Goal: Task Accomplishment & Management: Manage account settings

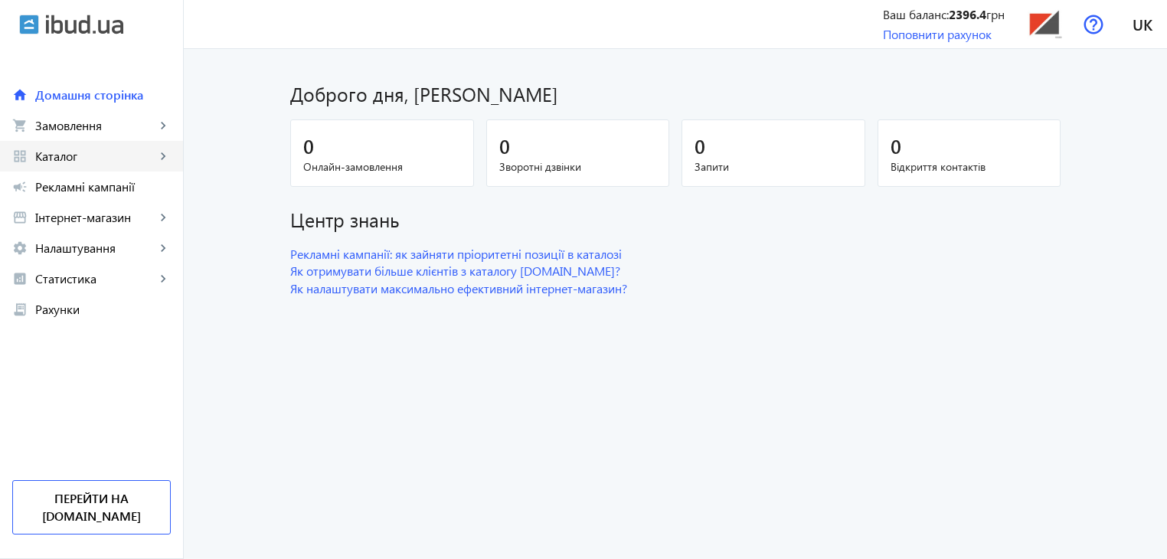
click at [89, 157] on span "Каталог" at bounding box center [95, 156] width 120 height 15
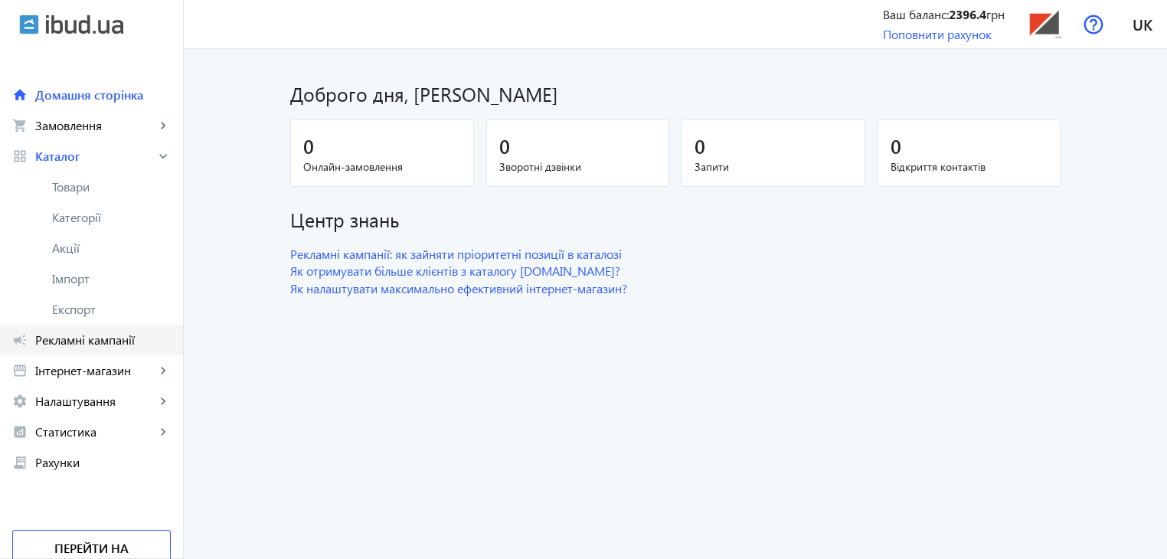
click at [90, 341] on span "Рекламні кампанії" at bounding box center [103, 339] width 136 height 15
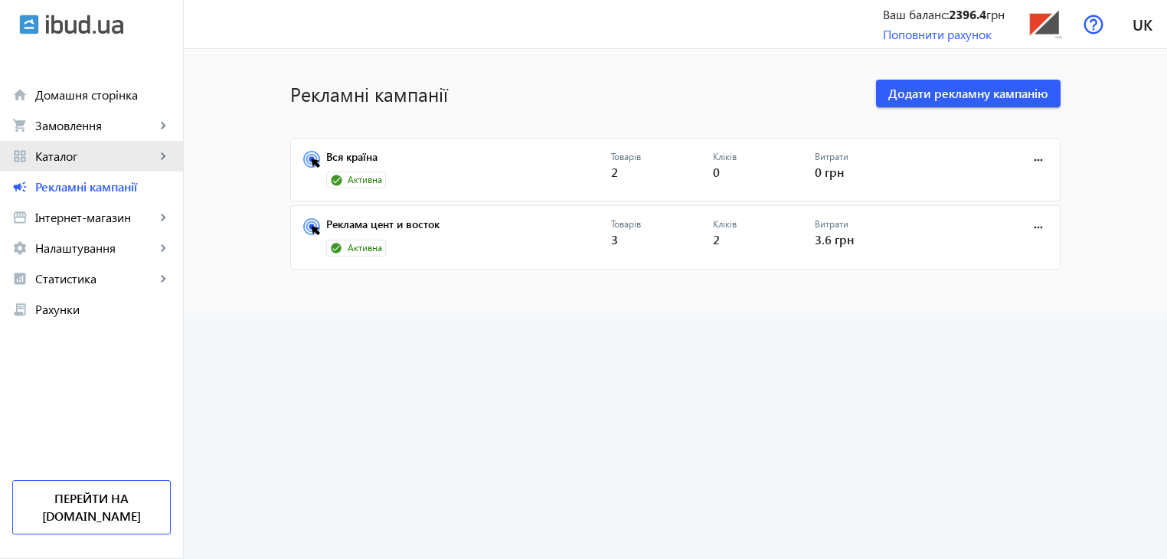
click at [69, 153] on span "Каталог" at bounding box center [95, 156] width 120 height 15
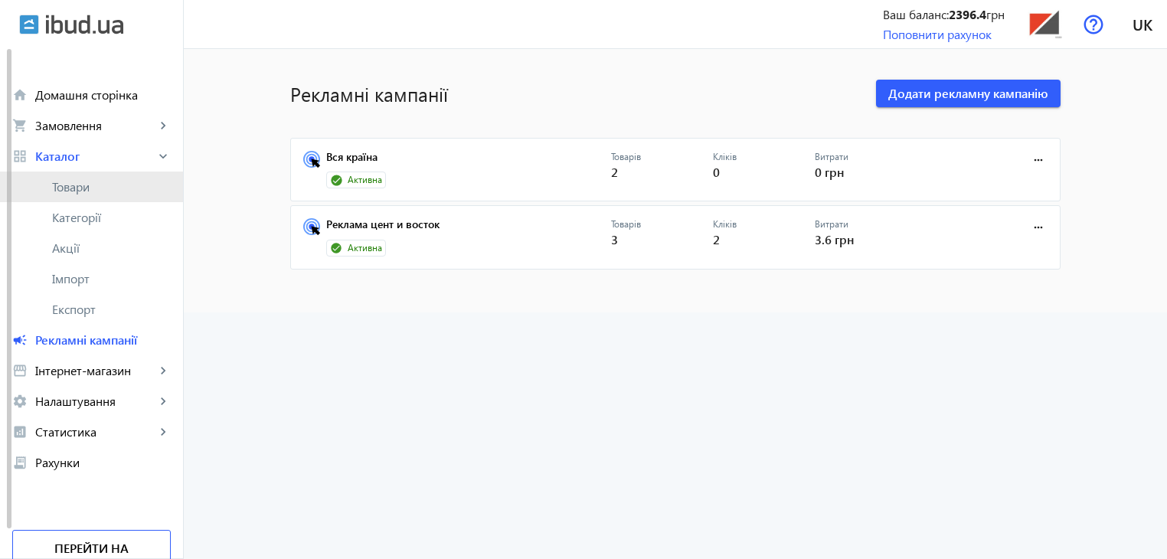
click at [69, 188] on span "Товари" at bounding box center [111, 186] width 119 height 15
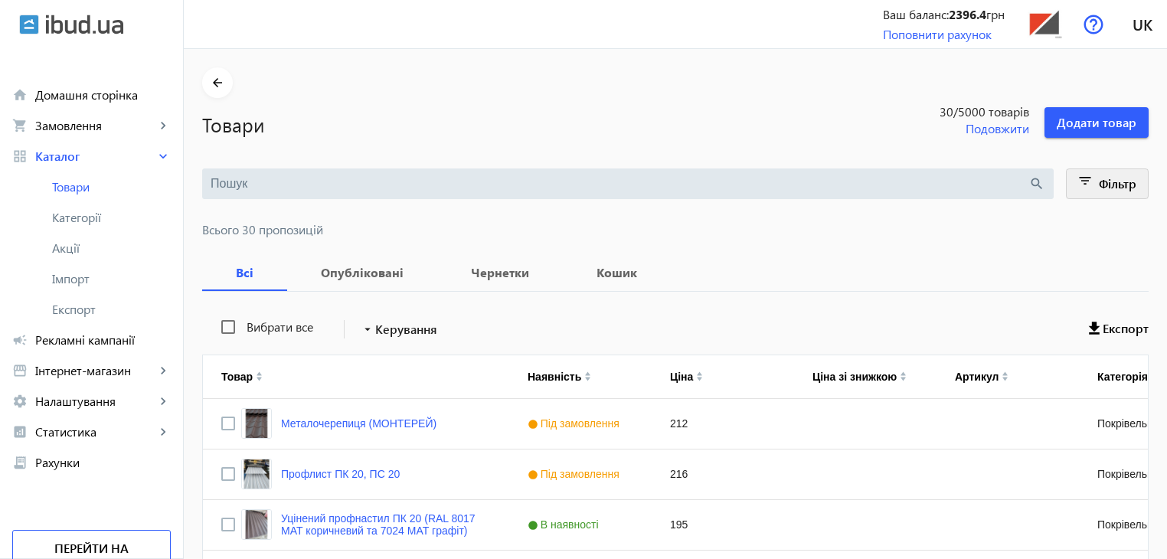
click at [1087, 178] on mat-icon "filter_list" at bounding box center [1085, 183] width 21 height 21
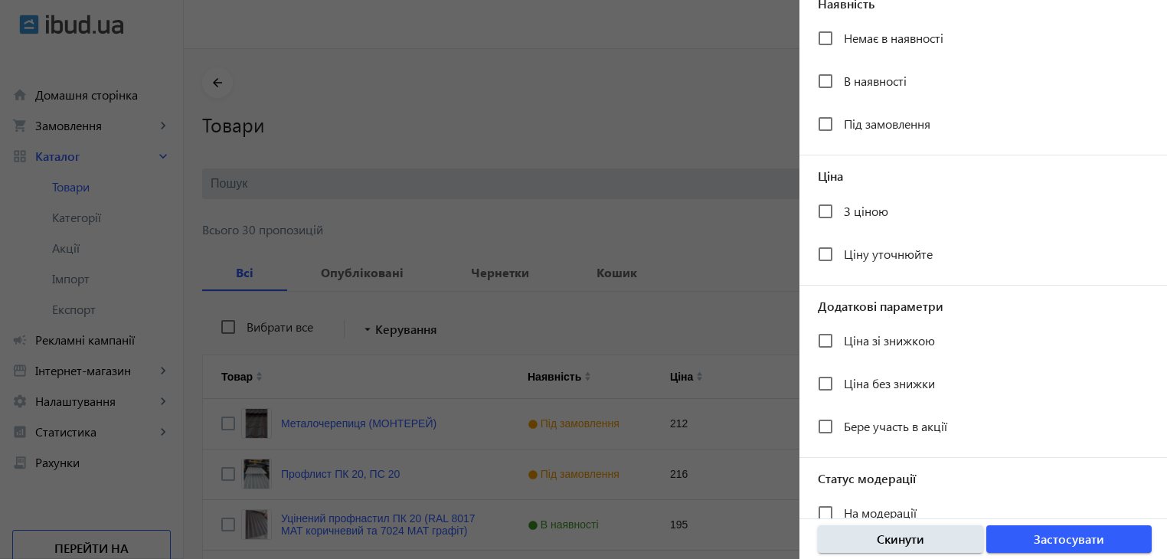
scroll to position [281, 0]
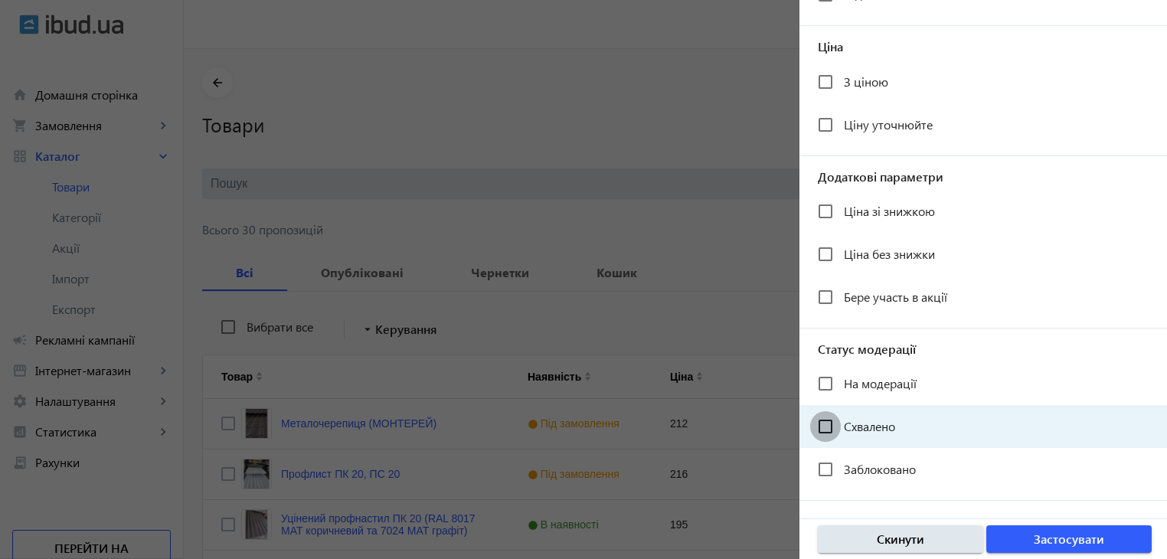
click at [827, 424] on input "Схвалено" at bounding box center [825, 426] width 31 height 31
checkbox input "true"
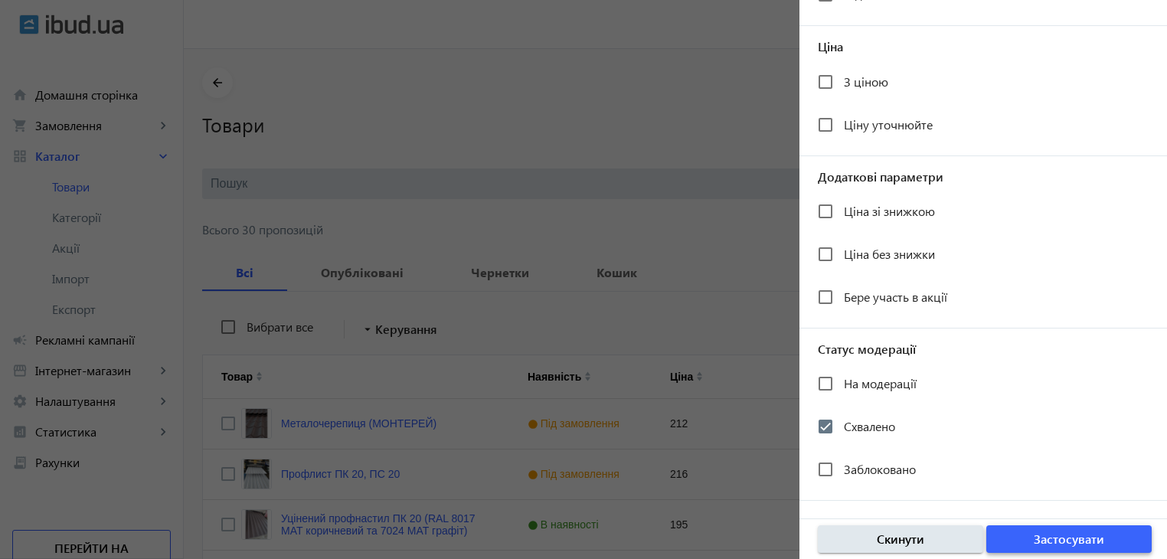
click at [1038, 543] on span "Застосувати" at bounding box center [1069, 539] width 70 height 17
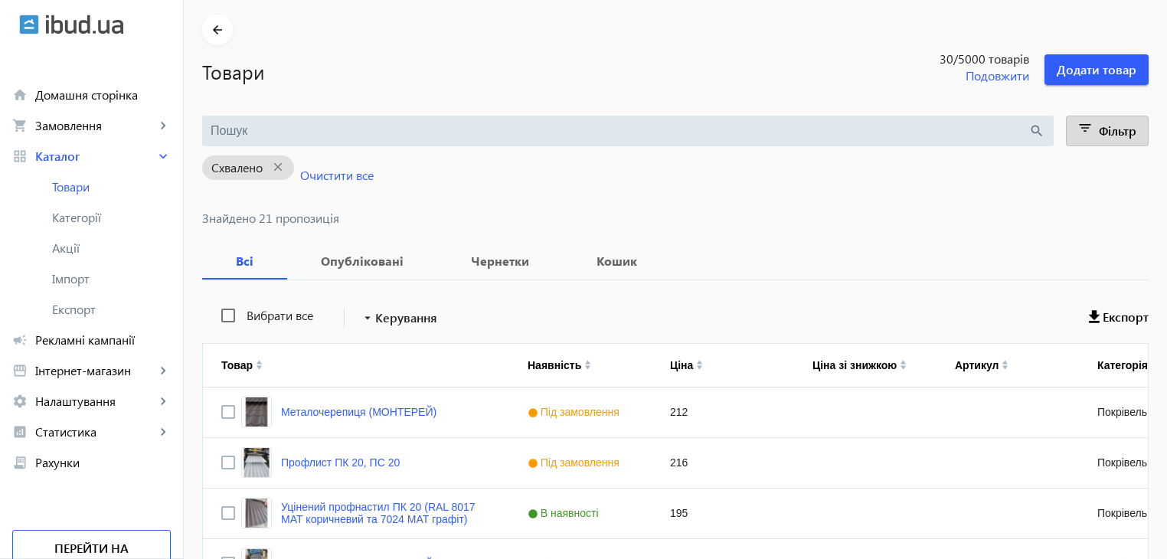
scroll to position [27, 0]
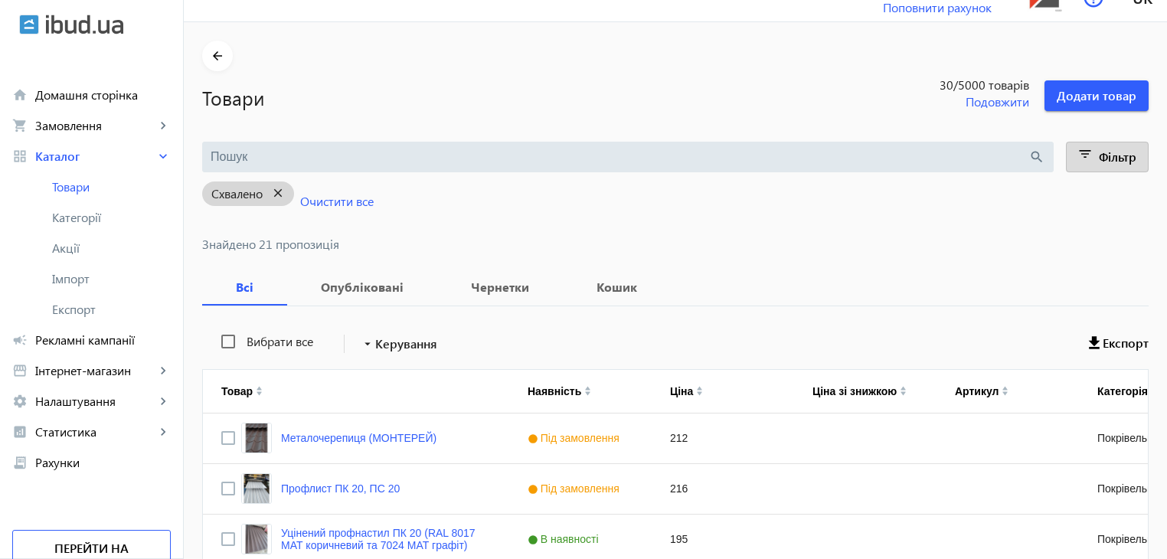
click at [270, 190] on mat-icon "close" at bounding box center [278, 193] width 31 height 19
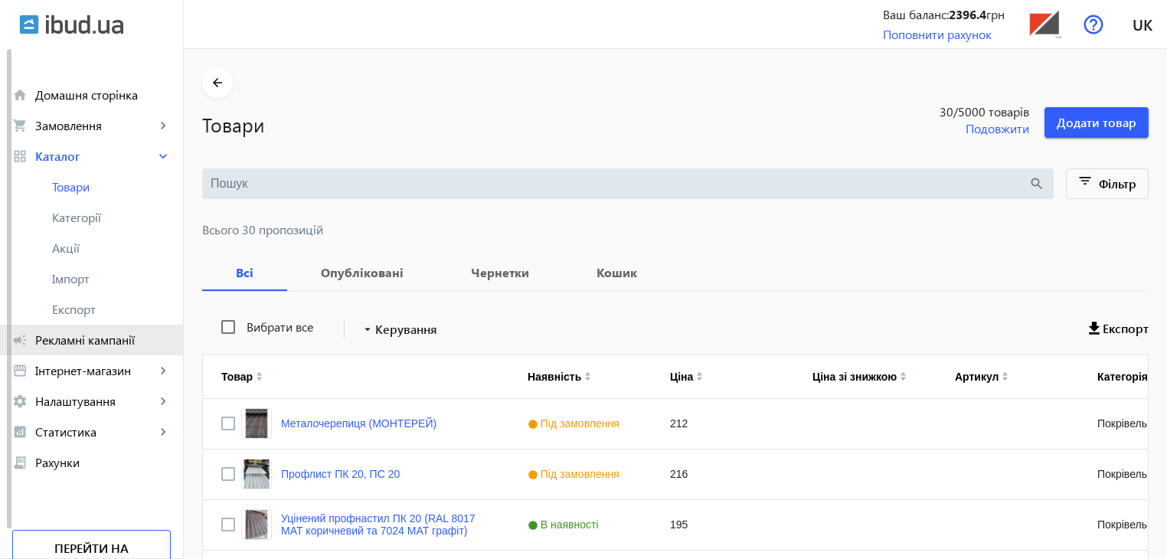
click at [65, 341] on span "Рекламні кампанії" at bounding box center [103, 339] width 136 height 15
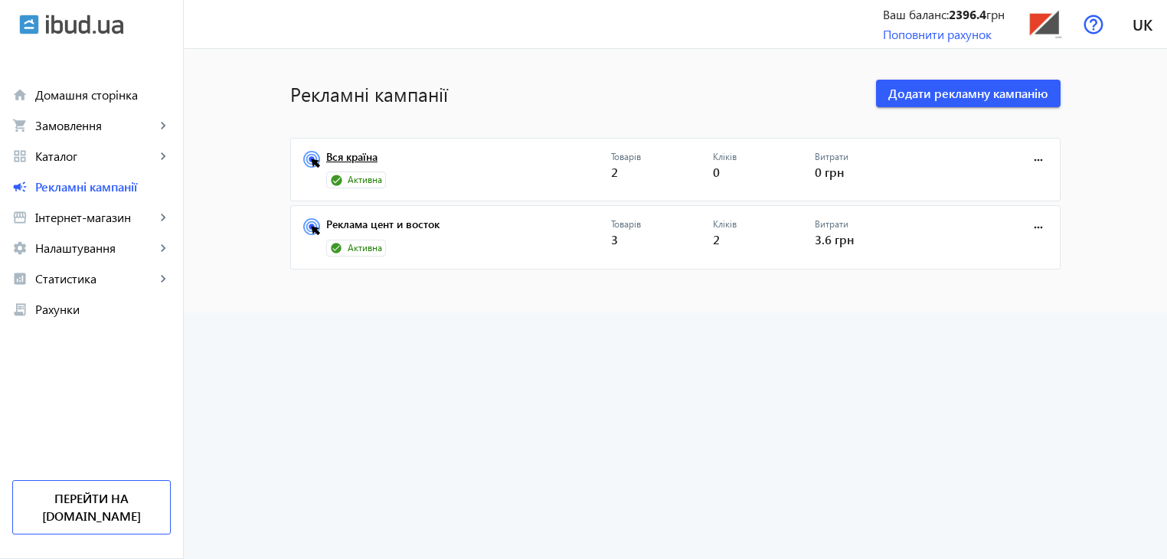
click at [402, 157] on link "Вся країна" at bounding box center [468, 161] width 285 height 21
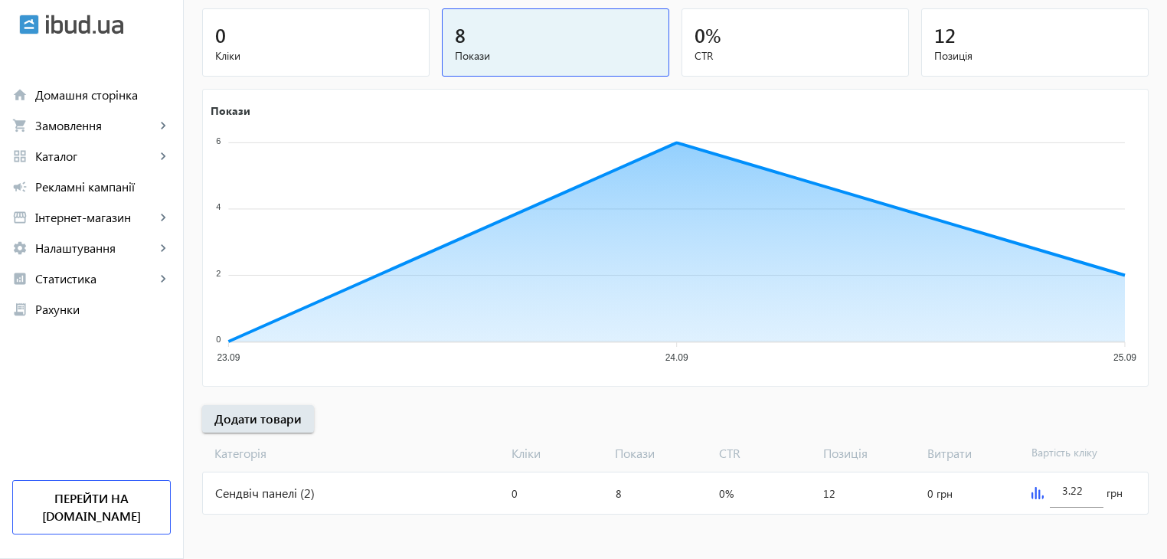
scroll to position [181, 0]
click at [270, 417] on span "Додати товари" at bounding box center [257, 418] width 87 height 17
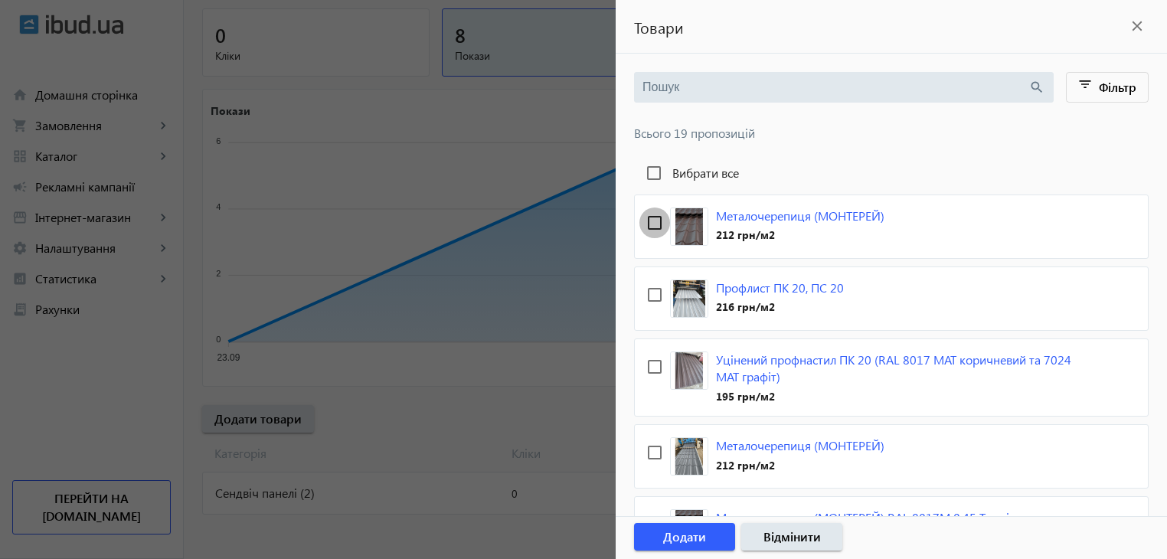
click at [658, 221] on input "checkbox" at bounding box center [654, 222] width 31 height 31
checkbox input "true"
click at [658, 292] on input "checkbox" at bounding box center [654, 294] width 31 height 31
checkbox input "true"
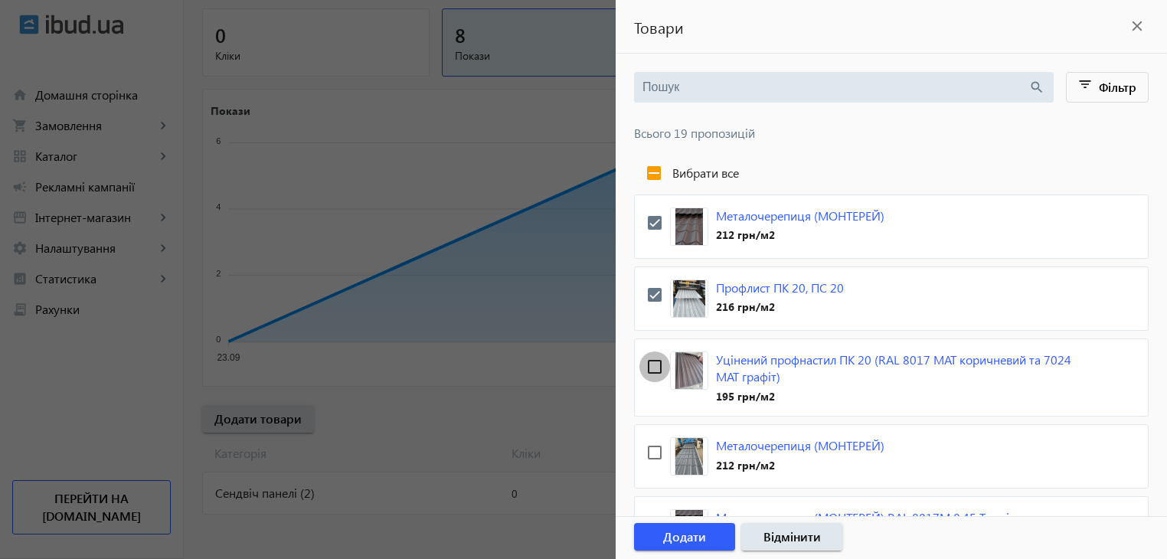
click at [650, 362] on input "checkbox" at bounding box center [654, 366] width 31 height 31
checkbox input "true"
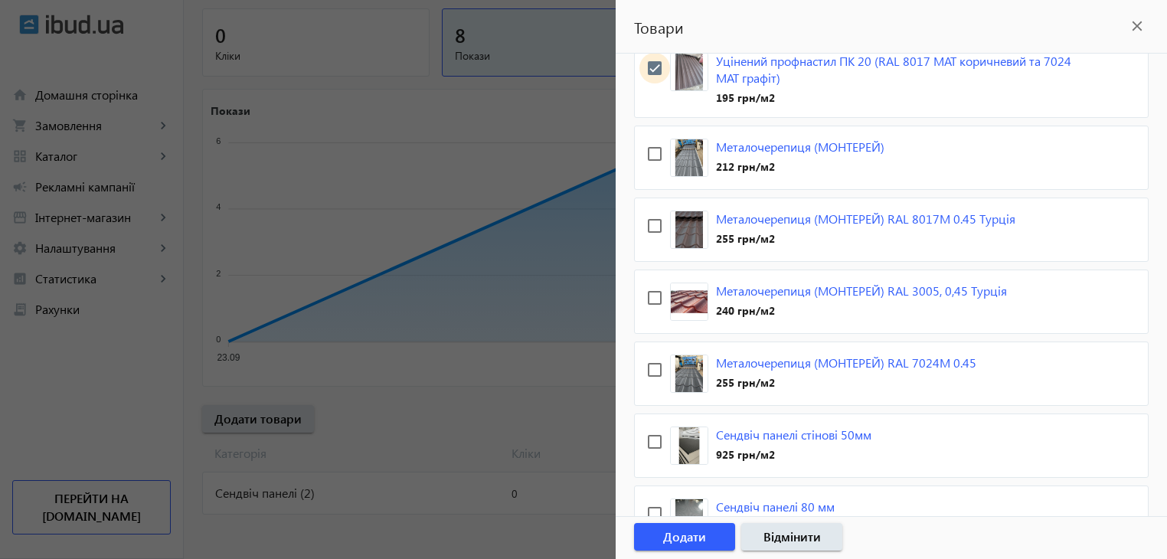
scroll to position [306, 0]
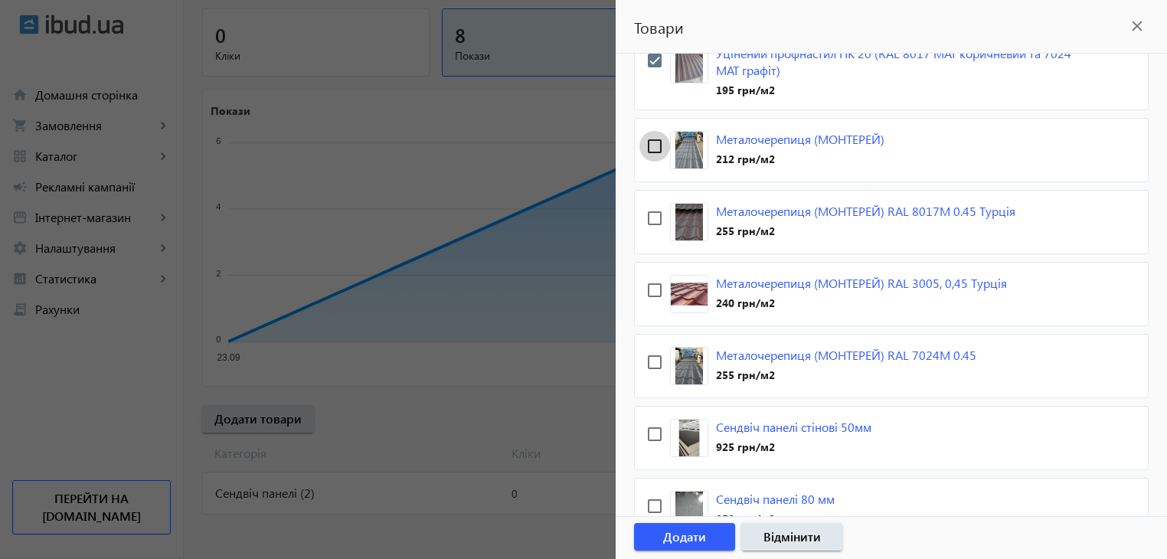
click at [655, 142] on input "checkbox" at bounding box center [654, 146] width 31 height 31
checkbox input "true"
click at [650, 211] on input "checkbox" at bounding box center [654, 218] width 31 height 31
checkbox input "true"
drag, startPoint x: 658, startPoint y: 289, endPoint x: 657, endPoint y: 298, distance: 8.6
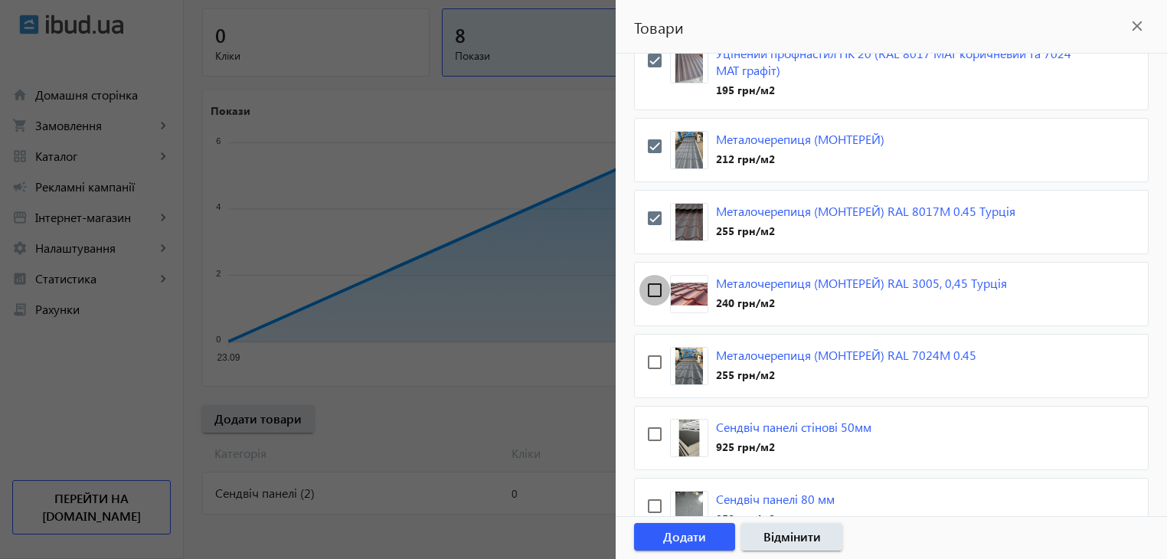
click at [658, 289] on input "checkbox" at bounding box center [654, 290] width 31 height 31
checkbox input "true"
click at [655, 364] on input "checkbox" at bounding box center [654, 362] width 31 height 31
checkbox input "true"
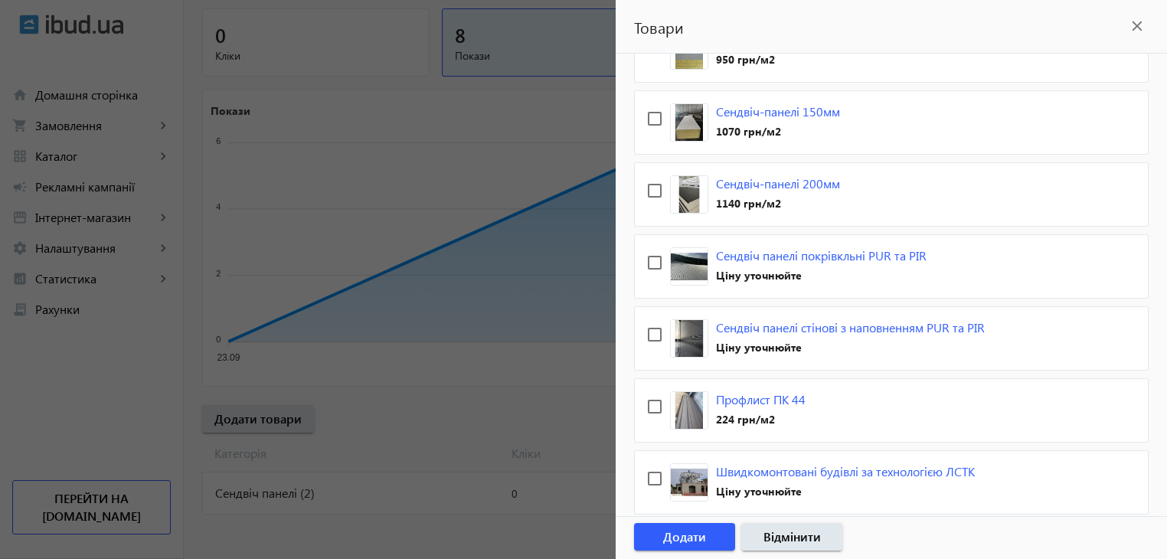
scroll to position [842, 0]
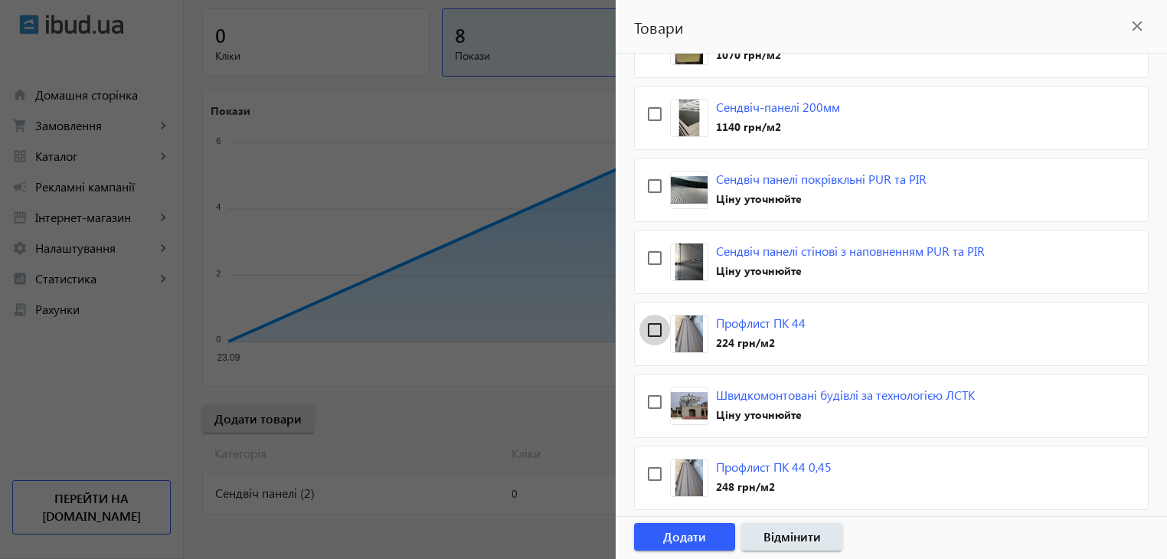
click at [654, 322] on input "checkbox" at bounding box center [654, 330] width 31 height 31
checkbox input "true"
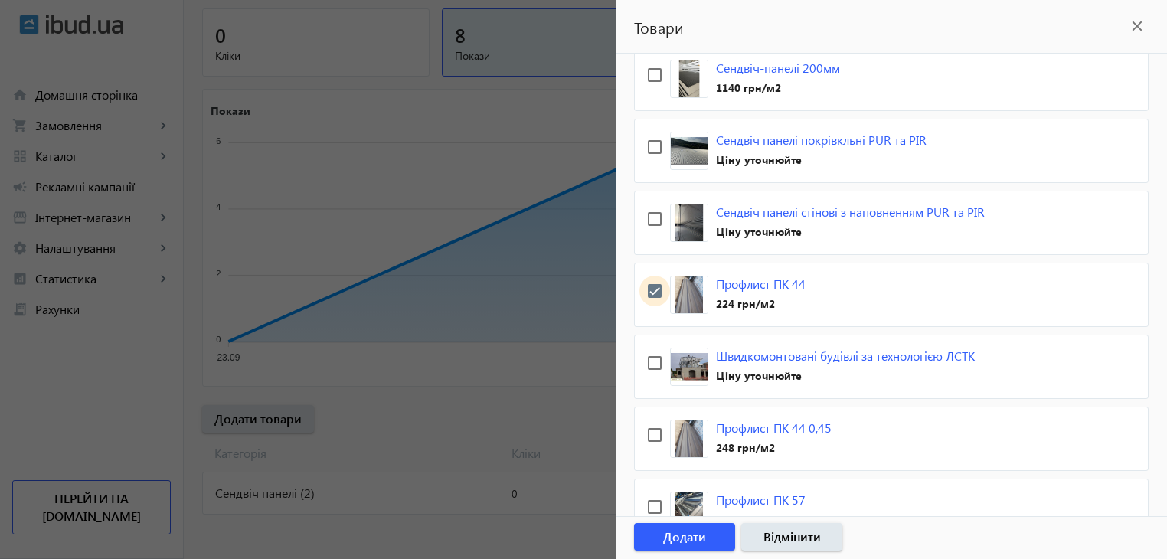
scroll to position [995, 0]
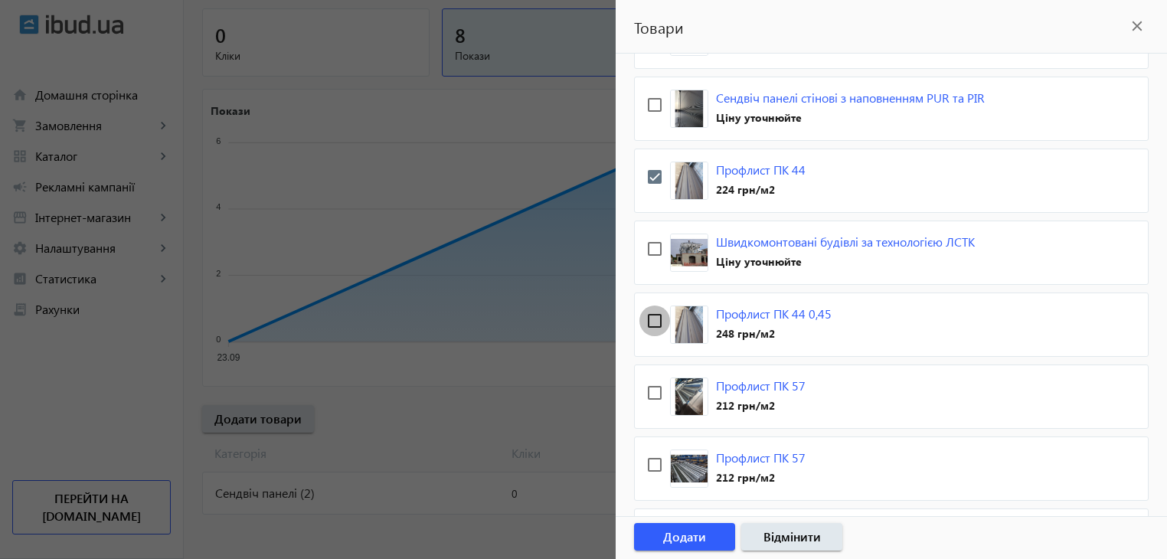
click at [655, 315] on input "checkbox" at bounding box center [654, 321] width 31 height 31
checkbox input "true"
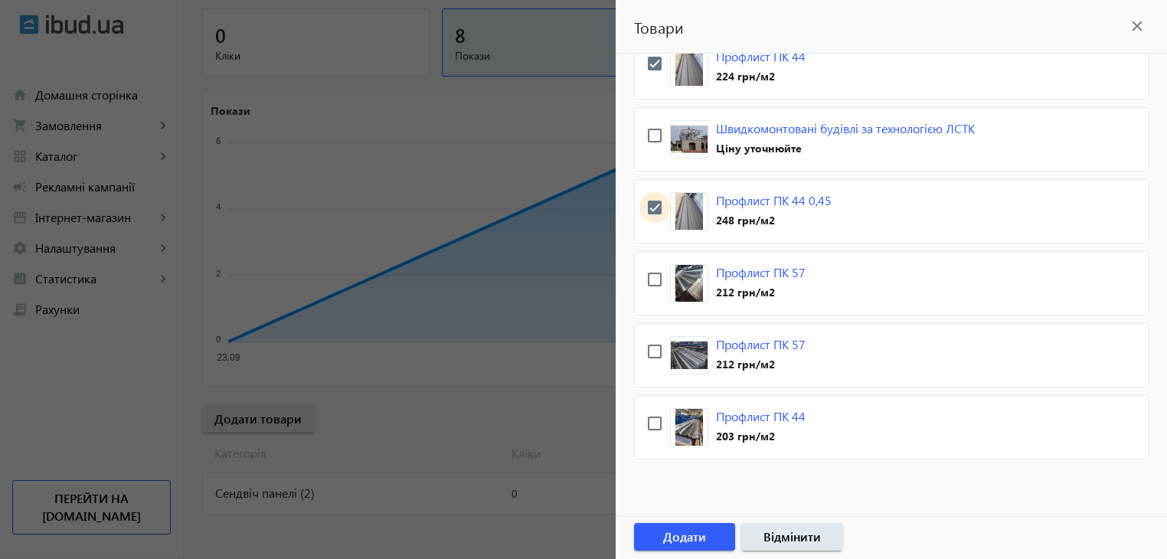
scroll to position [1124, 0]
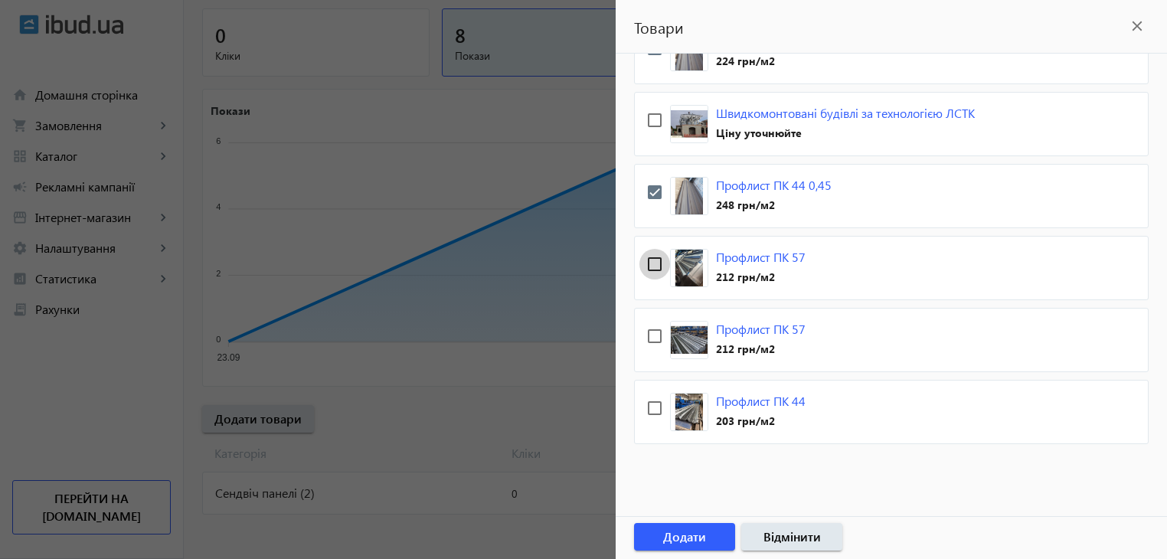
click at [652, 257] on input "checkbox" at bounding box center [654, 264] width 31 height 31
checkbox input "true"
click at [652, 328] on input "checkbox" at bounding box center [654, 336] width 31 height 31
checkbox input "true"
click at [652, 400] on input "checkbox" at bounding box center [654, 408] width 31 height 31
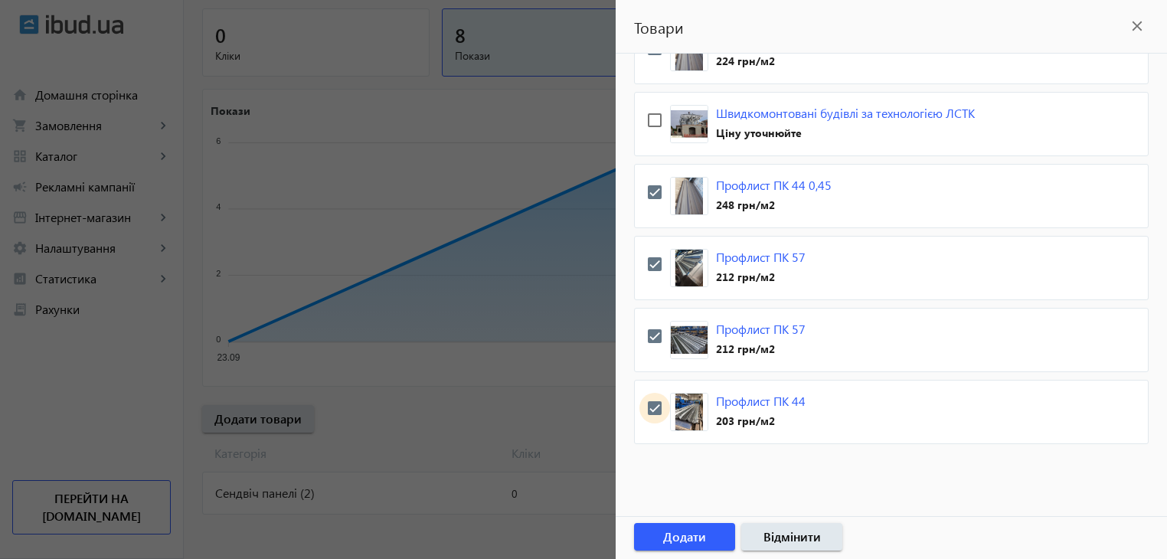
checkbox input "true"
click at [701, 534] on span "Додати" at bounding box center [684, 536] width 43 height 17
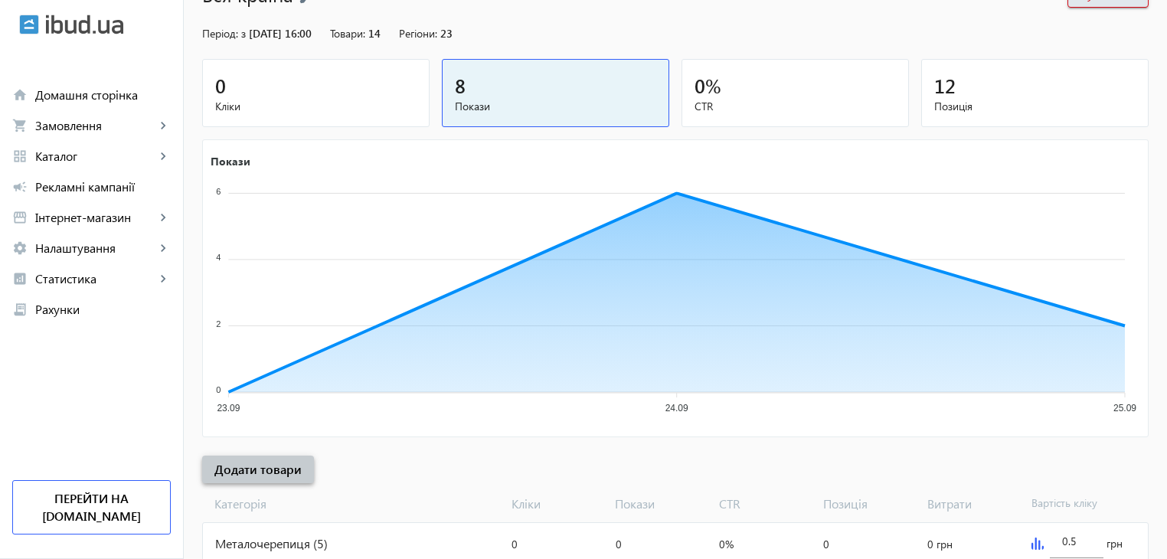
scroll to position [273, 0]
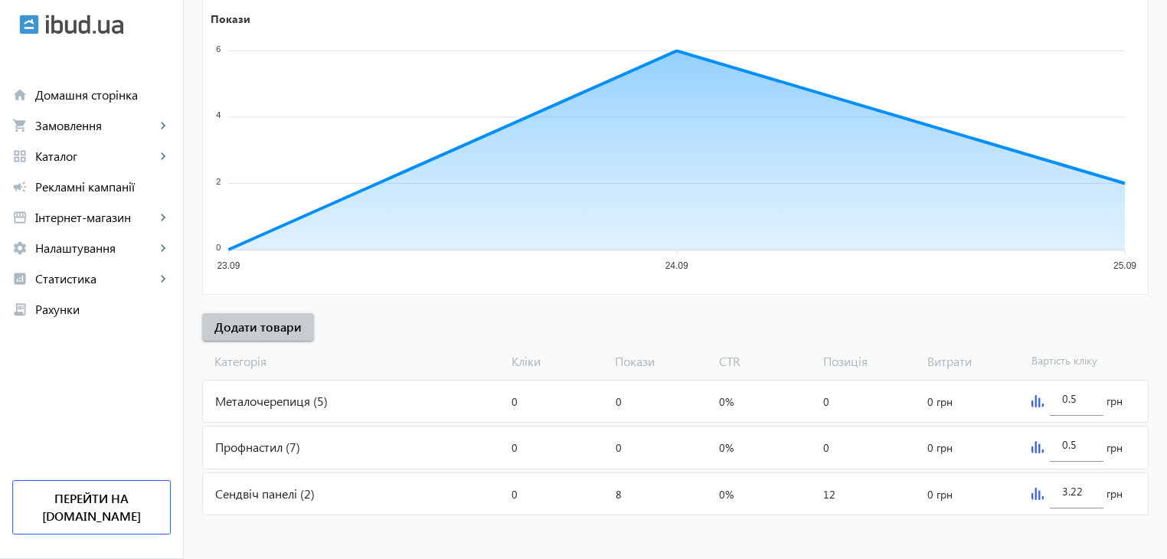
click at [276, 397] on div "Металочерепиця (5)" at bounding box center [354, 401] width 302 height 41
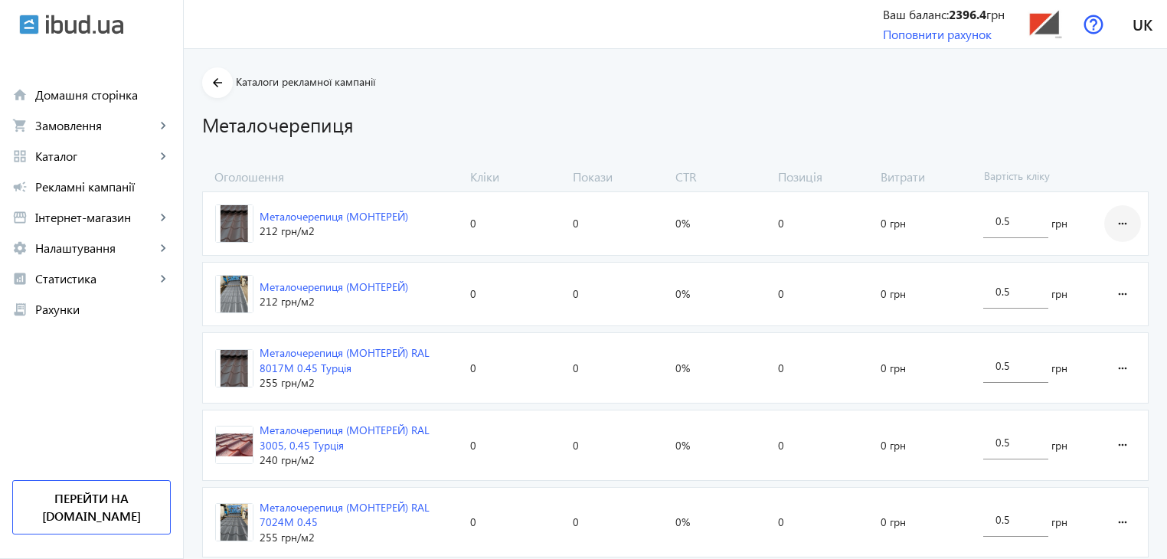
click at [1126, 222] on mat-icon "more_horiz" at bounding box center [1122, 223] width 18 height 37
click at [207, 80] on div at bounding box center [583, 279] width 1167 height 559
click at [208, 85] on mat-icon "arrow_back" at bounding box center [217, 83] width 19 height 19
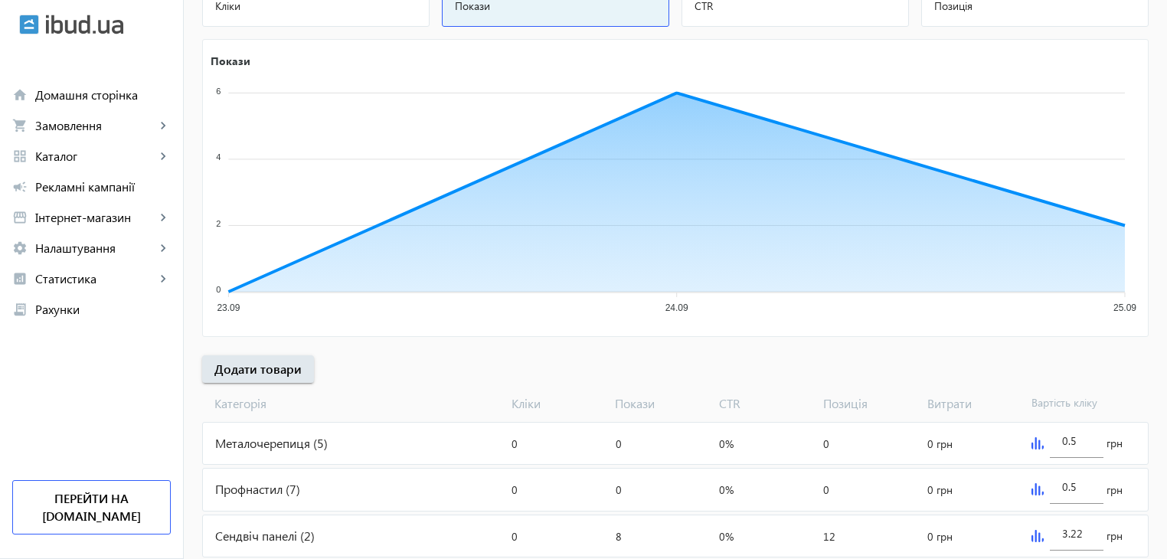
scroll to position [273, 0]
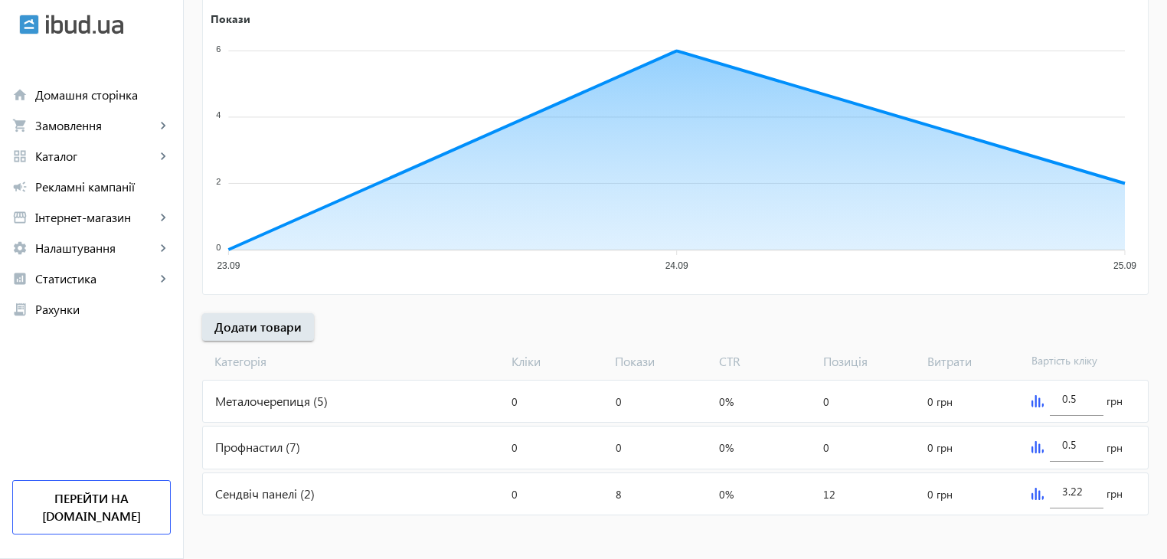
drag, startPoint x: 251, startPoint y: 446, endPoint x: 162, endPoint y: 410, distance: 96.8
click at [162, 410] on navbar-vertical-actions "Ваш баланс: 2396.4 грн Поповнити рахунок Перейти на [DOMAIN_NAME]" at bounding box center [91, 442] width 183 height 234
click at [256, 327] on span "Додати товари" at bounding box center [257, 327] width 87 height 17
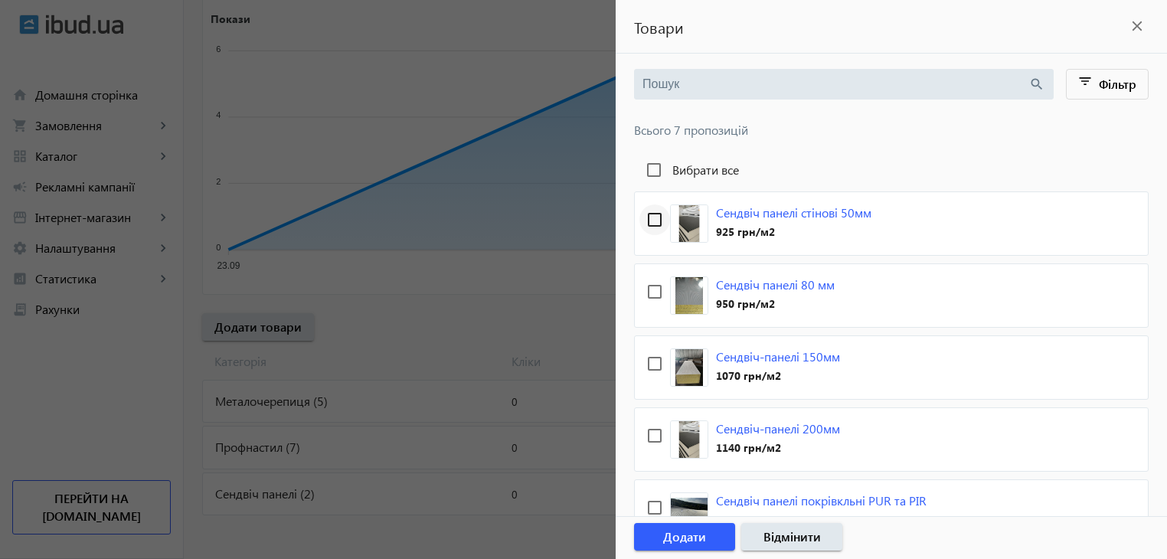
scroll to position [0, 0]
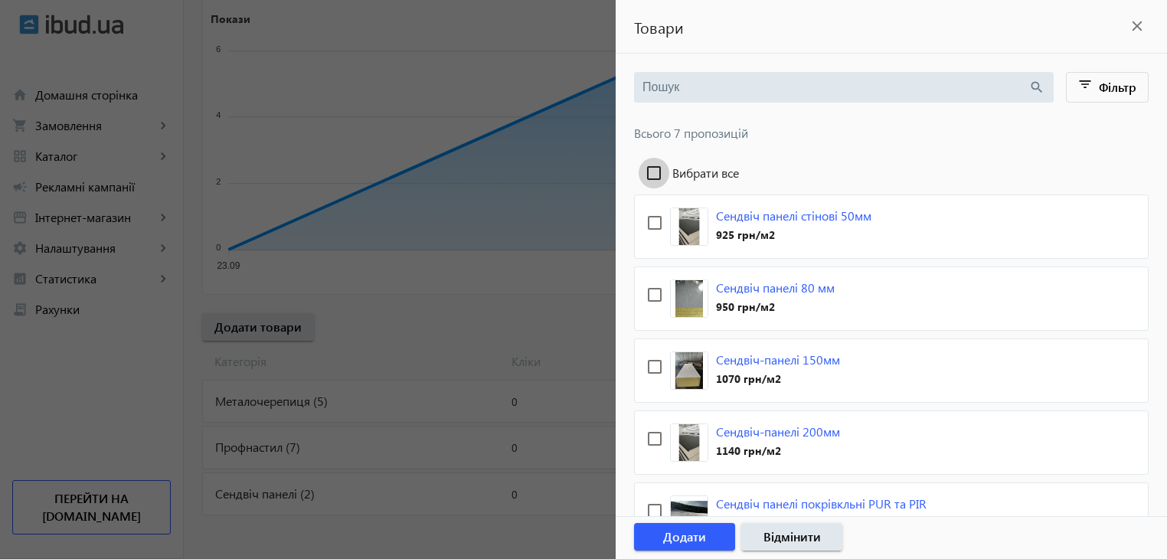
click at [655, 175] on input "Вибрати все" at bounding box center [654, 173] width 31 height 31
checkbox input "true"
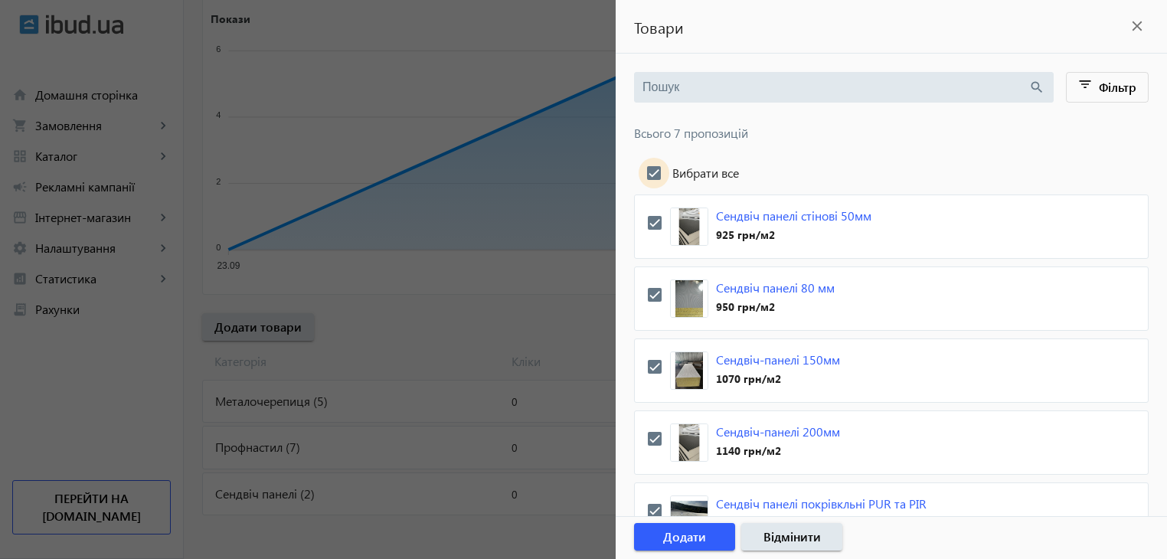
checkbox input "true"
click at [681, 536] on span "Додати" at bounding box center [684, 536] width 43 height 17
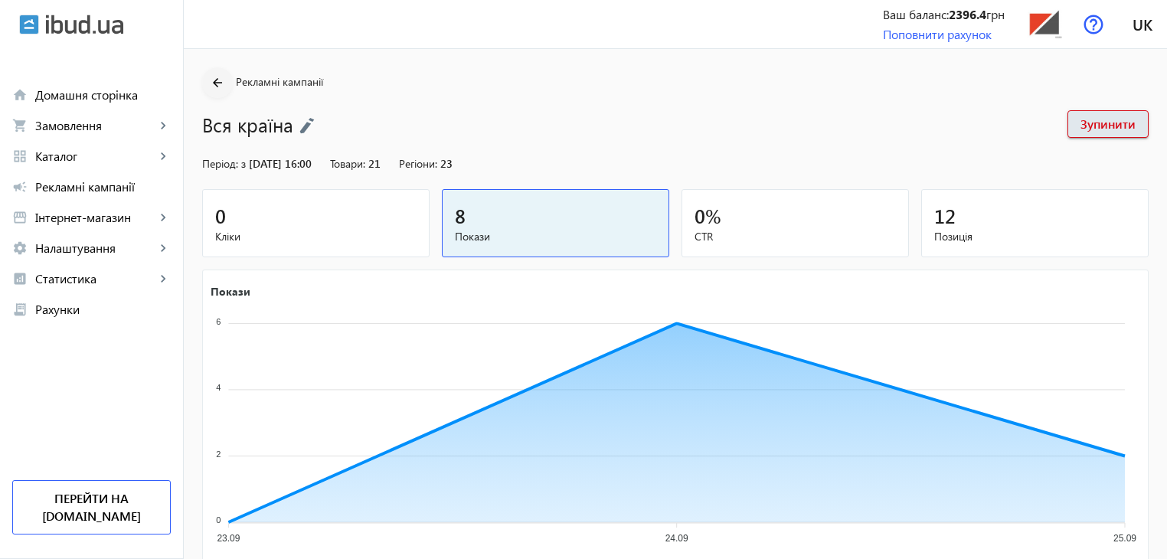
click at [214, 86] on mat-icon "arrow_back" at bounding box center [217, 83] width 19 height 19
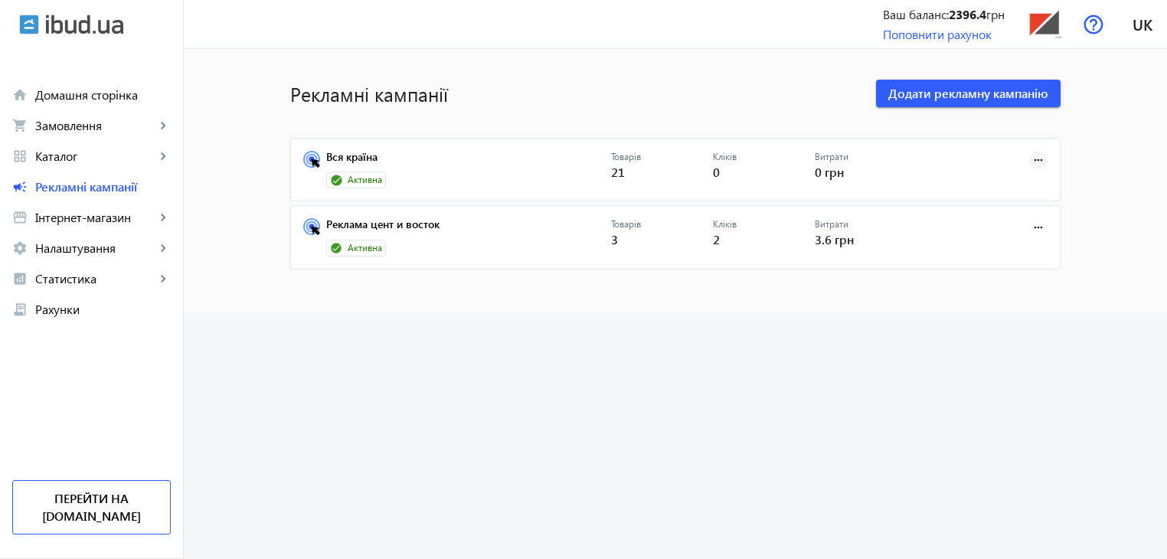
click at [1035, 157] on mat-icon "more_horiz" at bounding box center [1038, 160] width 17 height 17
click at [423, 168] on div at bounding box center [583, 279] width 1167 height 559
click at [412, 167] on link "Вся країна" at bounding box center [468, 161] width 285 height 21
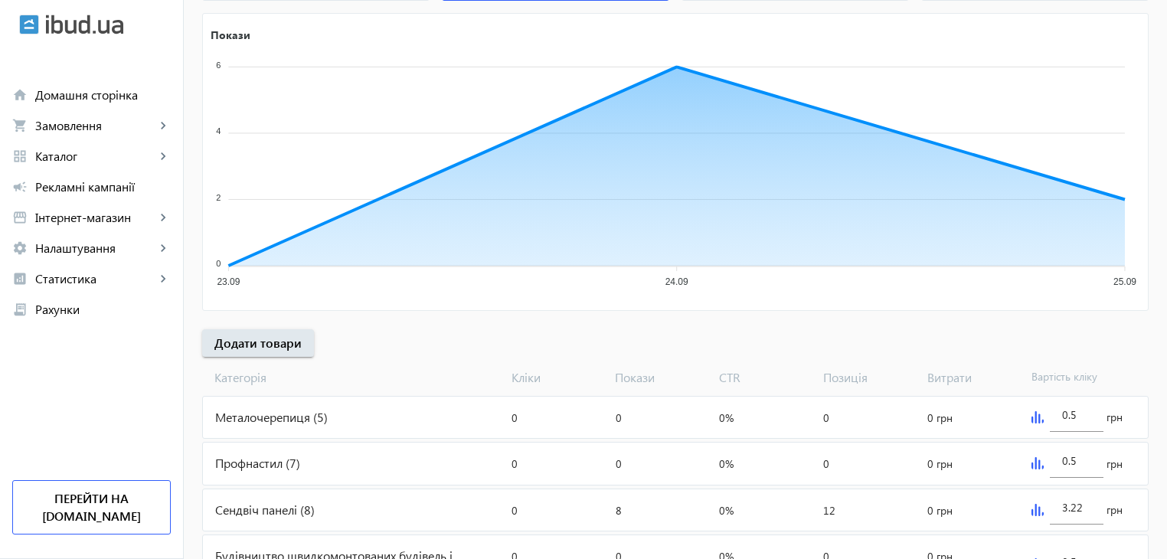
scroll to position [336, 0]
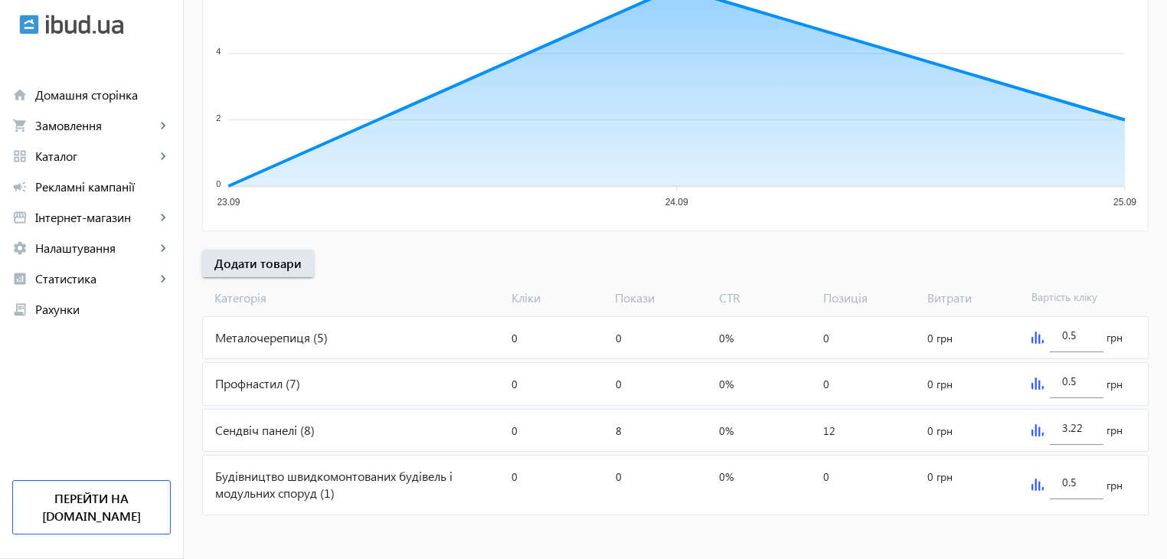
click at [296, 337] on div "Металочерепиця (5)" at bounding box center [354, 337] width 302 height 41
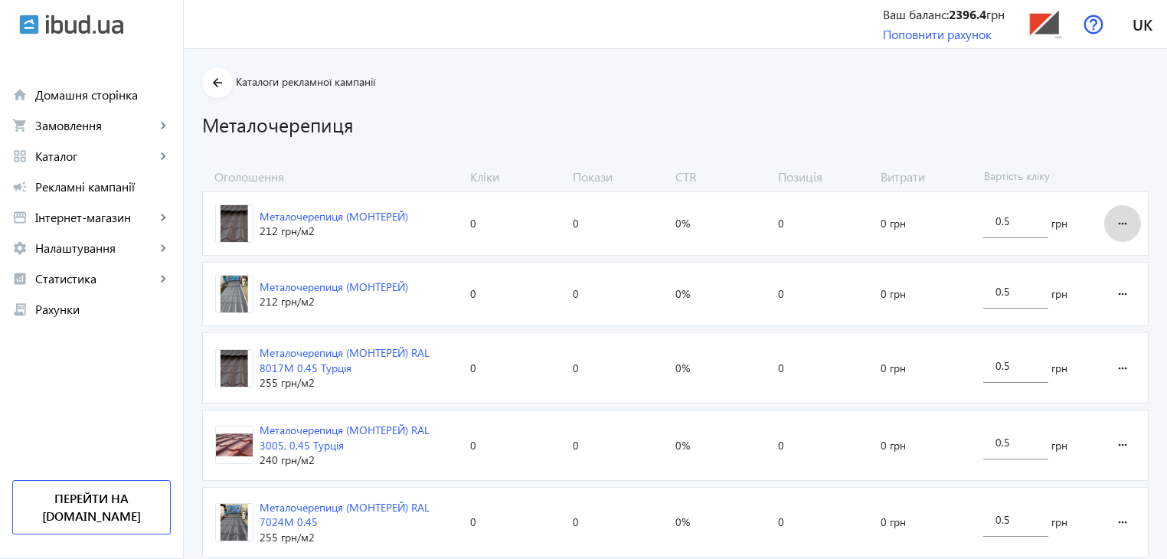
click at [1127, 221] on mat-icon "more_horiz" at bounding box center [1122, 223] width 18 height 37
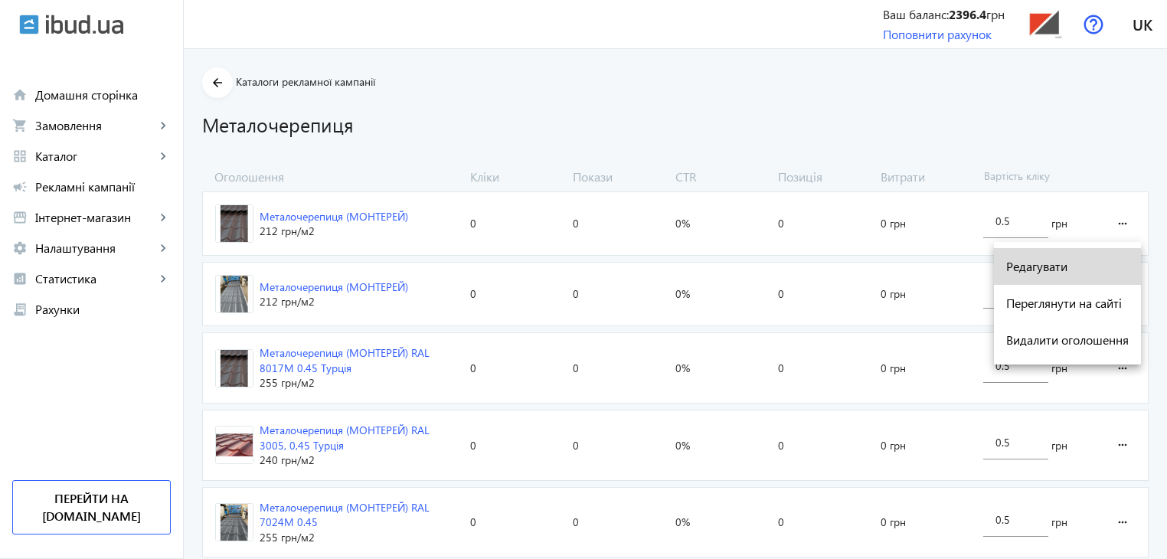
click at [1033, 270] on span "Редагувати" at bounding box center [1067, 266] width 123 height 12
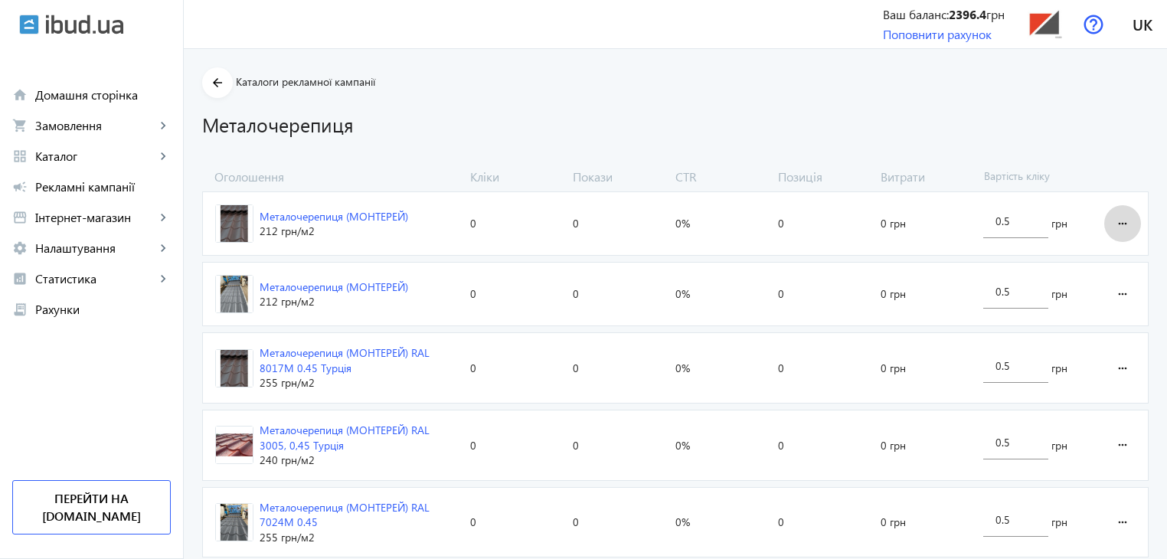
click at [1117, 220] on mat-icon "more_horiz" at bounding box center [1122, 223] width 18 height 37
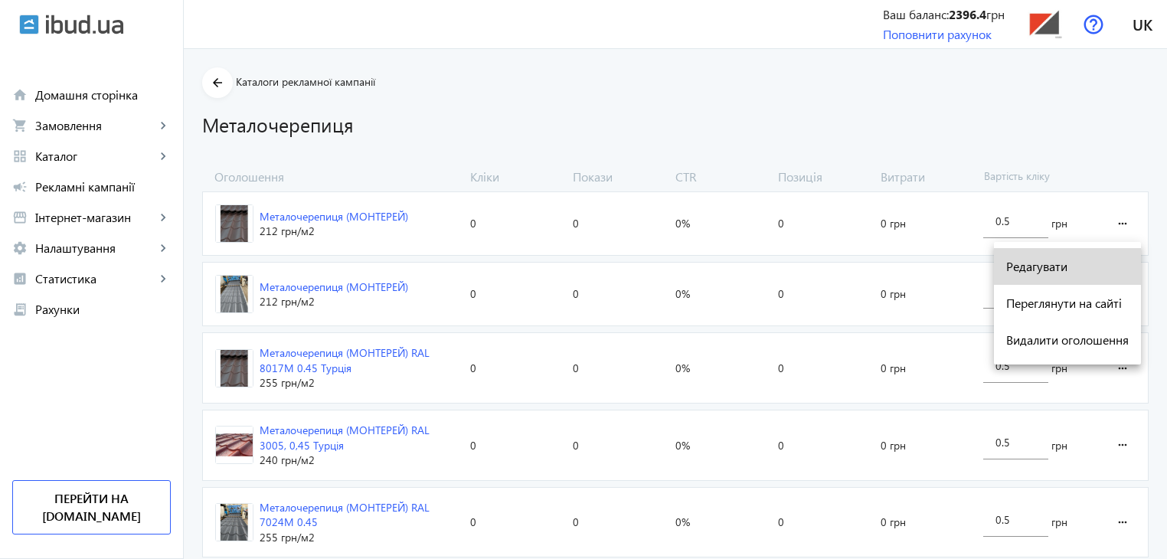
click at [1041, 268] on span "Редагувати" at bounding box center [1067, 266] width 123 height 12
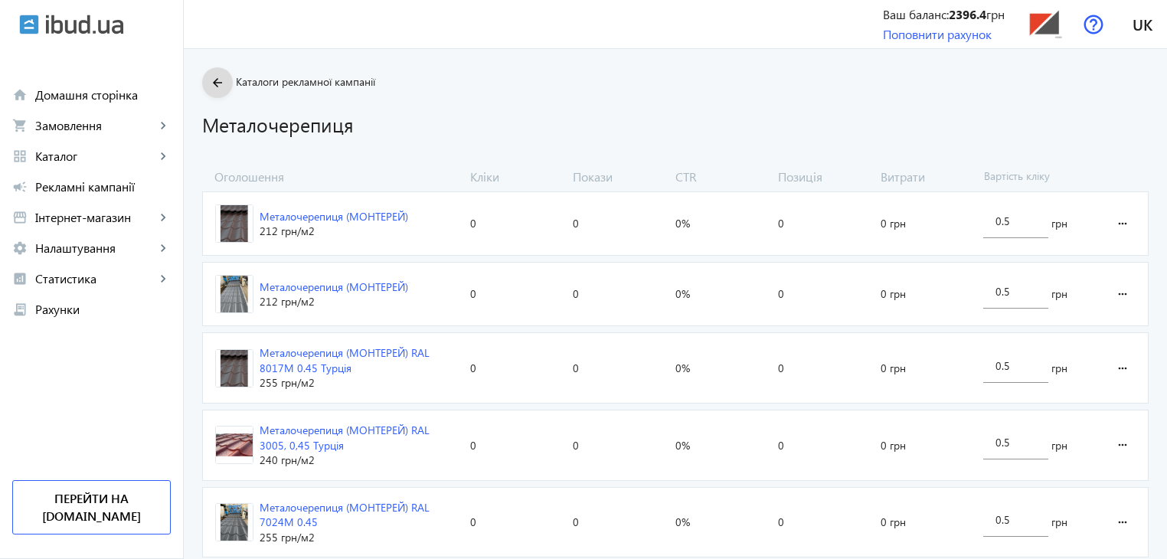
click at [215, 84] on mat-icon "arrow_back" at bounding box center [217, 83] width 19 height 19
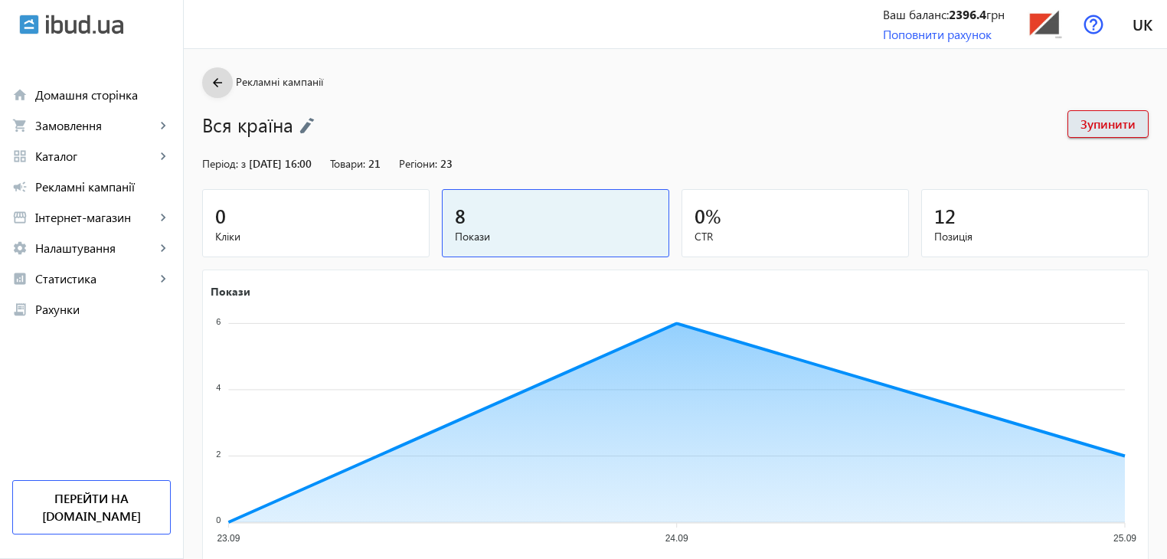
click at [208, 81] on mat-icon "arrow_back" at bounding box center [217, 83] width 19 height 19
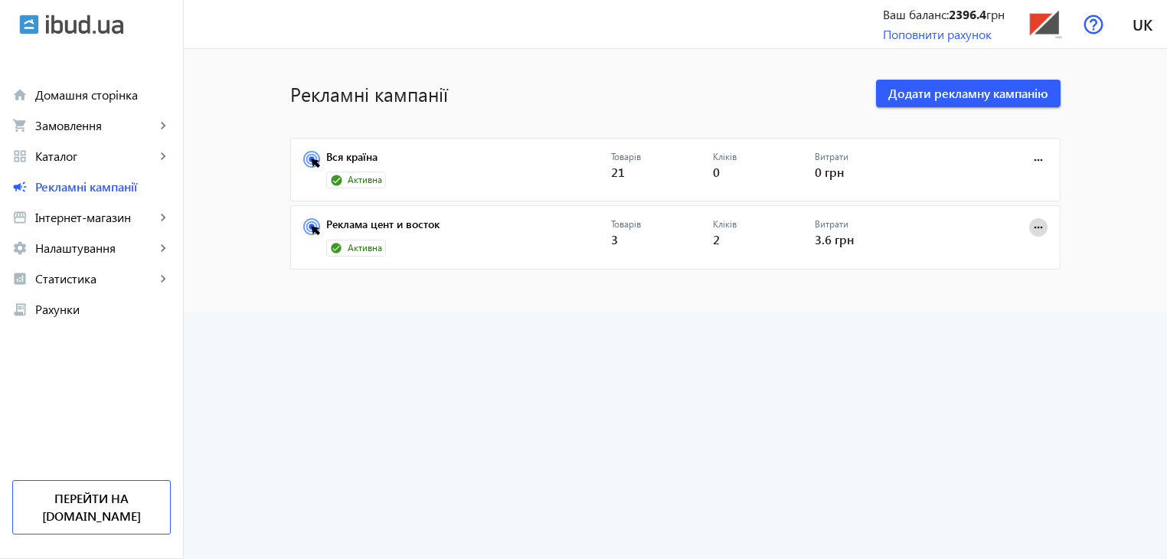
click at [1031, 223] on mat-icon "more_horiz" at bounding box center [1038, 227] width 17 height 17
click at [1035, 160] on div at bounding box center [583, 279] width 1167 height 559
click at [1038, 157] on mat-icon "more_horiz" at bounding box center [1038, 160] width 17 height 17
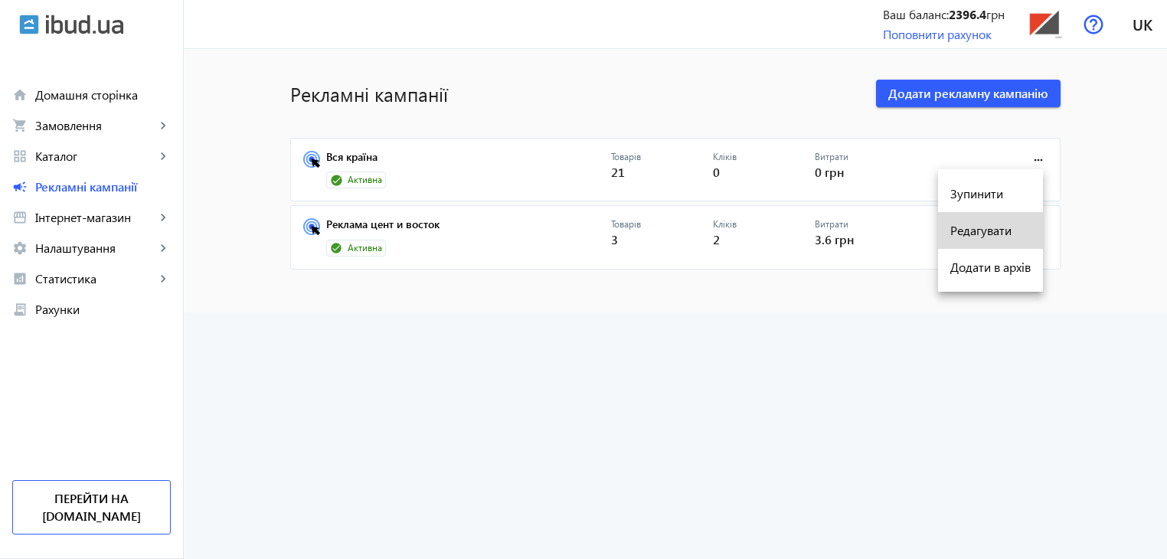
click at [968, 234] on span "Редагувати" at bounding box center [990, 230] width 80 height 12
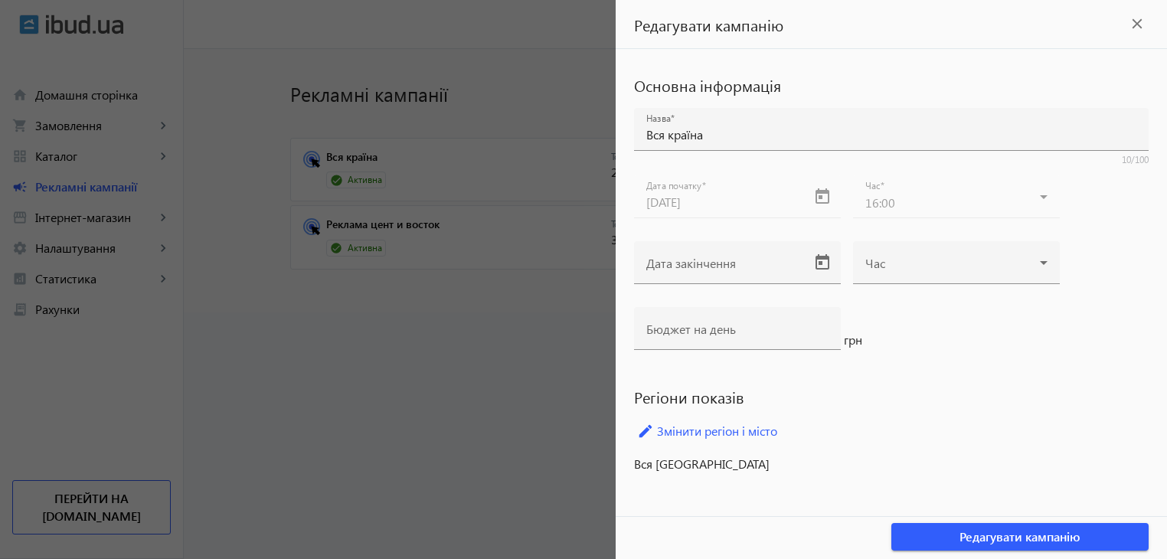
click at [448, 445] on div at bounding box center [583, 279] width 1167 height 559
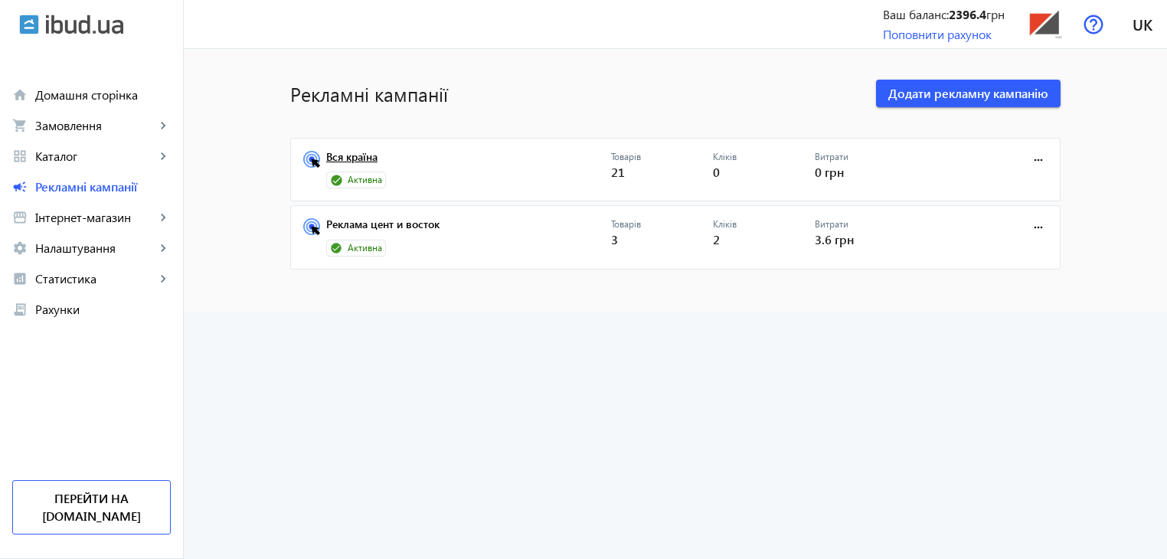
click at [389, 157] on link "Вся країна" at bounding box center [468, 161] width 285 height 21
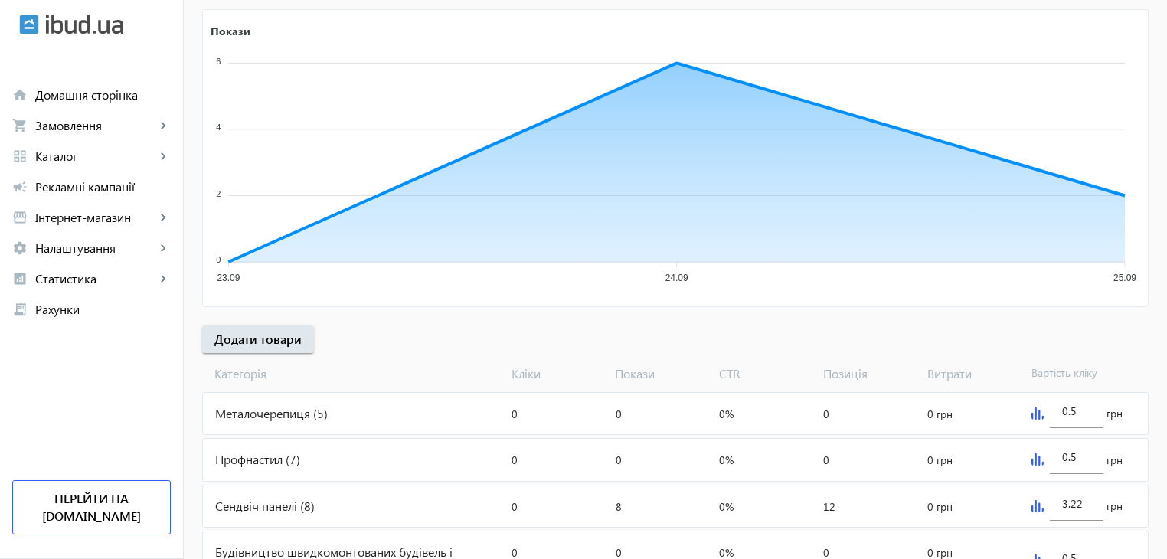
scroll to position [336, 0]
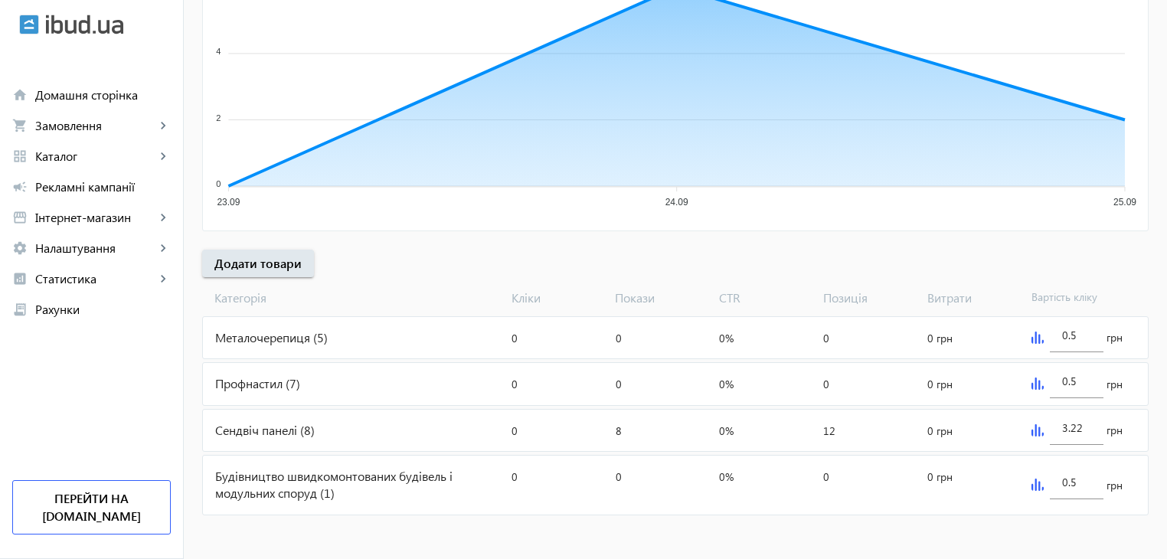
click at [283, 334] on div "Металочерепиця (5)" at bounding box center [354, 337] width 302 height 41
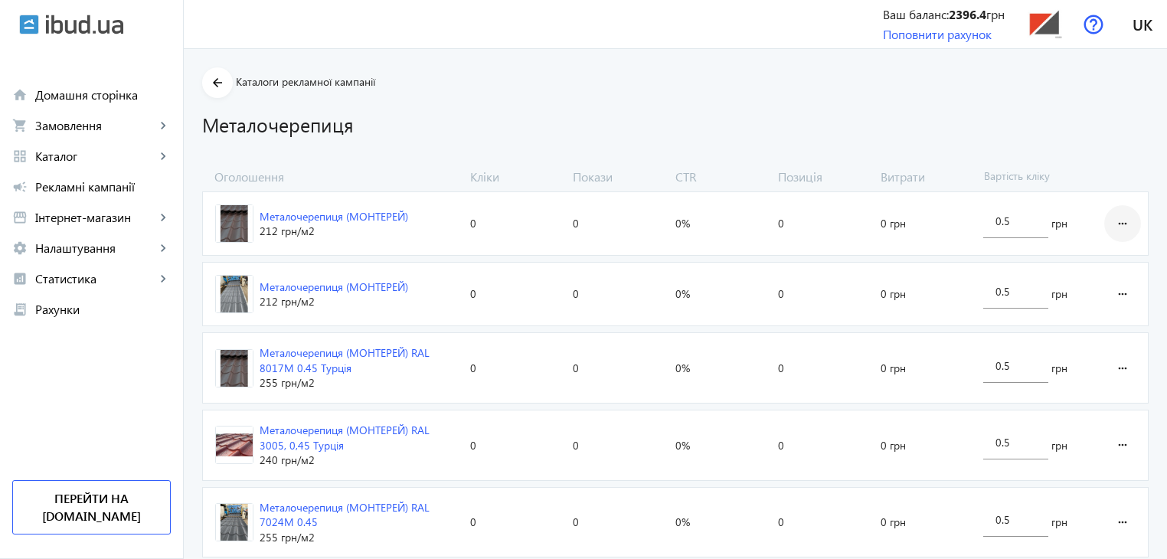
click at [1121, 220] on mat-icon "more_horiz" at bounding box center [1122, 223] width 18 height 37
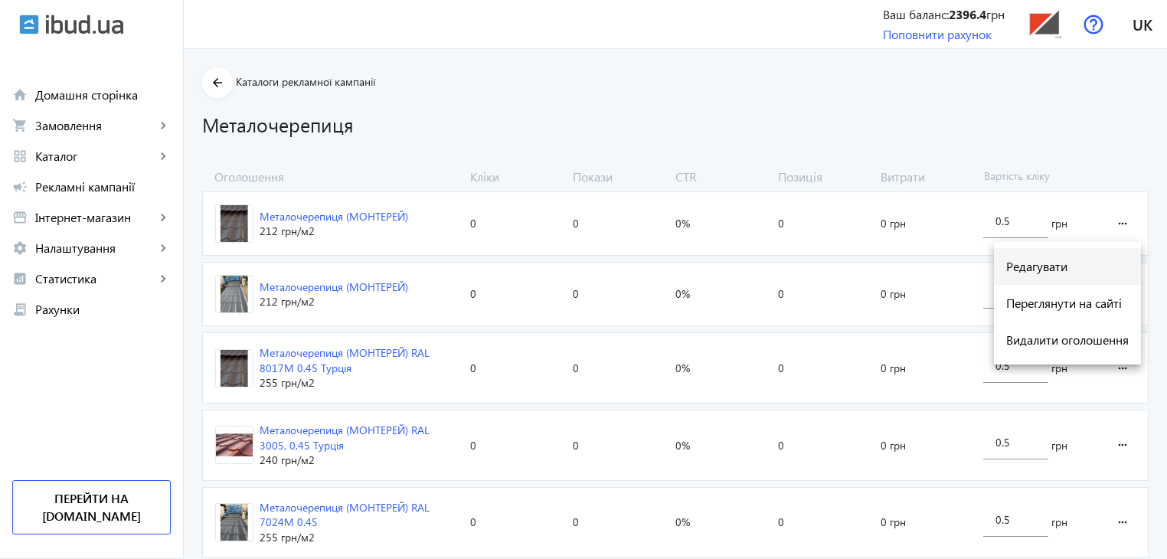
click at [1056, 262] on span "Редагувати" at bounding box center [1067, 266] width 123 height 12
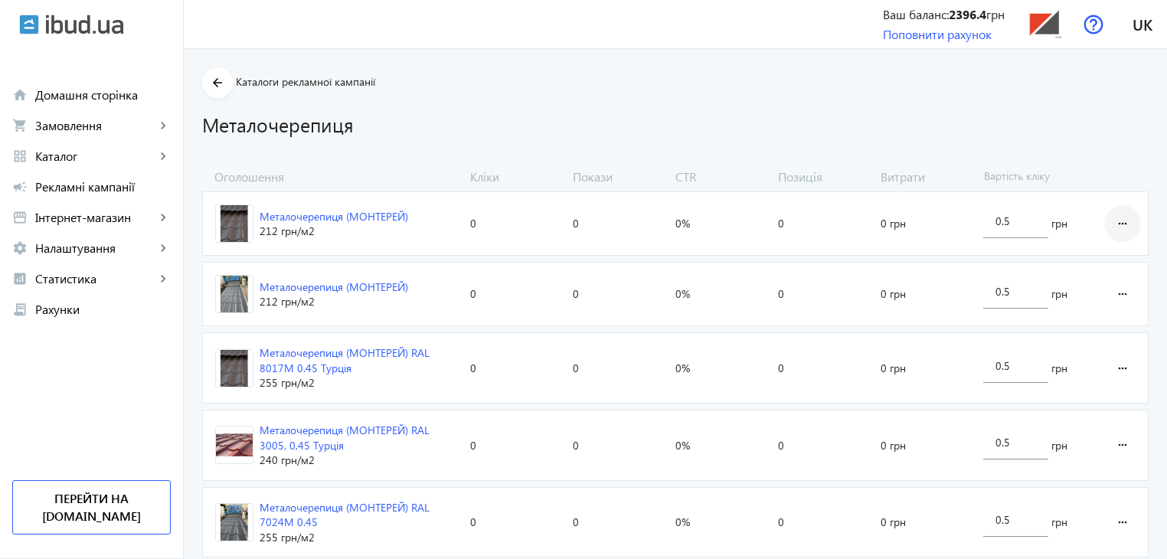
click at [1119, 221] on mat-icon "more_horiz" at bounding box center [1122, 223] width 18 height 37
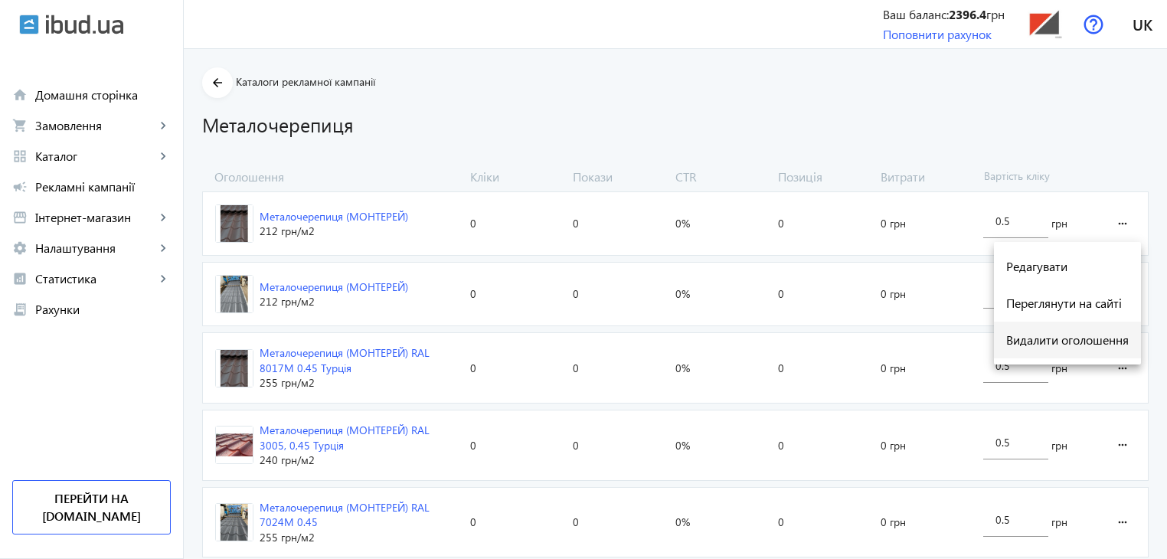
click at [1042, 337] on span "Видалити оголошення" at bounding box center [1067, 340] width 123 height 12
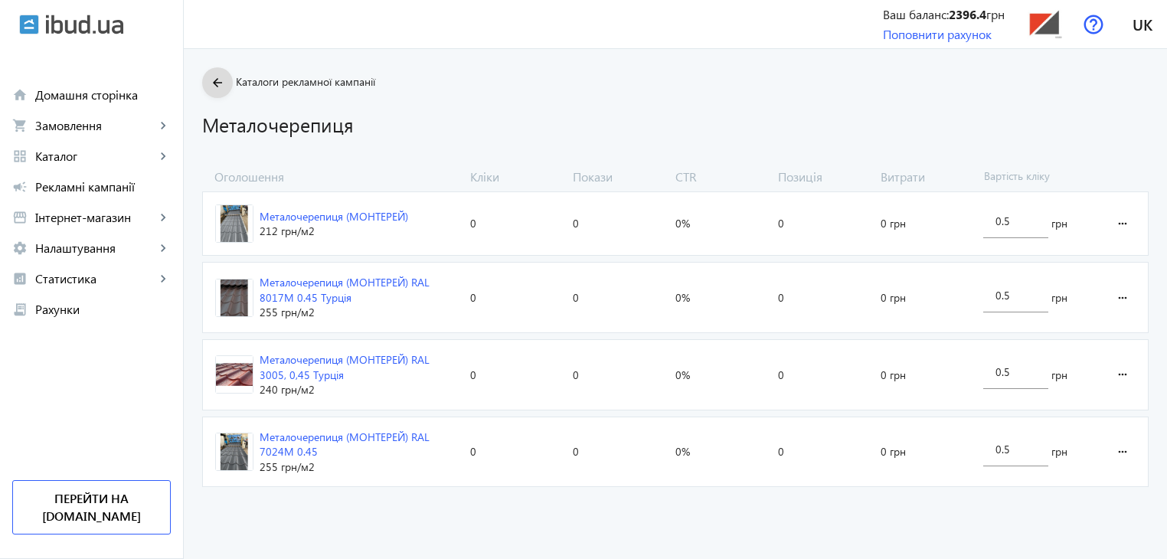
click at [208, 80] on mat-icon "arrow_back" at bounding box center [217, 83] width 19 height 19
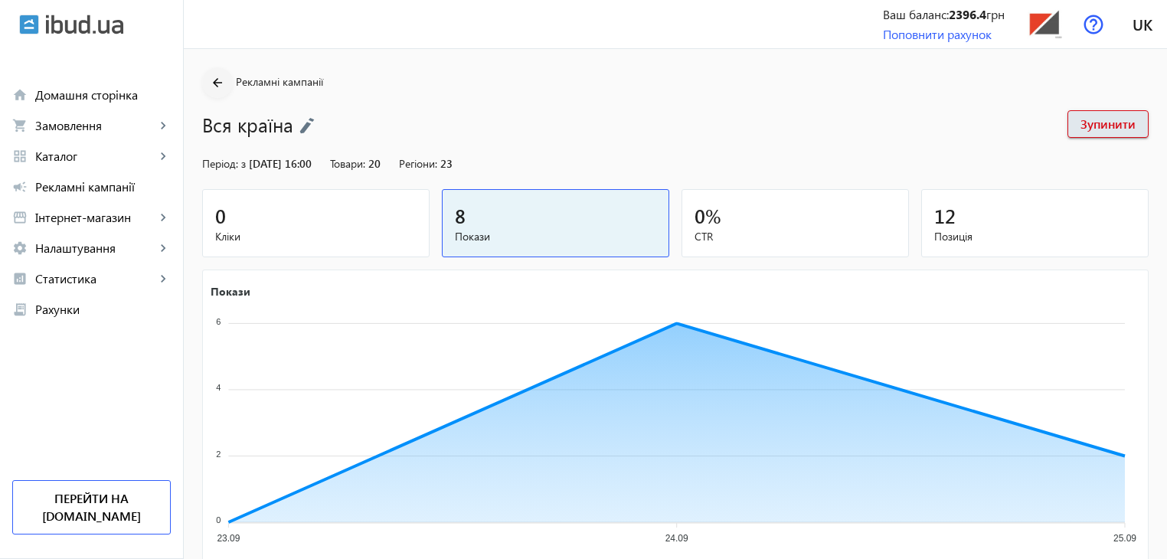
click at [208, 85] on mat-icon "arrow_back" at bounding box center [217, 83] width 19 height 19
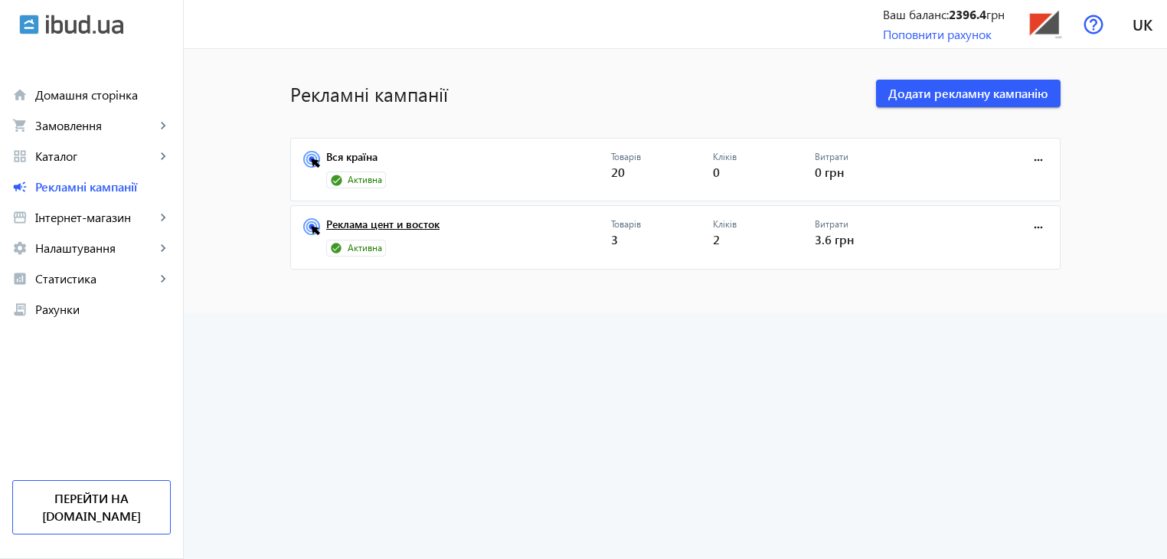
click at [368, 224] on link "Реклама цент и восток" at bounding box center [468, 228] width 285 height 21
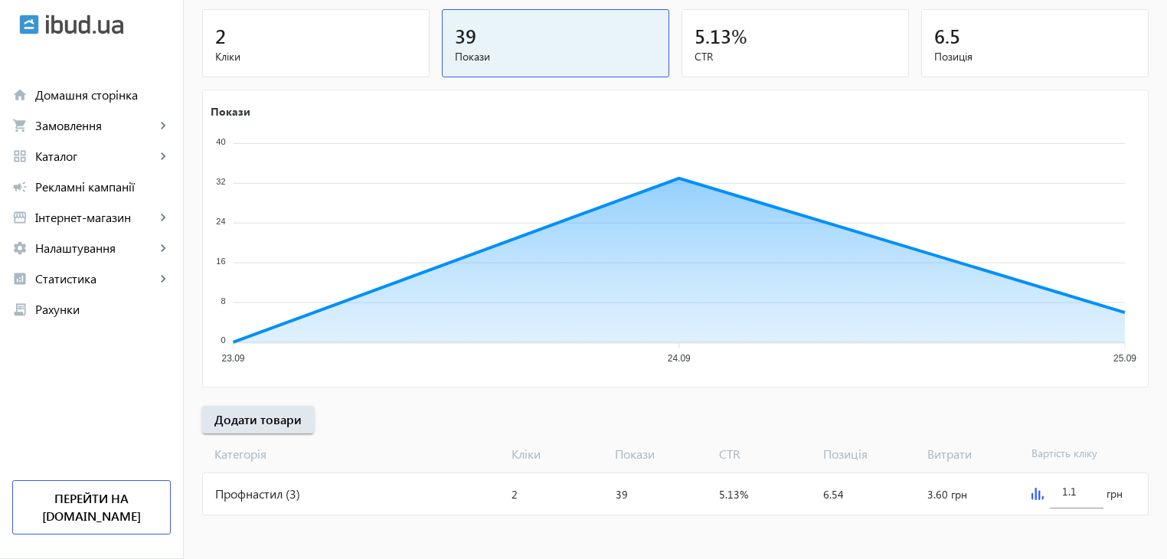
scroll to position [181, 0]
click at [282, 420] on span "Додати товари" at bounding box center [257, 418] width 87 height 17
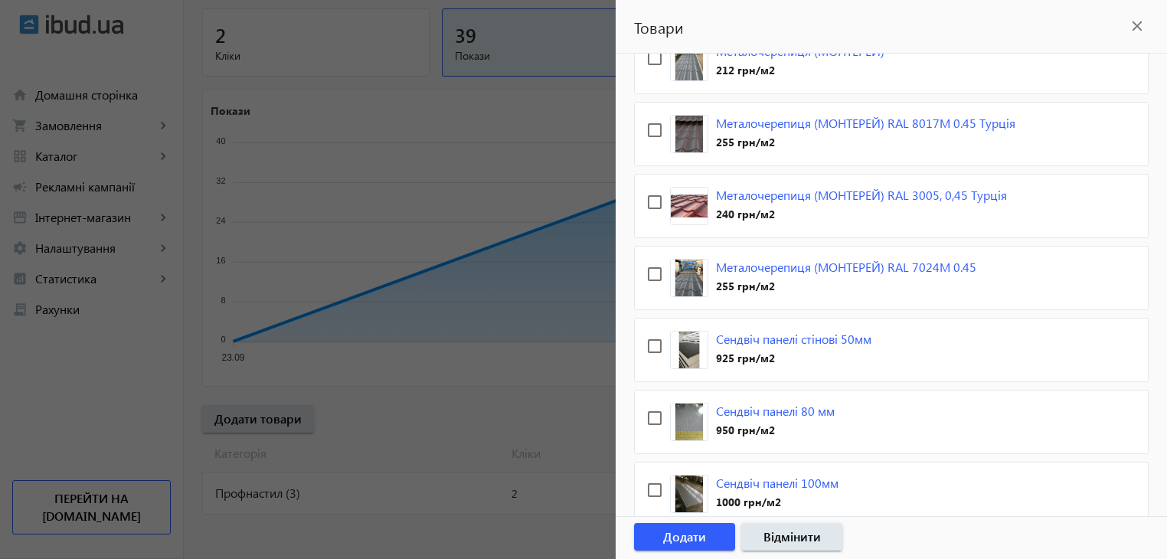
scroll to position [0, 0]
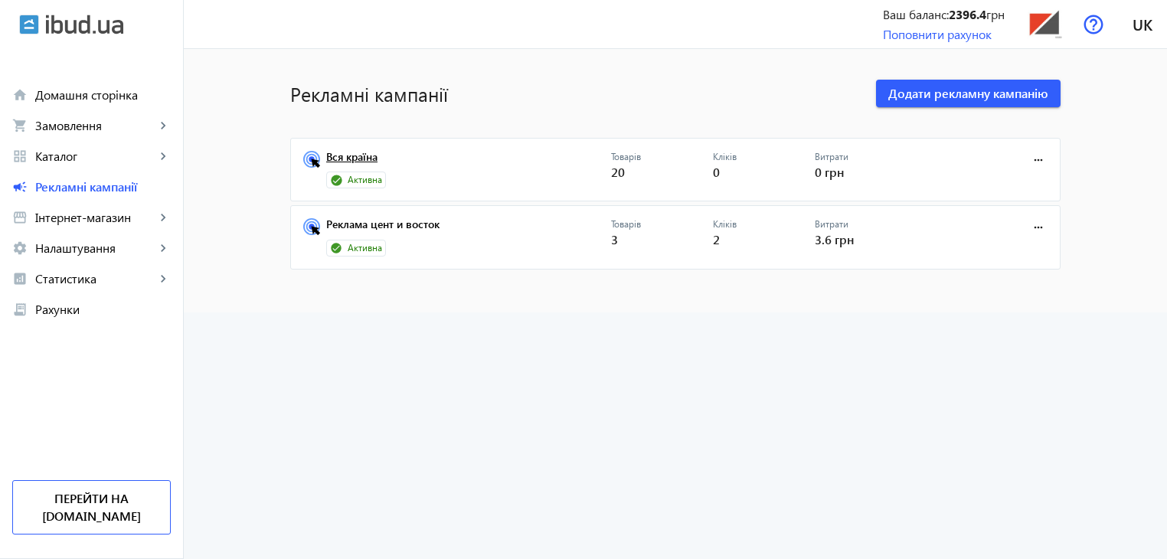
click at [361, 157] on link "Вся країна" at bounding box center [468, 161] width 285 height 21
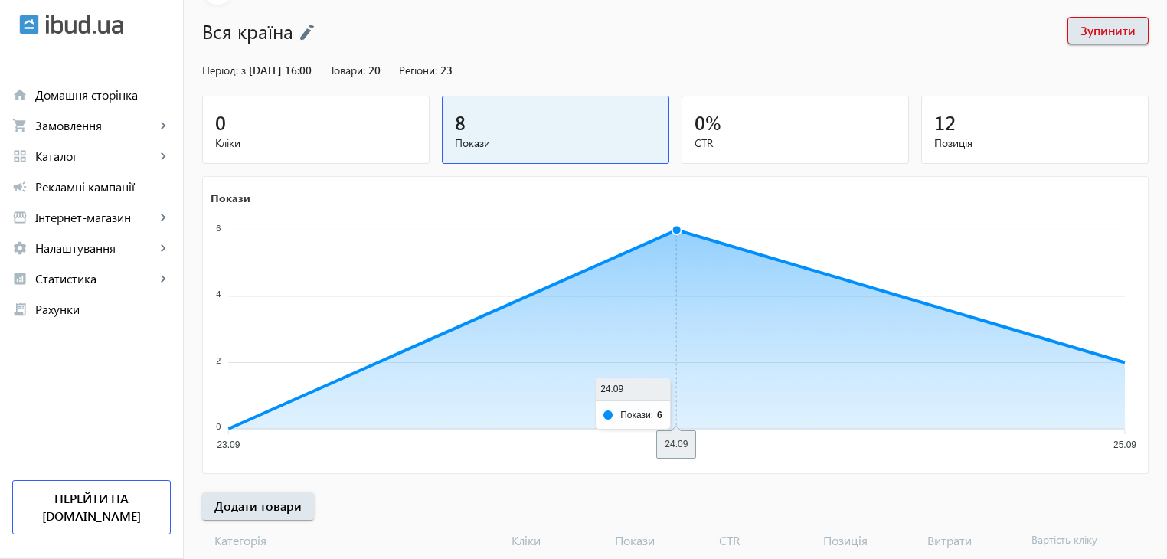
scroll to position [336, 0]
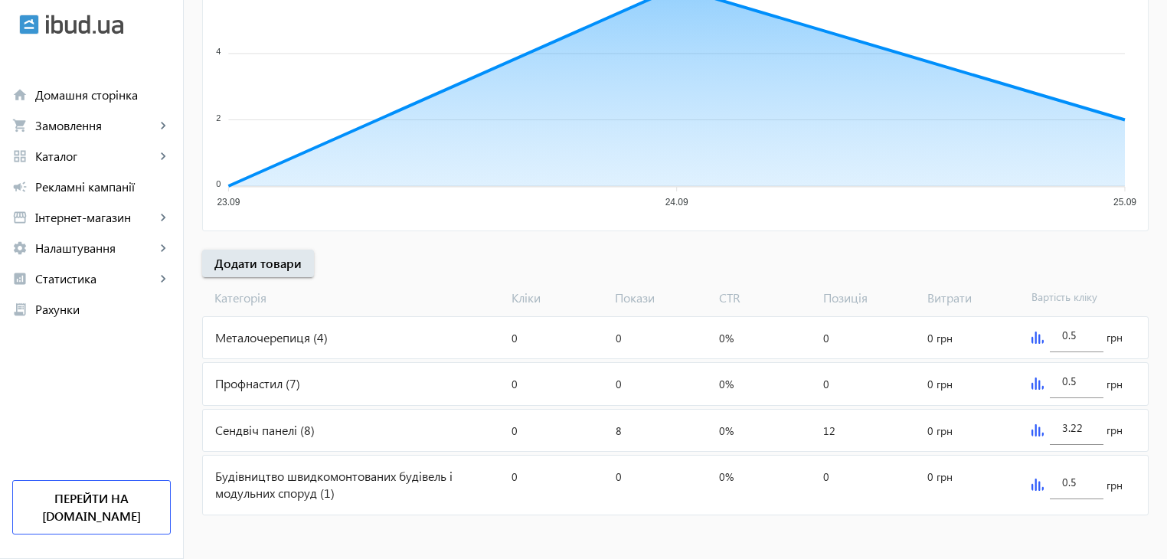
click at [283, 335] on div "Металочерепиця (4)" at bounding box center [354, 337] width 302 height 41
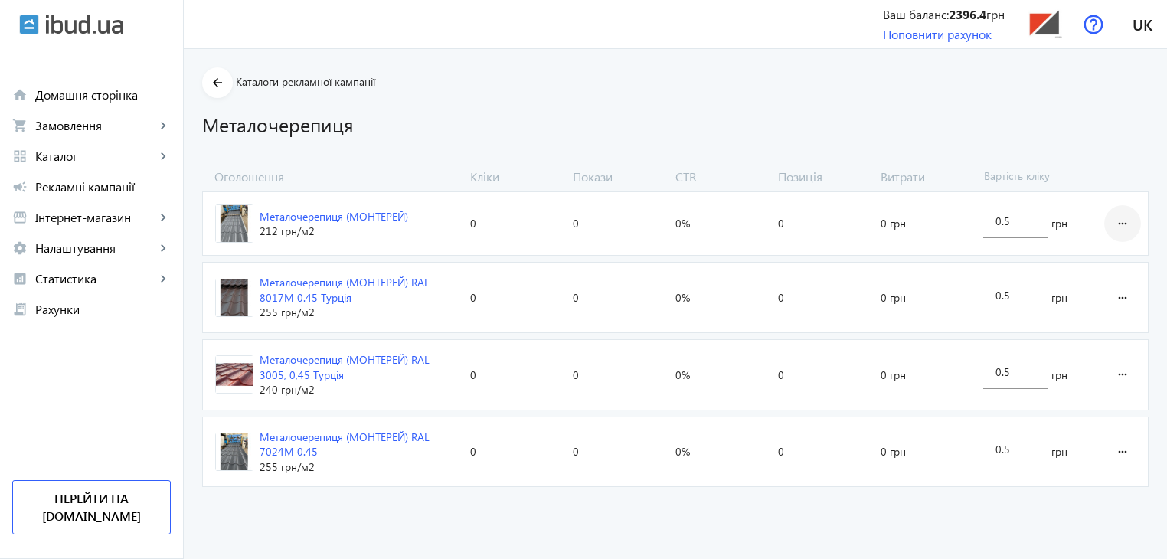
click at [1124, 221] on mat-icon "more_horiz" at bounding box center [1122, 223] width 18 height 37
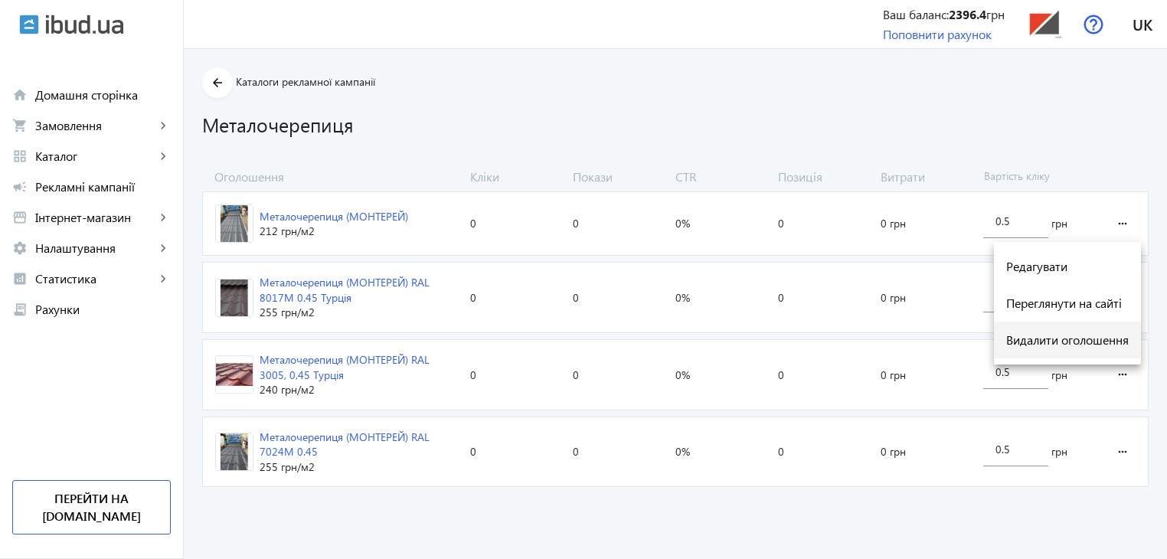
click at [1077, 339] on span "Видалити оголошення" at bounding box center [1067, 340] width 123 height 12
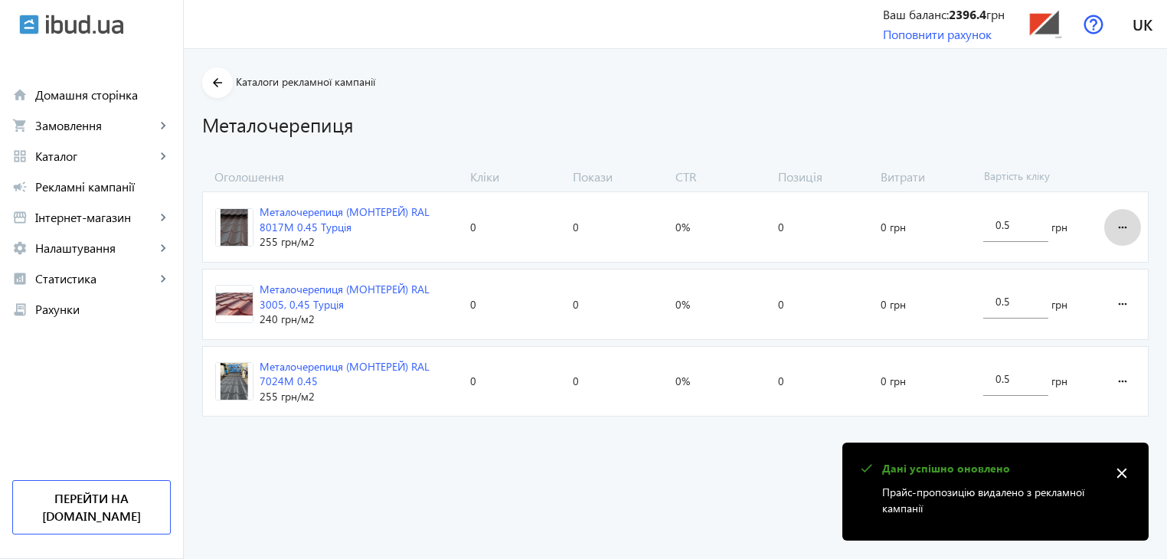
click at [1123, 230] on mat-icon "more_horiz" at bounding box center [1122, 227] width 18 height 37
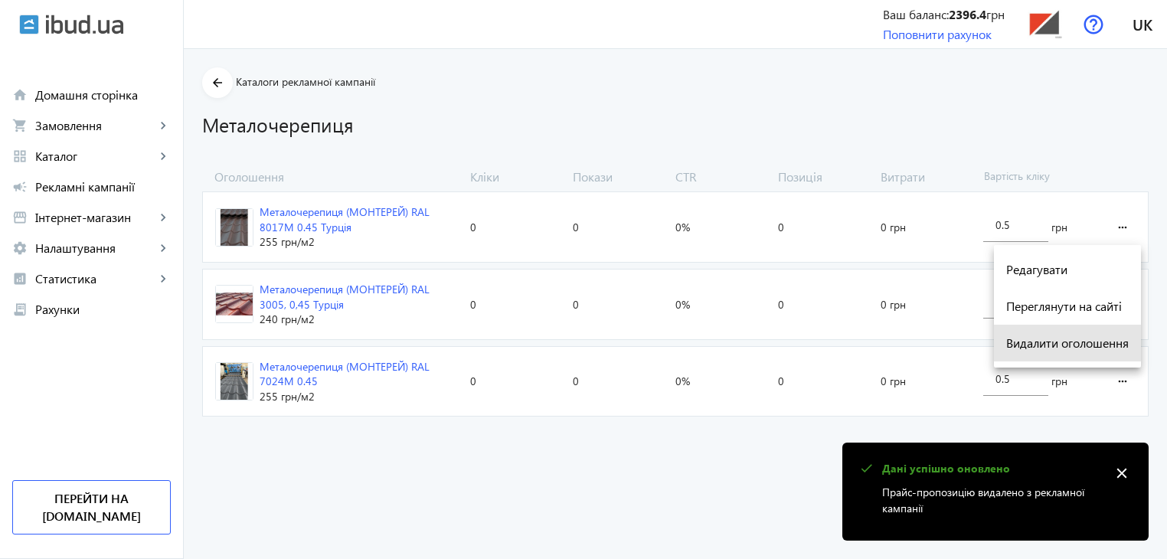
click at [1093, 341] on span "Видалити оголошення" at bounding box center [1067, 343] width 123 height 12
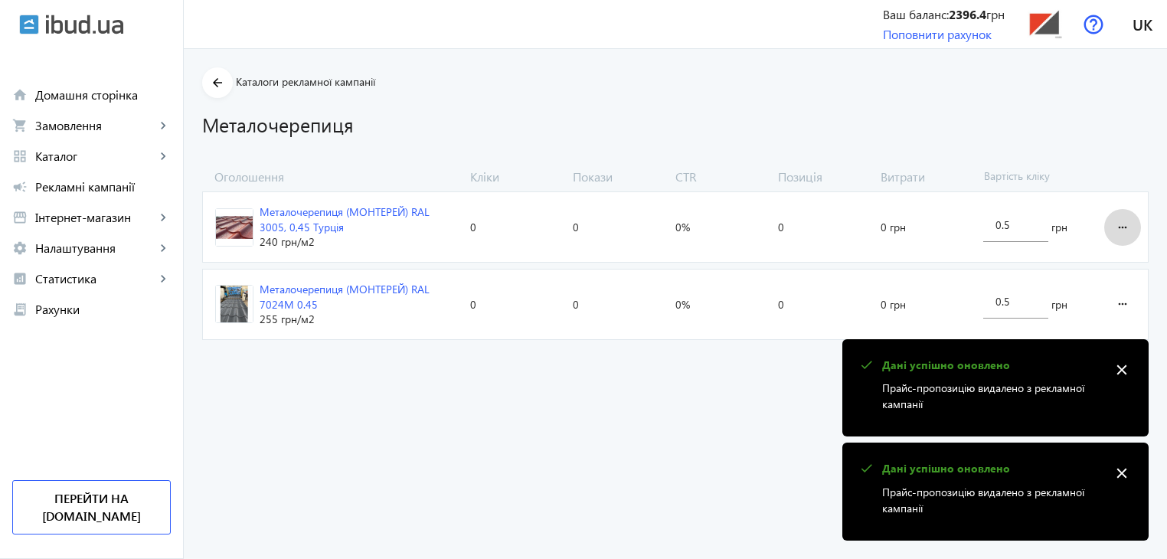
click at [1117, 227] on mat-icon "more_horiz" at bounding box center [1122, 227] width 18 height 37
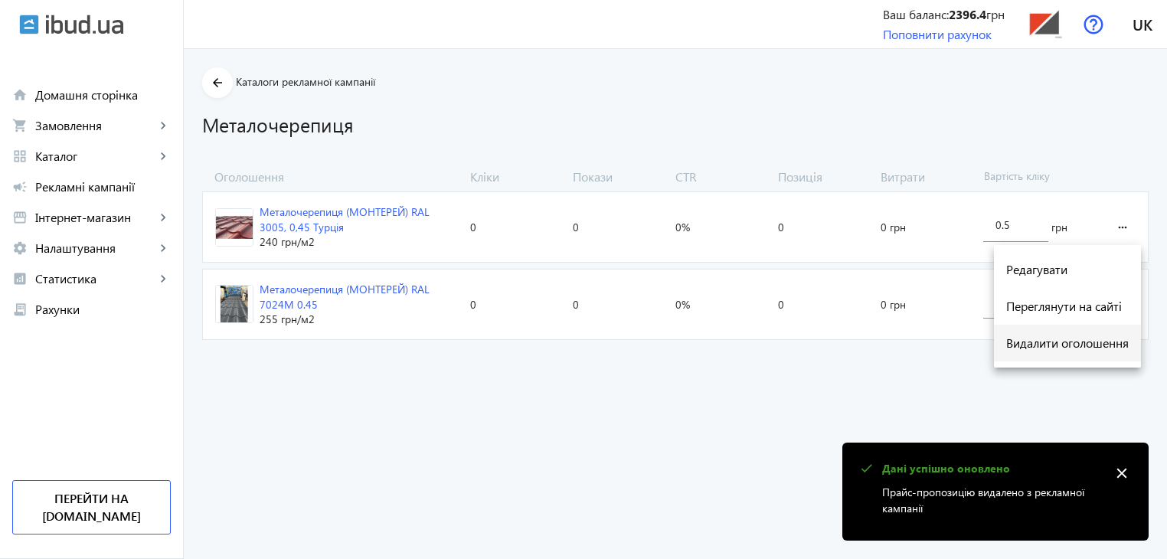
click at [1112, 345] on span "Видалити оголошення" at bounding box center [1067, 343] width 123 height 12
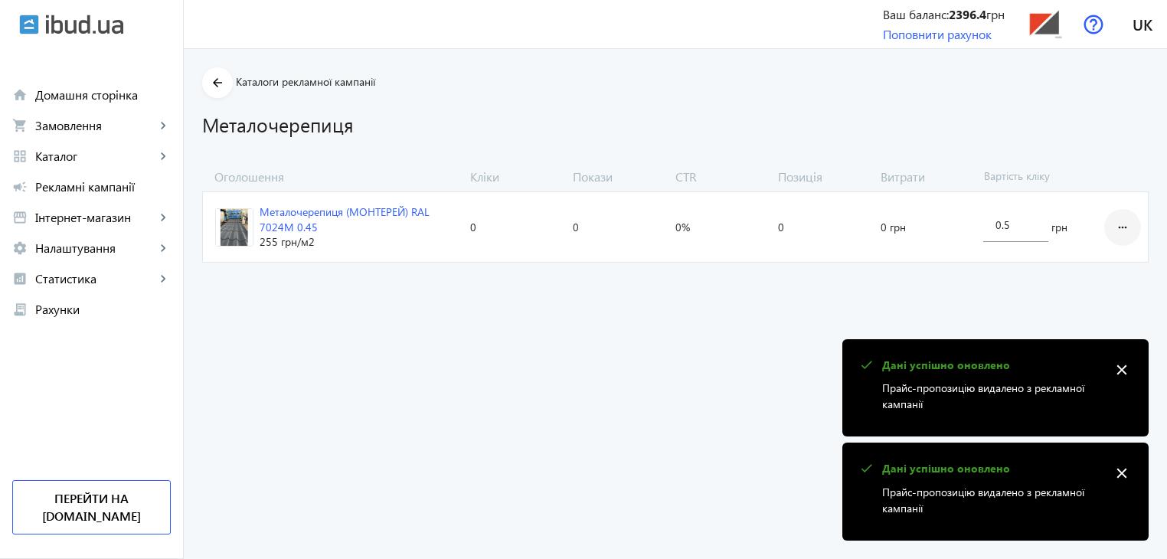
click at [1120, 223] on mat-icon "more_horiz" at bounding box center [1122, 227] width 18 height 37
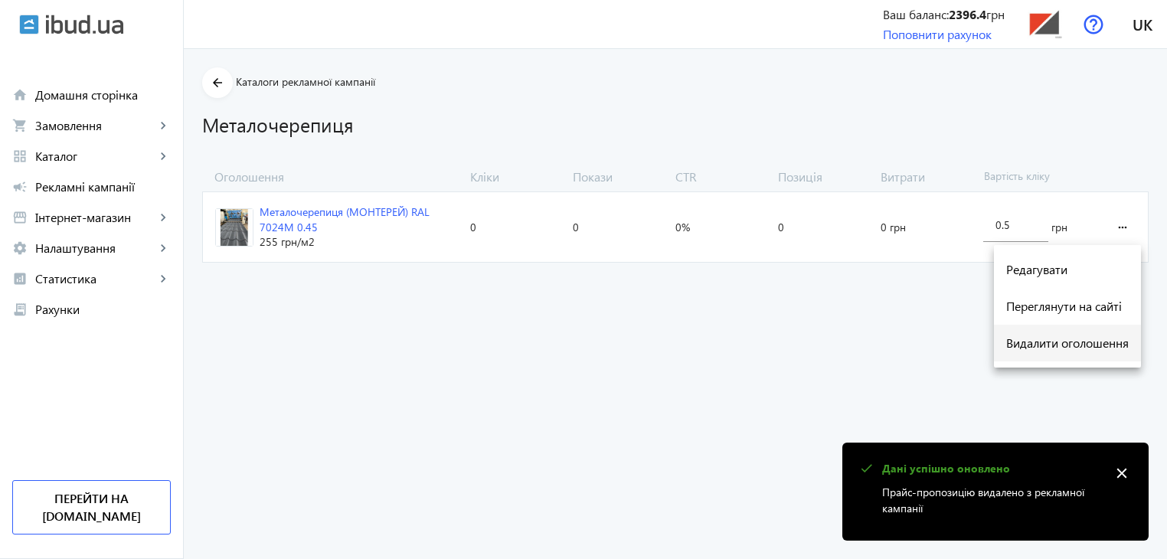
click at [1109, 339] on span "Видалити оголошення" at bounding box center [1067, 343] width 123 height 12
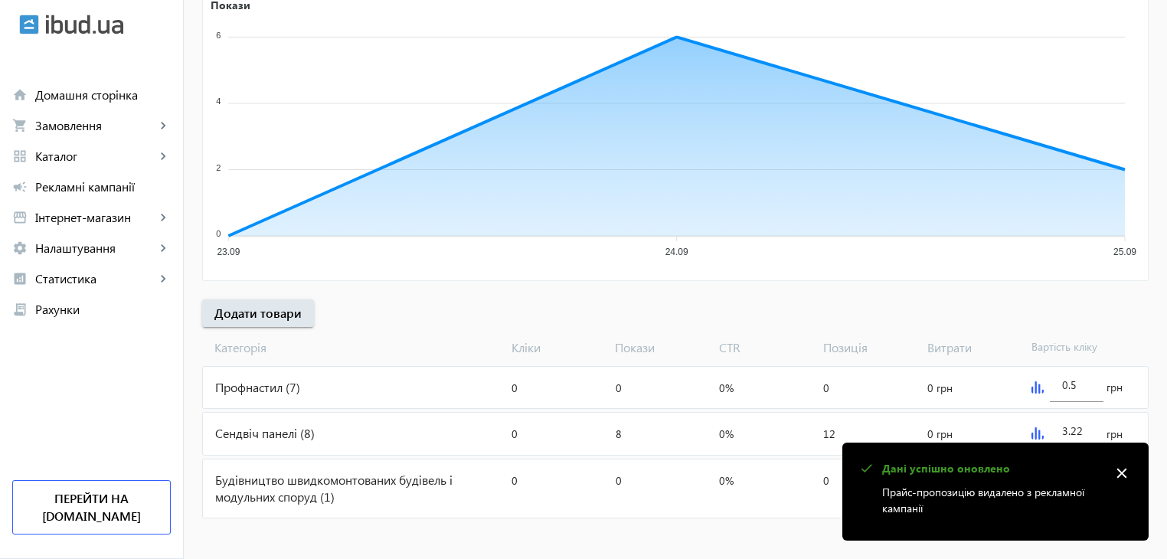
scroll to position [290, 0]
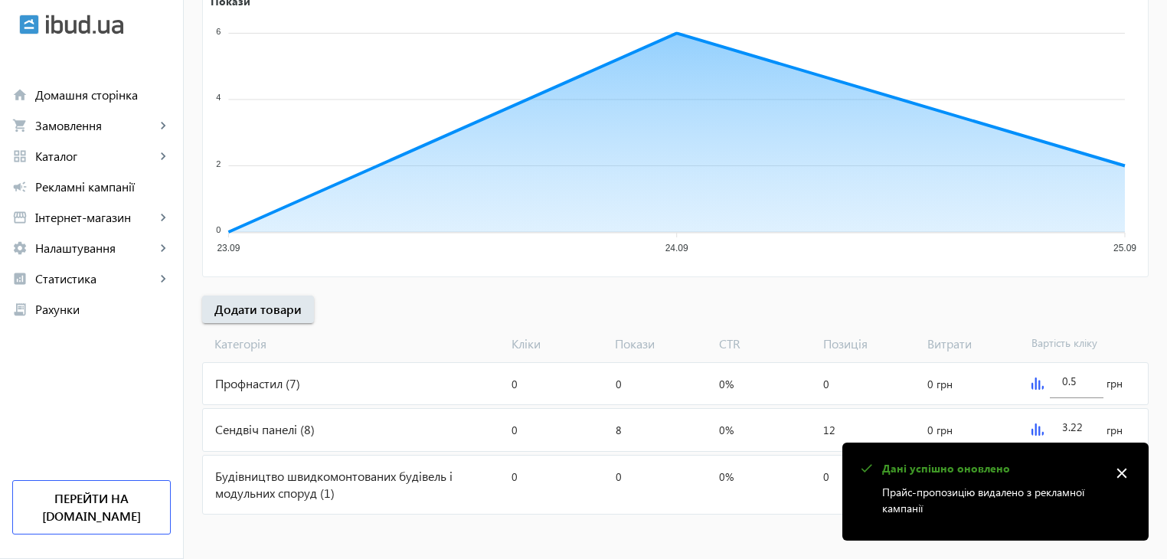
click at [262, 382] on div "Профнастил (7)" at bounding box center [354, 383] width 302 height 41
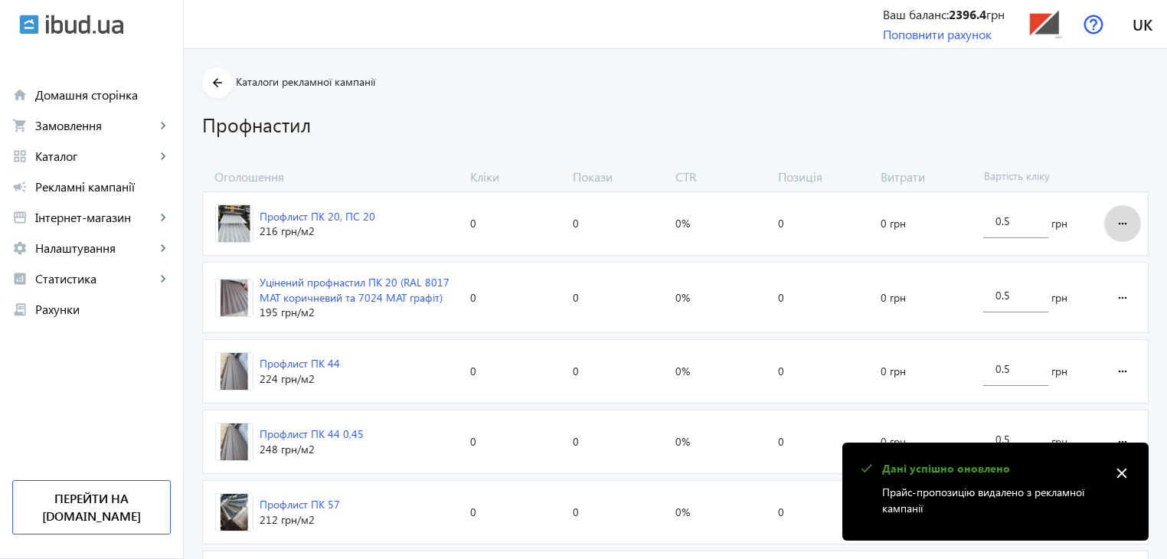
click at [1121, 219] on mat-icon "more_horiz" at bounding box center [1122, 223] width 18 height 37
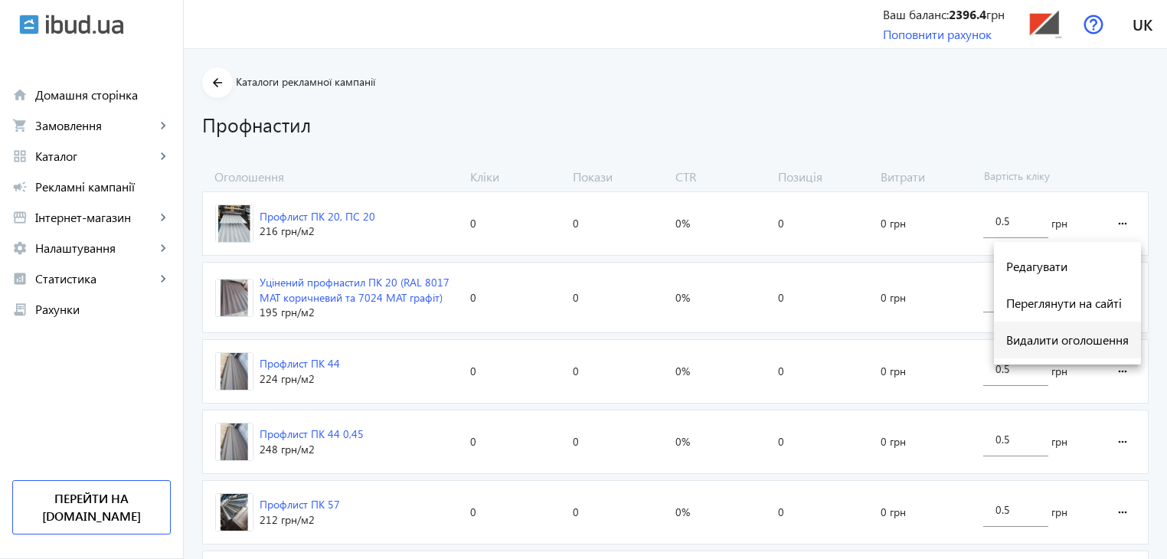
click at [1065, 340] on span "Видалити оголошення" at bounding box center [1067, 340] width 123 height 12
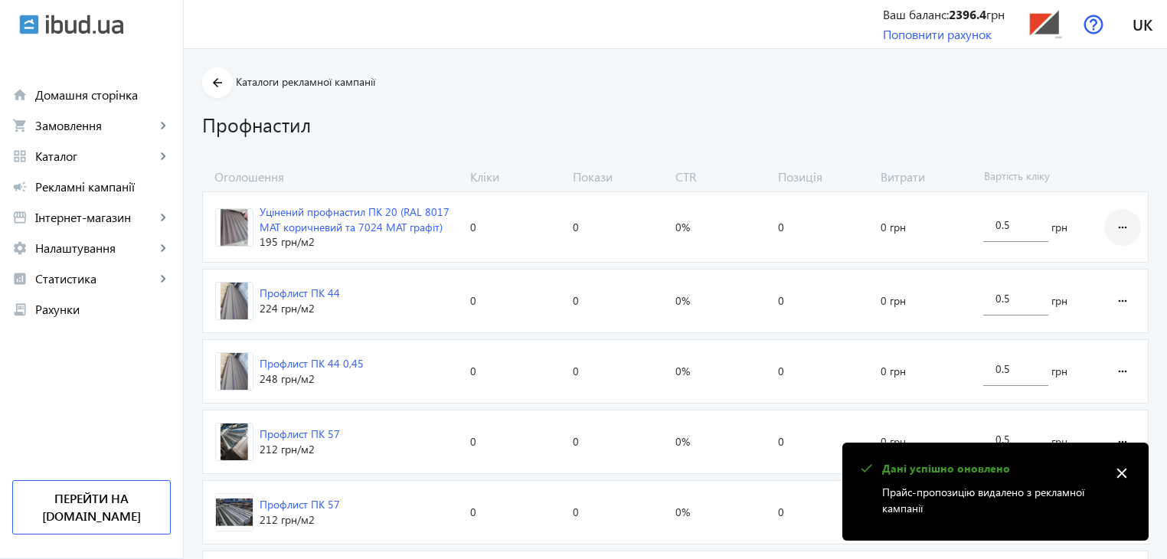
click at [1122, 228] on mat-icon "more_horiz" at bounding box center [1122, 227] width 18 height 37
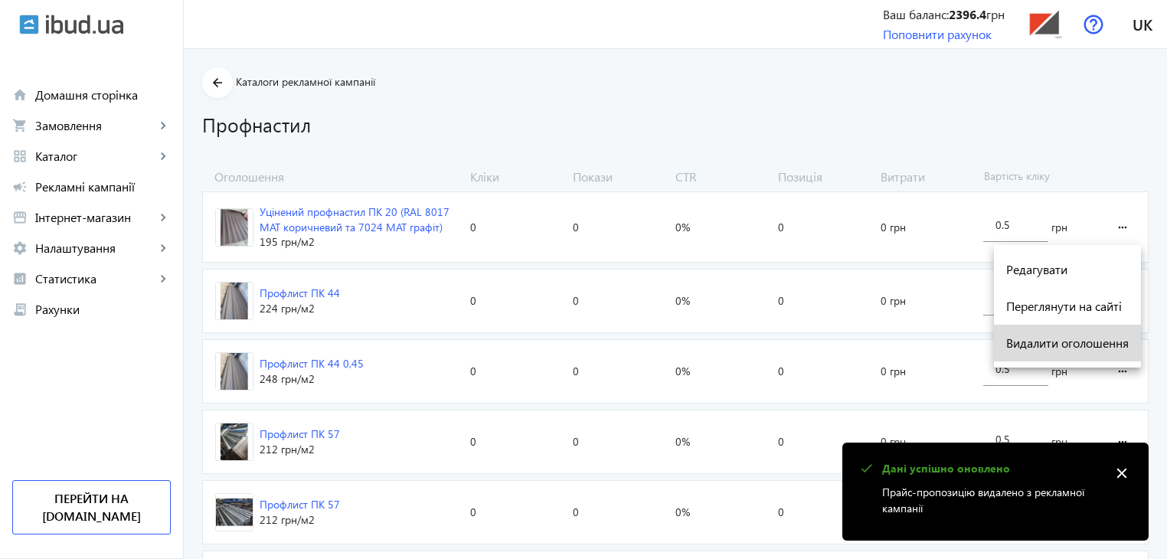
click at [1090, 345] on span "Видалити оголошення" at bounding box center [1067, 343] width 123 height 12
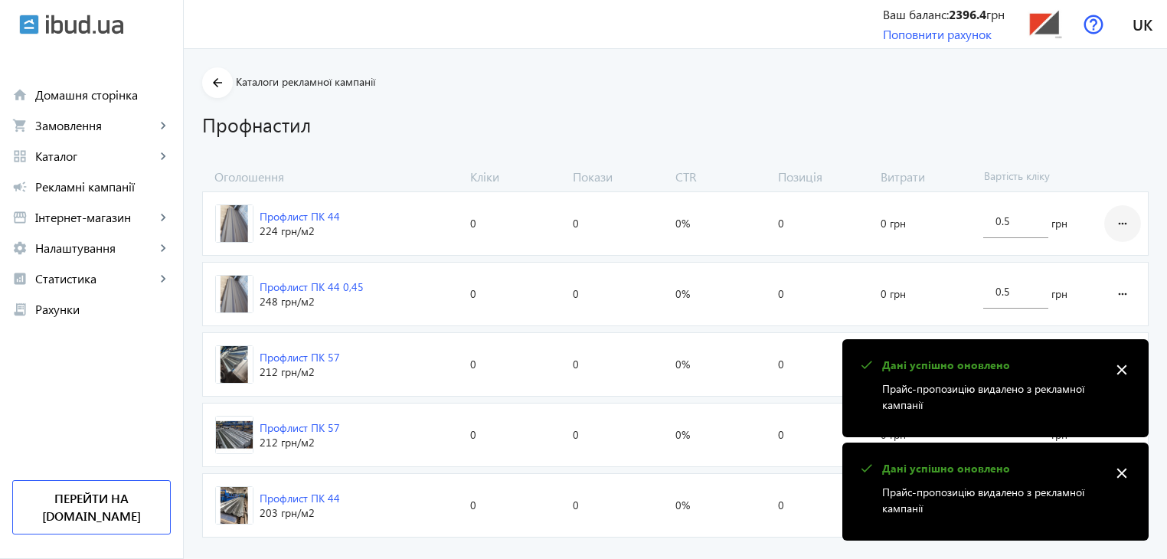
click at [1121, 228] on mat-icon "more_horiz" at bounding box center [1122, 223] width 18 height 37
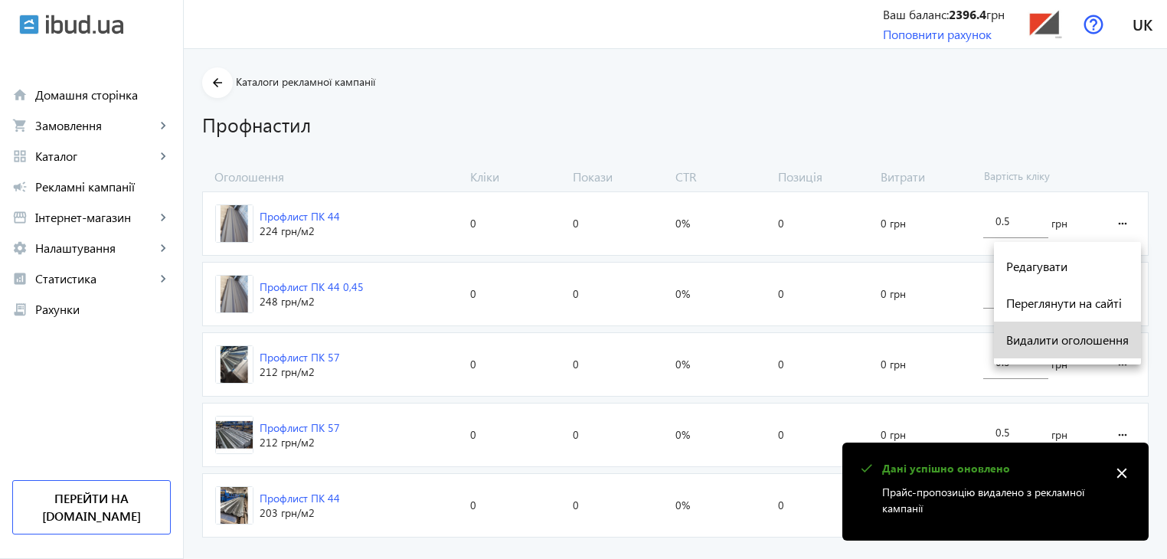
click at [1077, 344] on span "Видалити оголошення" at bounding box center [1067, 340] width 123 height 12
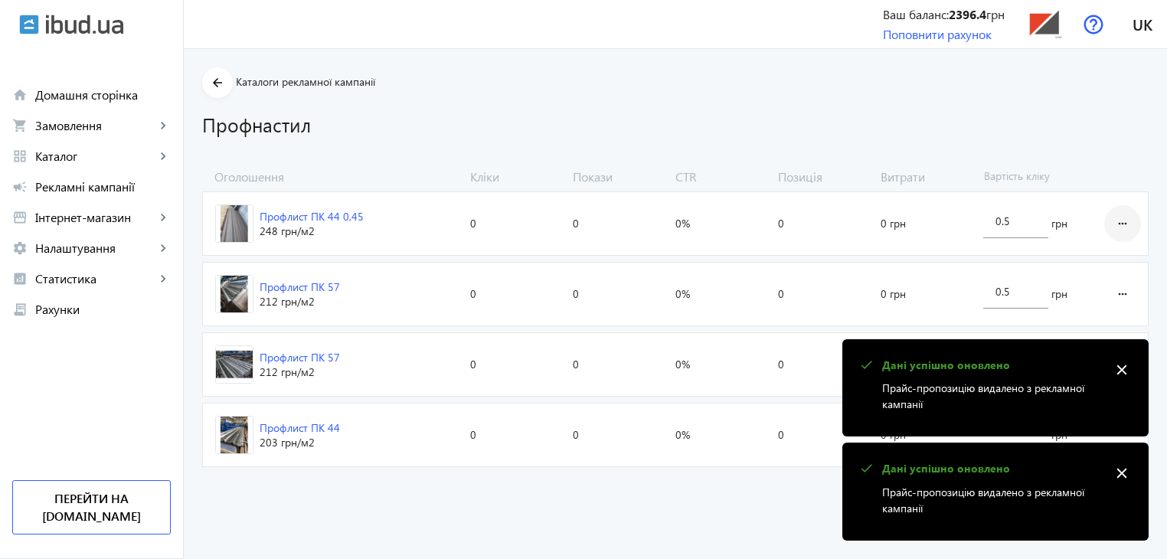
click at [1122, 226] on mat-icon "more_horiz" at bounding box center [1122, 223] width 18 height 37
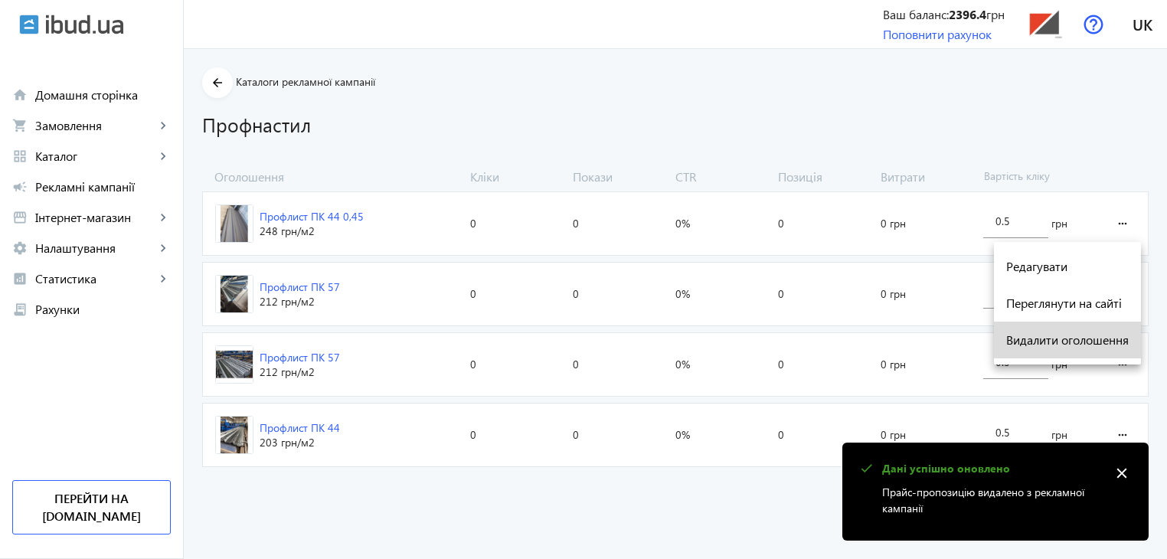
click at [1072, 335] on span "Видалити оголошення" at bounding box center [1067, 340] width 123 height 12
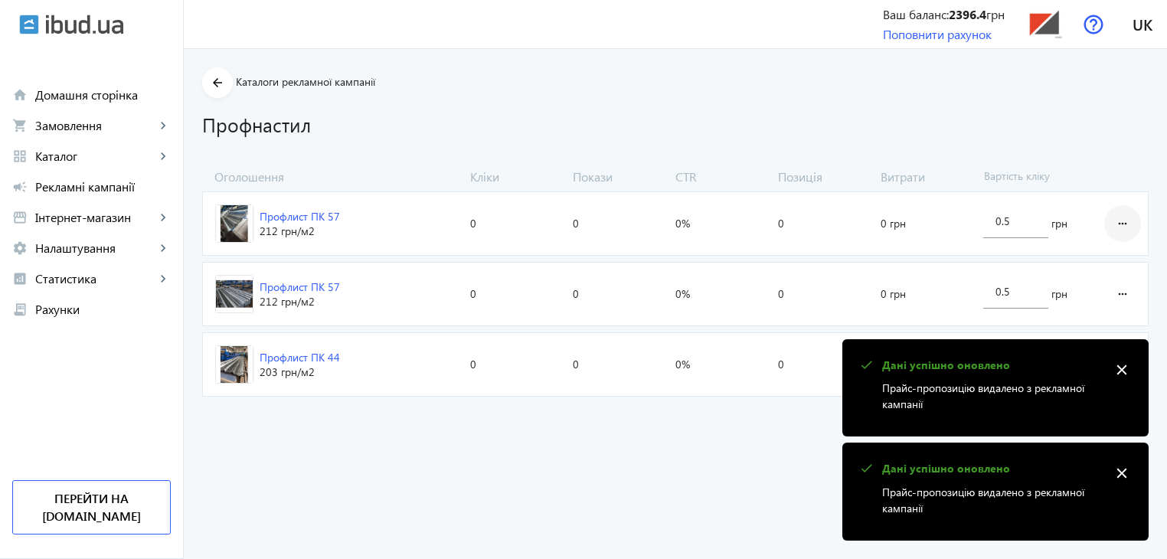
click at [1126, 217] on mat-icon "more_horiz" at bounding box center [1122, 223] width 18 height 37
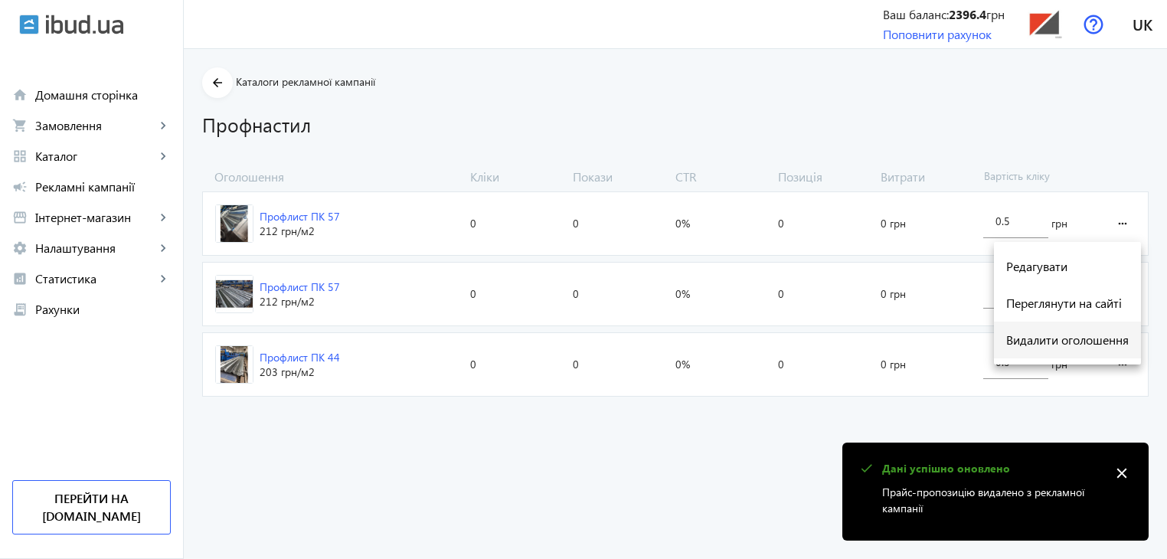
click at [1066, 345] on span "Видалити оголошення" at bounding box center [1067, 340] width 123 height 12
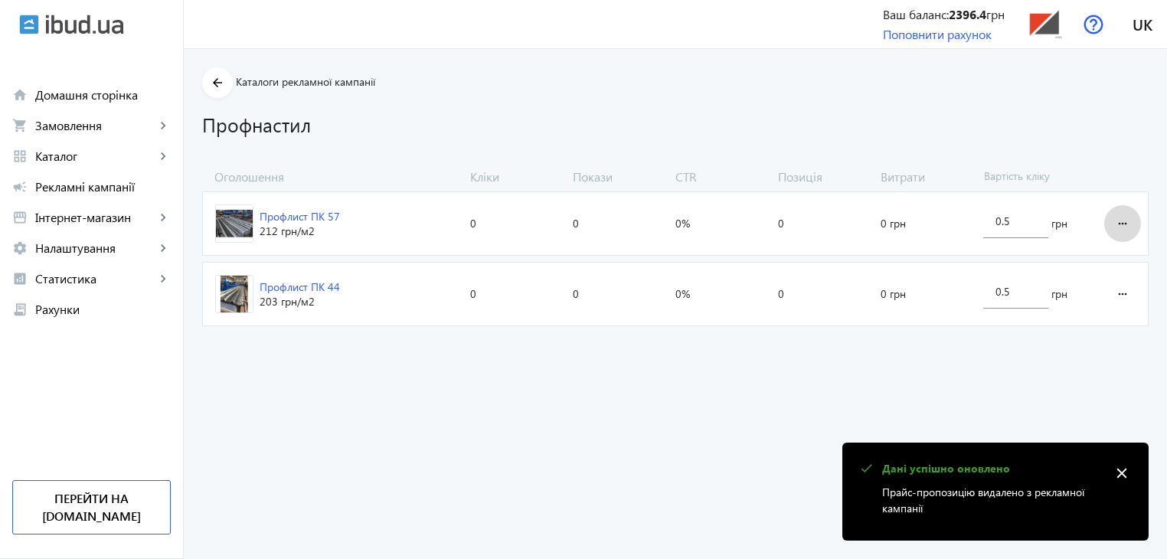
click at [1116, 221] on mat-icon "more_horiz" at bounding box center [1122, 223] width 18 height 37
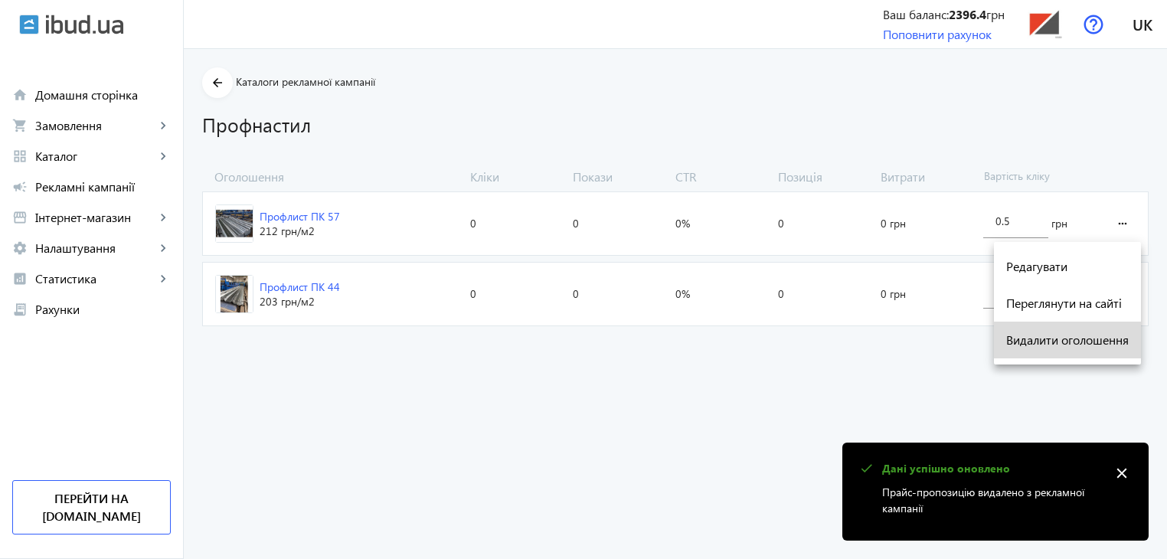
click at [1077, 342] on span "Видалити оголошення" at bounding box center [1067, 340] width 123 height 12
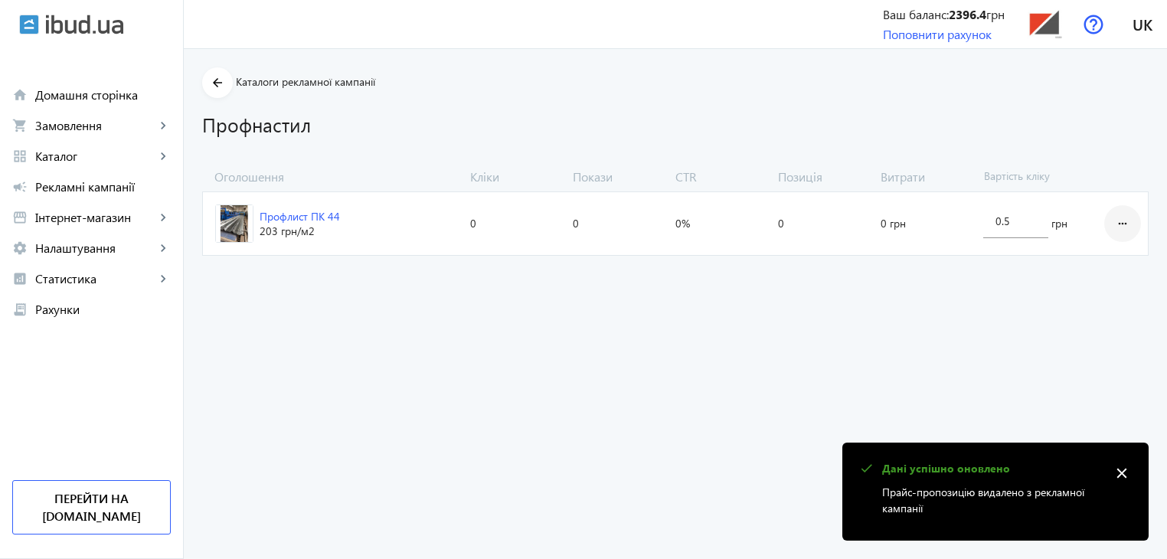
click at [1120, 221] on mat-icon "more_horiz" at bounding box center [1122, 223] width 18 height 37
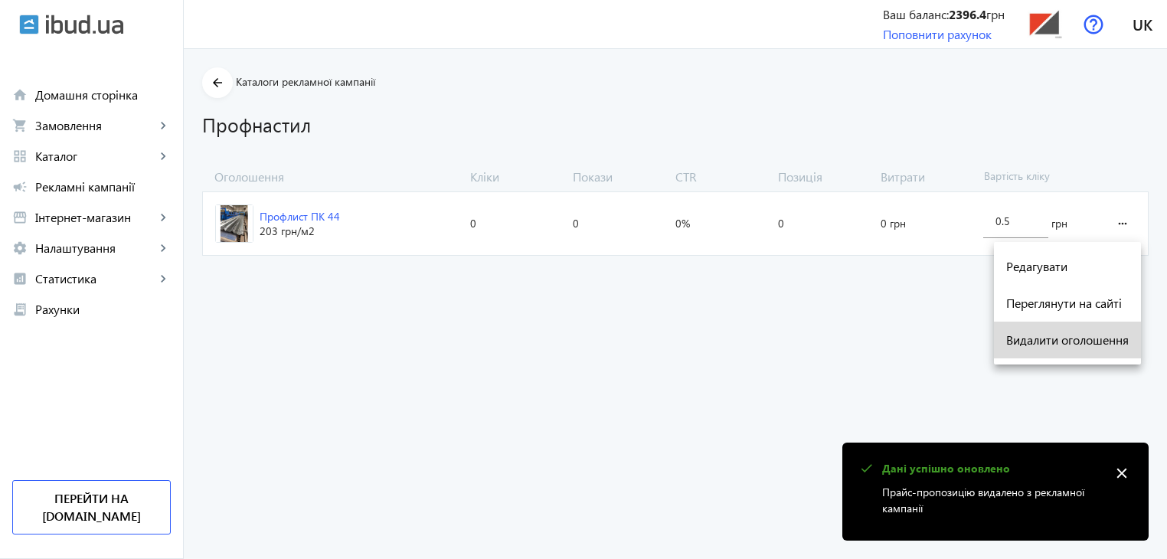
click at [1069, 343] on span "Видалити оголошення" at bounding box center [1067, 340] width 123 height 12
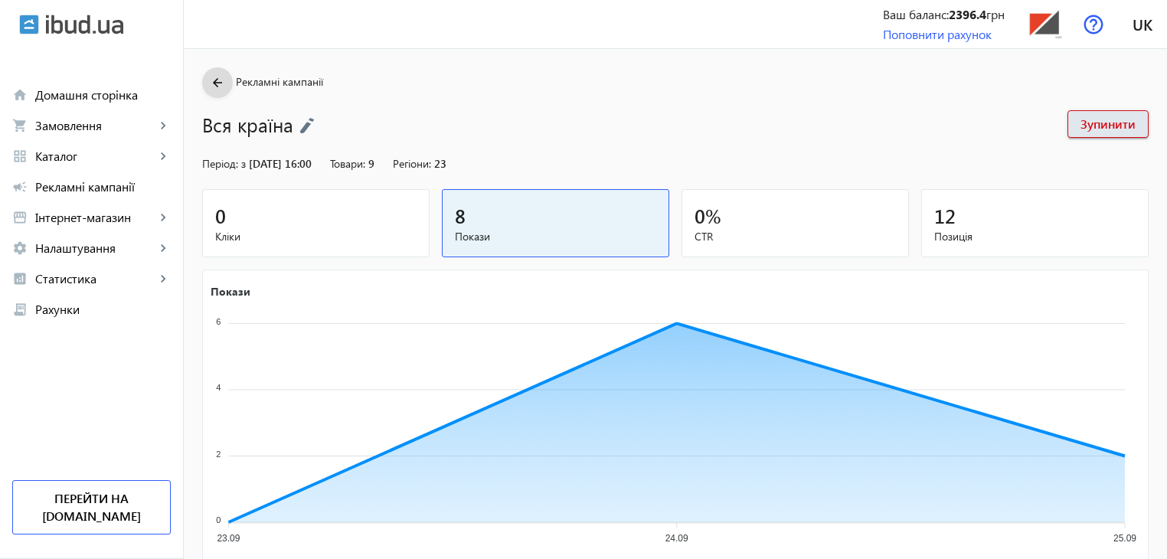
click at [209, 81] on mat-icon "arrow_back" at bounding box center [217, 83] width 19 height 19
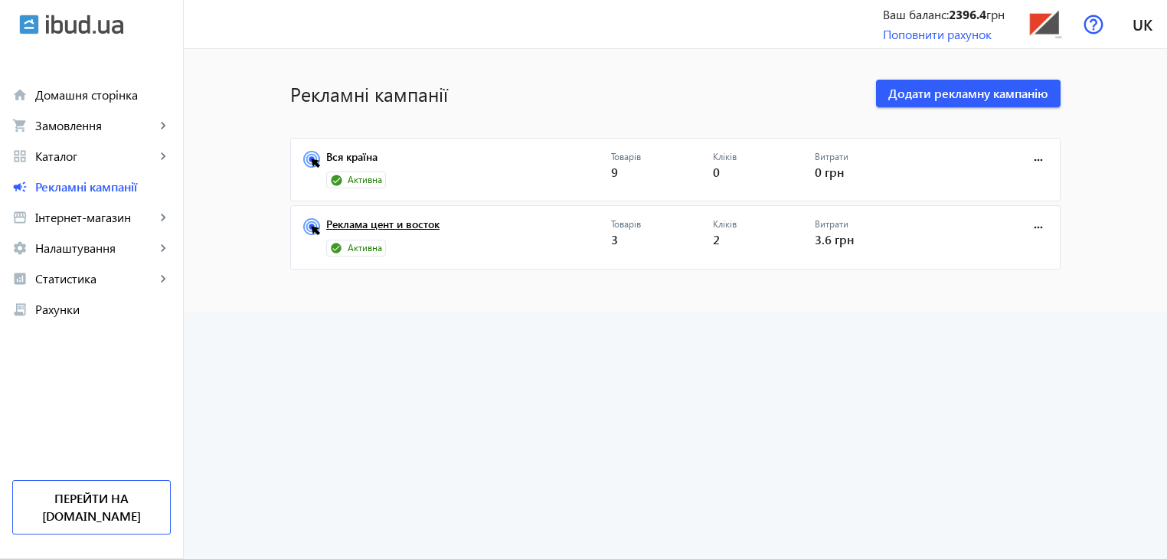
click at [398, 226] on link "Реклама цент и восток" at bounding box center [468, 228] width 285 height 21
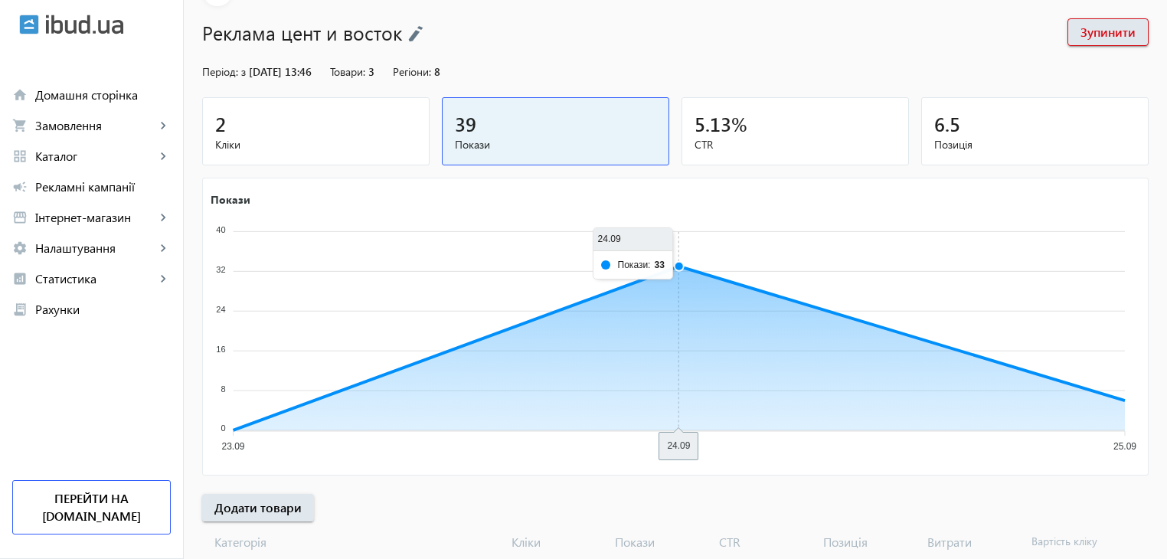
scroll to position [181, 0]
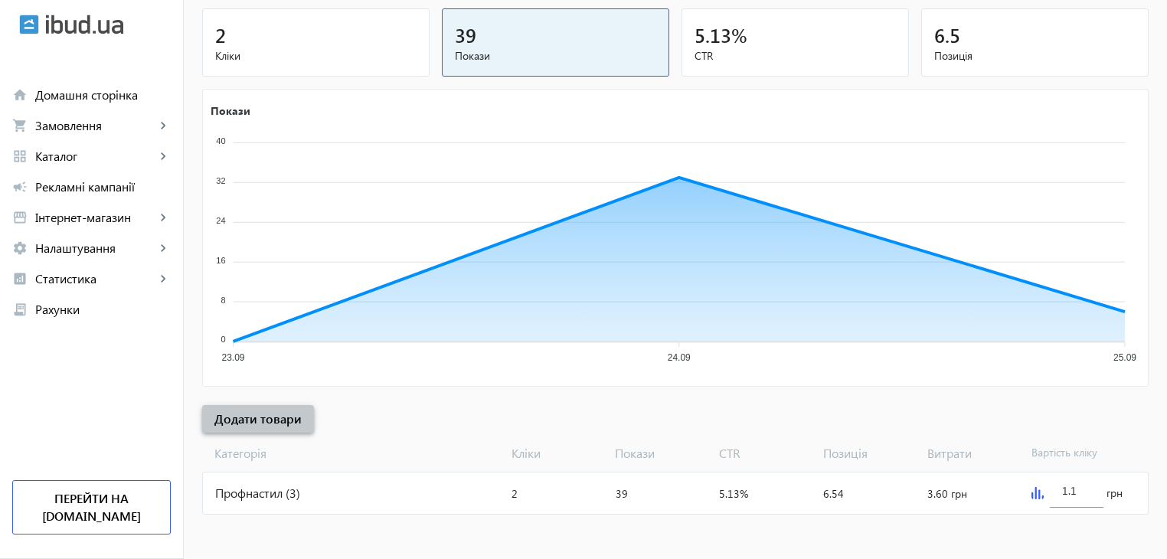
click at [263, 417] on span "Додати товари" at bounding box center [257, 418] width 87 height 17
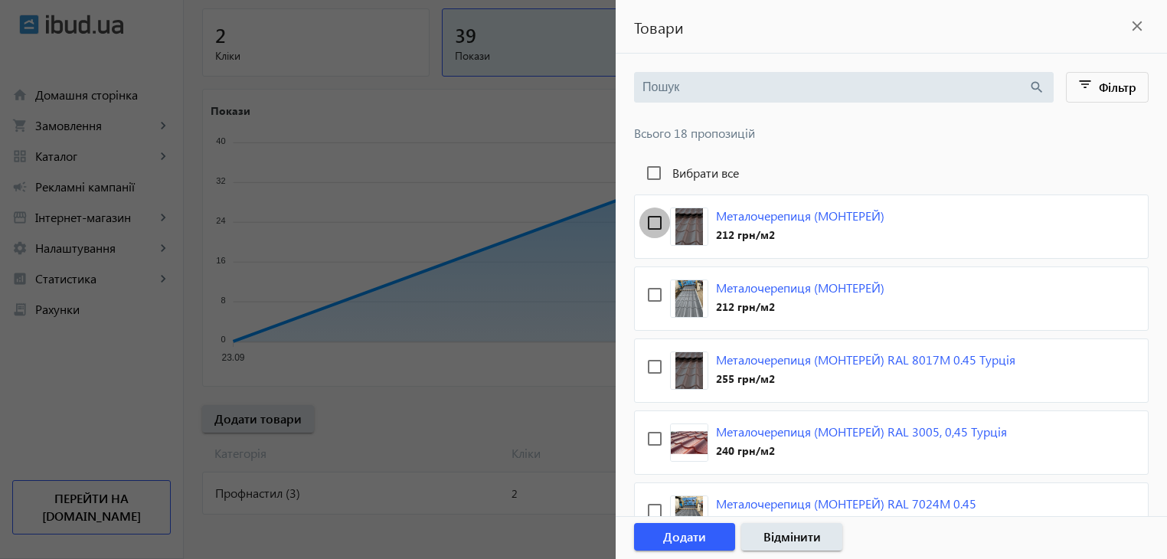
click at [652, 221] on input "checkbox" at bounding box center [654, 222] width 31 height 31
checkbox input "true"
click at [653, 298] on input "checkbox" at bounding box center [654, 294] width 31 height 31
checkbox input "true"
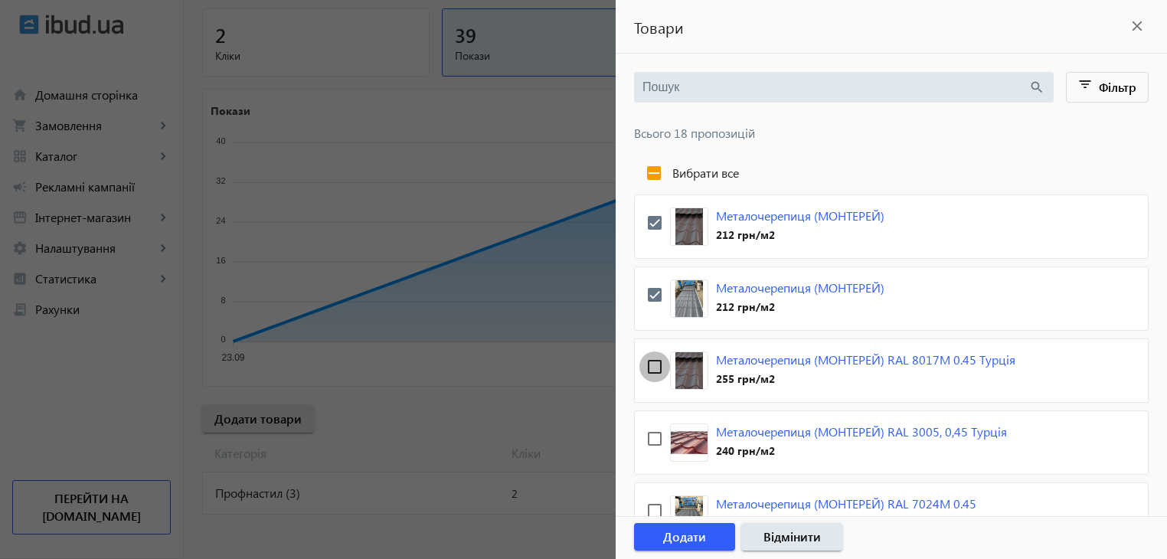
drag, startPoint x: 655, startPoint y: 362, endPoint x: 655, endPoint y: 384, distance: 22.2
click at [655, 363] on input "checkbox" at bounding box center [654, 366] width 31 height 31
checkbox input "true"
click at [653, 436] on input "checkbox" at bounding box center [654, 438] width 31 height 31
checkbox input "true"
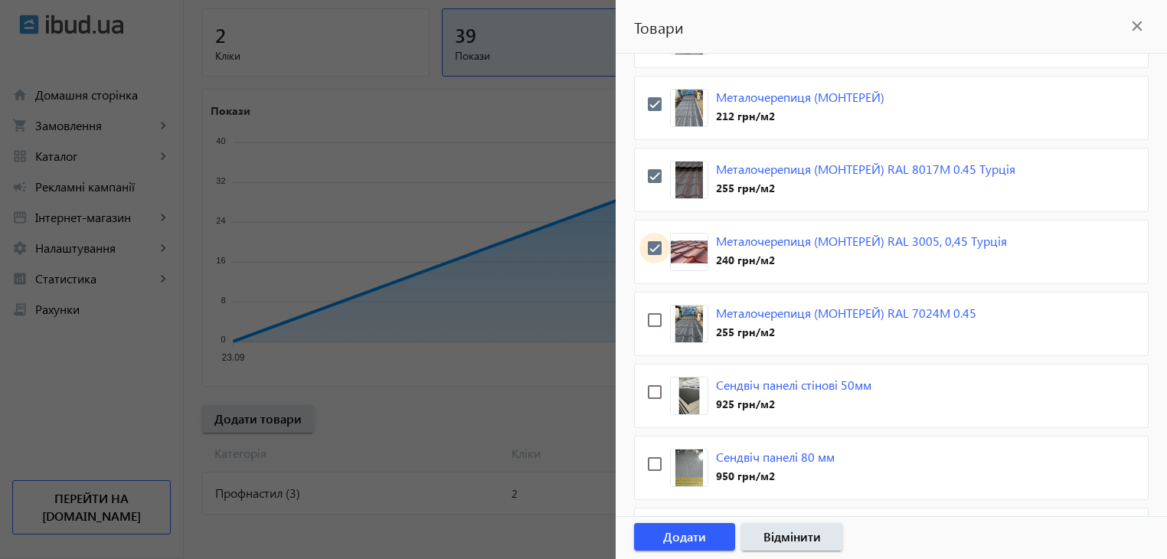
scroll to position [230, 0]
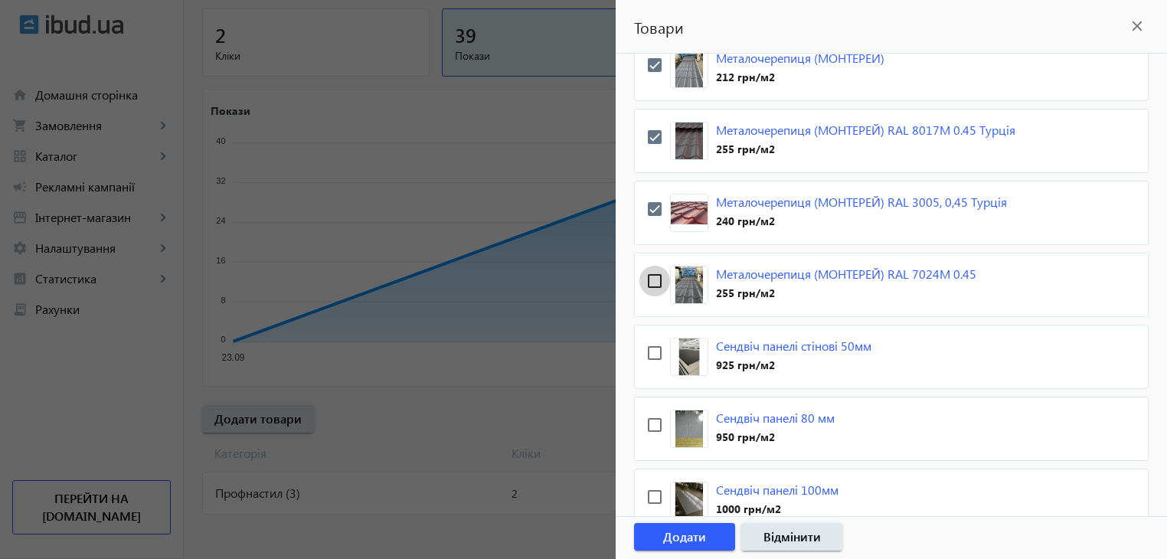
click at [653, 276] on input "checkbox" at bounding box center [654, 281] width 31 height 31
checkbox input "true"
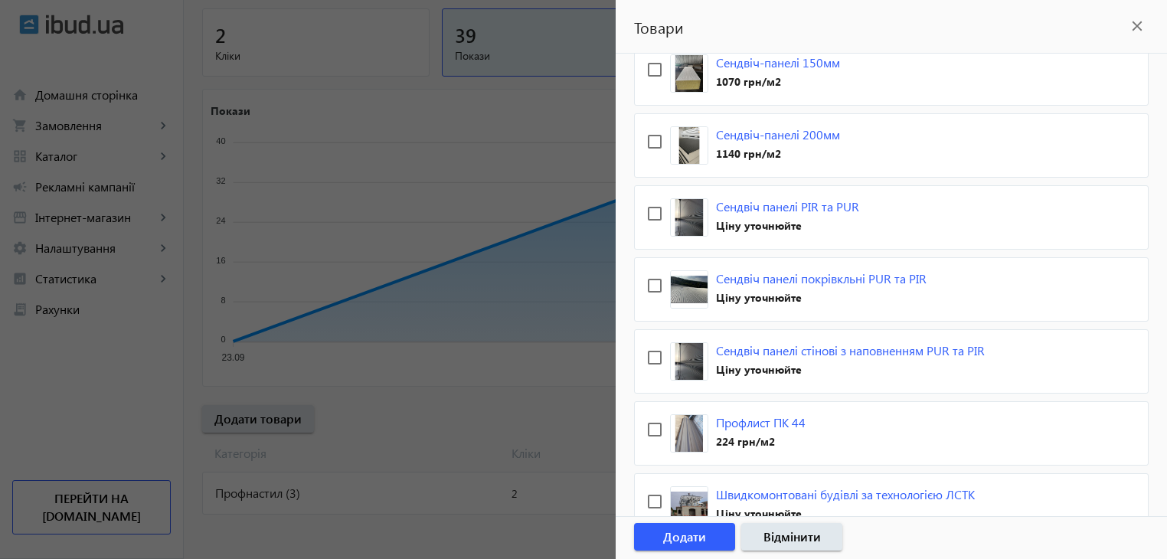
scroll to position [766, 0]
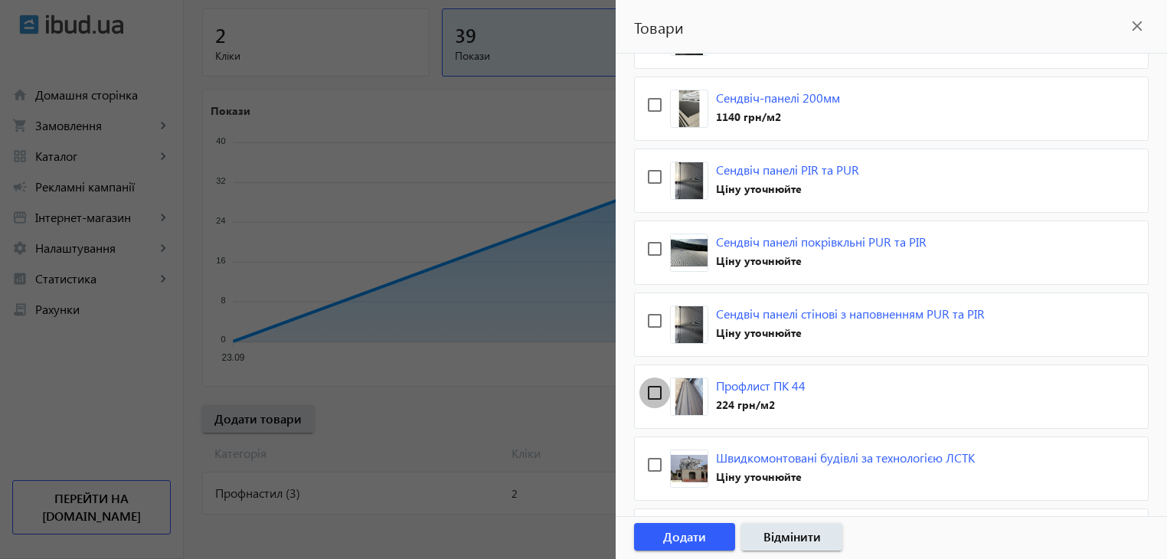
click at [658, 387] on input "checkbox" at bounding box center [654, 392] width 31 height 31
checkbox input "true"
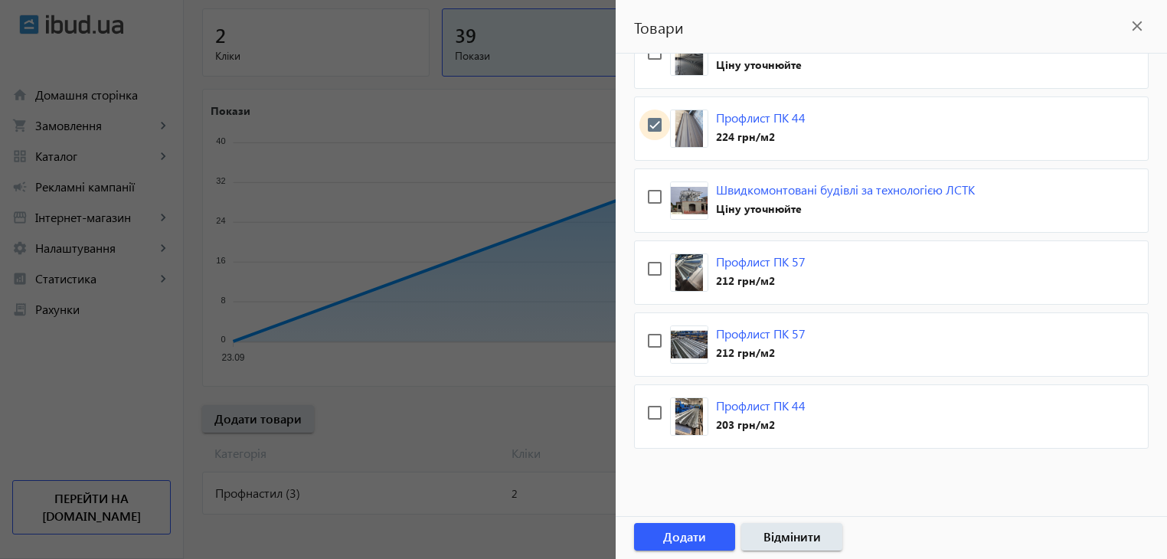
scroll to position [1038, 0]
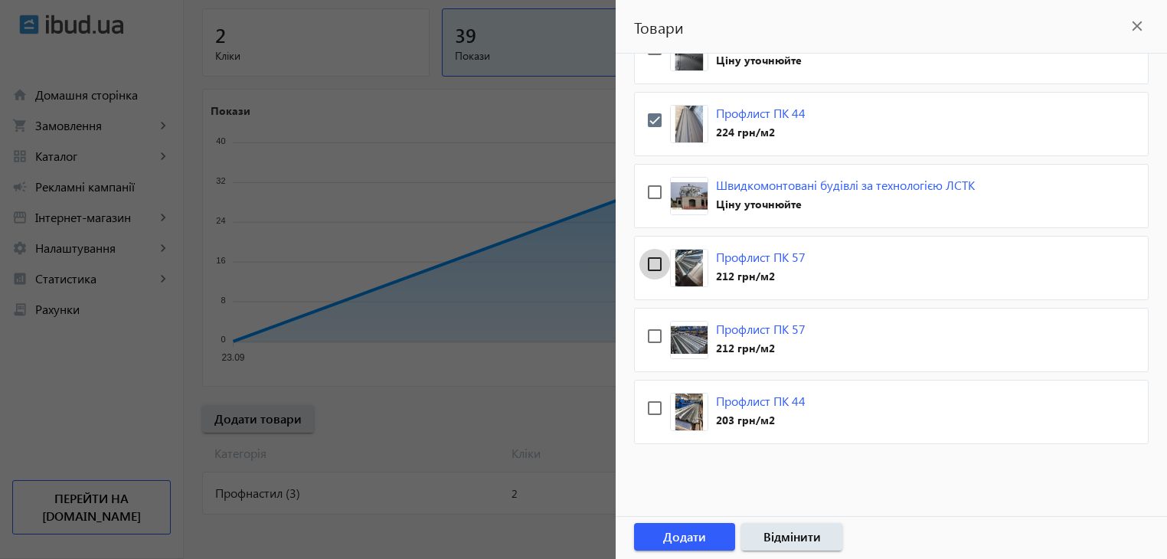
click at [652, 260] on input "checkbox" at bounding box center [654, 264] width 31 height 31
checkbox input "true"
click at [654, 333] on input "checkbox" at bounding box center [654, 336] width 31 height 31
checkbox input "true"
click at [656, 397] on input "checkbox" at bounding box center [654, 408] width 31 height 31
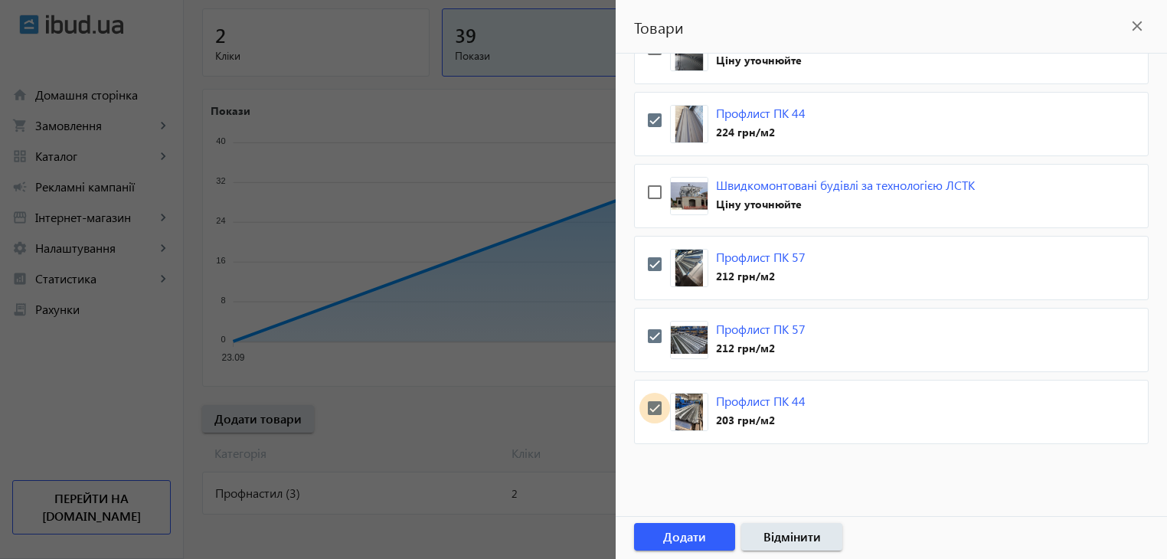
checkbox input "true"
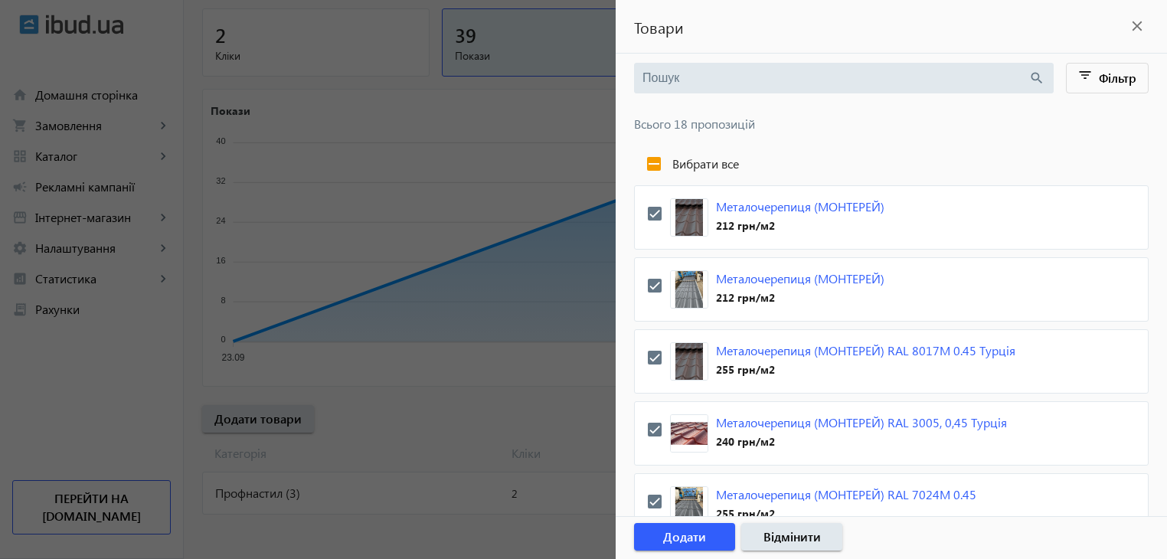
scroll to position [0, 0]
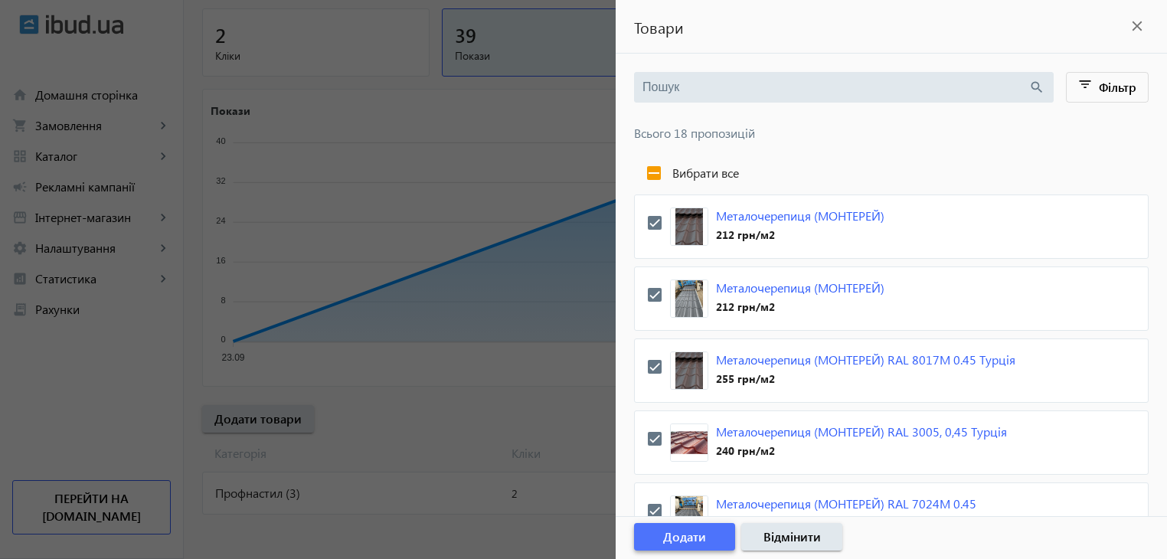
click at [711, 539] on span "button" at bounding box center [684, 536] width 101 height 37
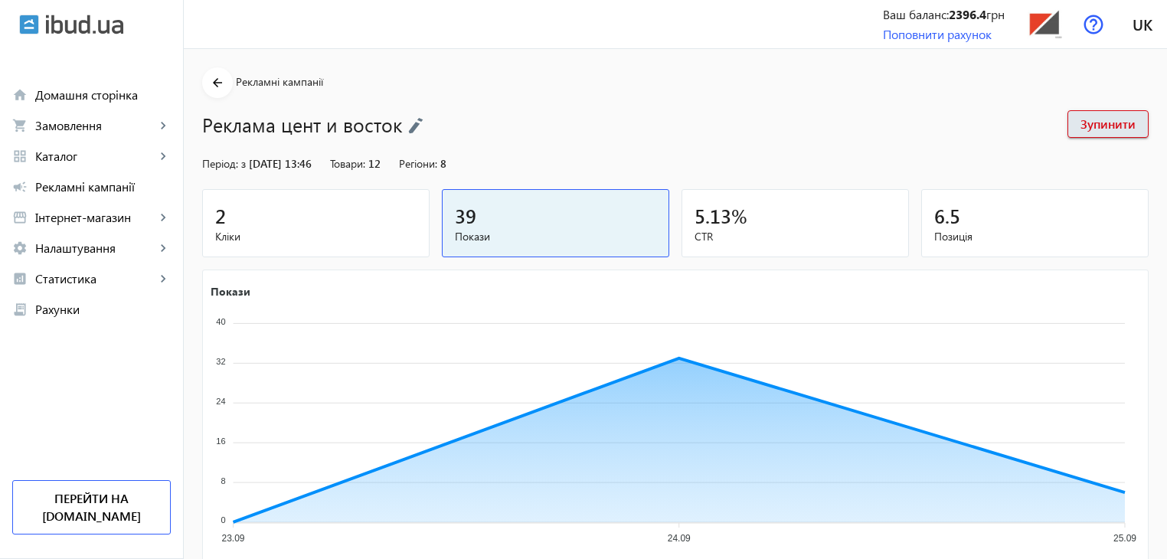
click at [278, 230] on span "Кліки" at bounding box center [315, 236] width 201 height 15
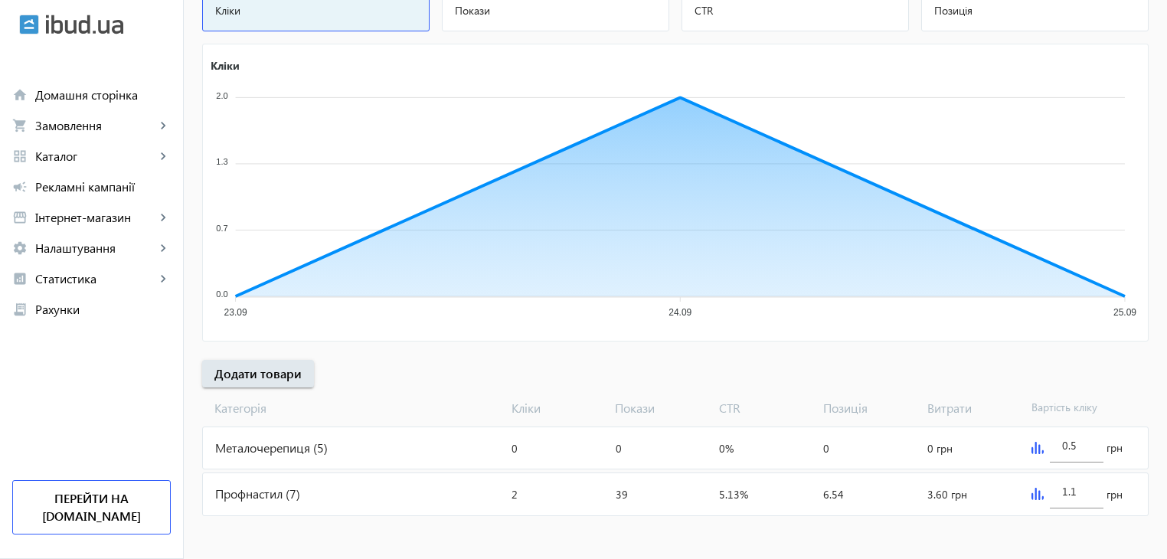
scroll to position [227, 0]
click at [258, 443] on div "Металочерепиця (5)" at bounding box center [354, 446] width 302 height 41
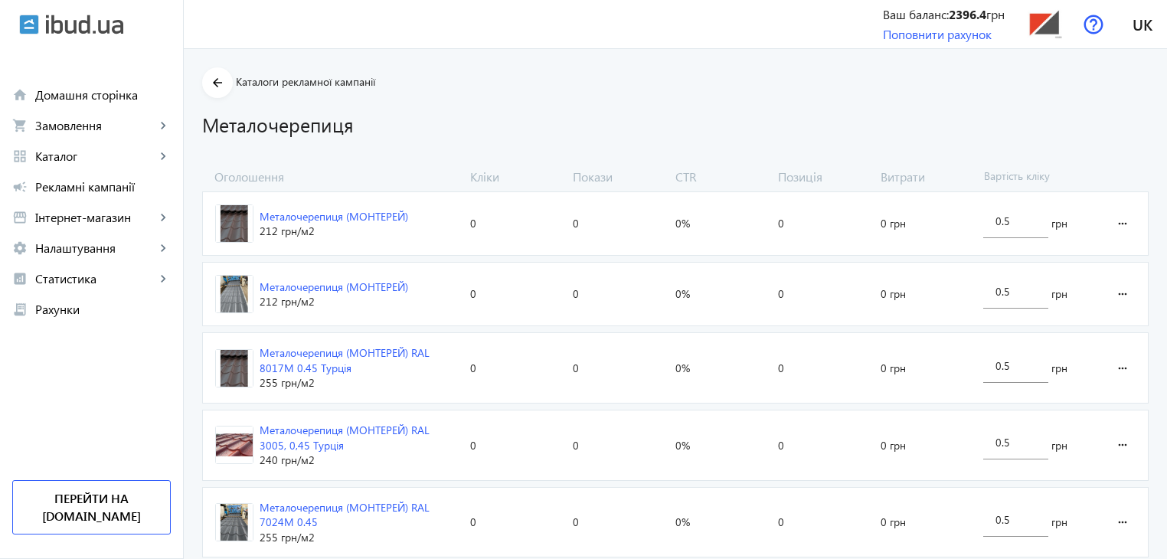
drag, startPoint x: 48, startPoint y: 0, endPoint x: 541, endPoint y: 126, distance: 509.0
click at [541, 126] on h1 "Металочерепиця" at bounding box center [675, 124] width 946 height 27
click at [211, 80] on mat-icon "arrow_back" at bounding box center [217, 83] width 19 height 19
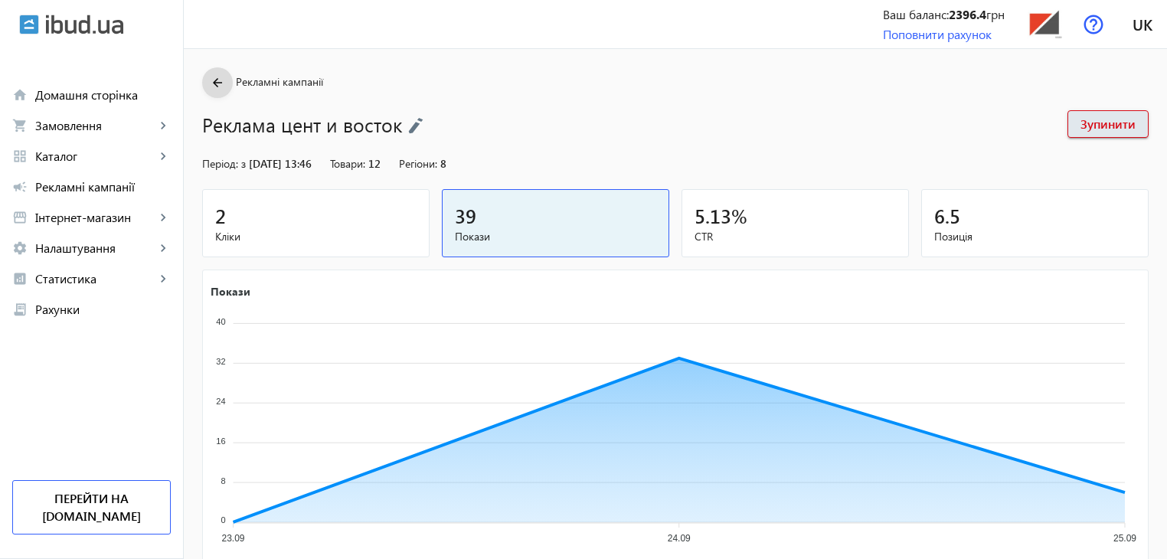
click at [208, 78] on mat-icon "arrow_back" at bounding box center [217, 83] width 19 height 19
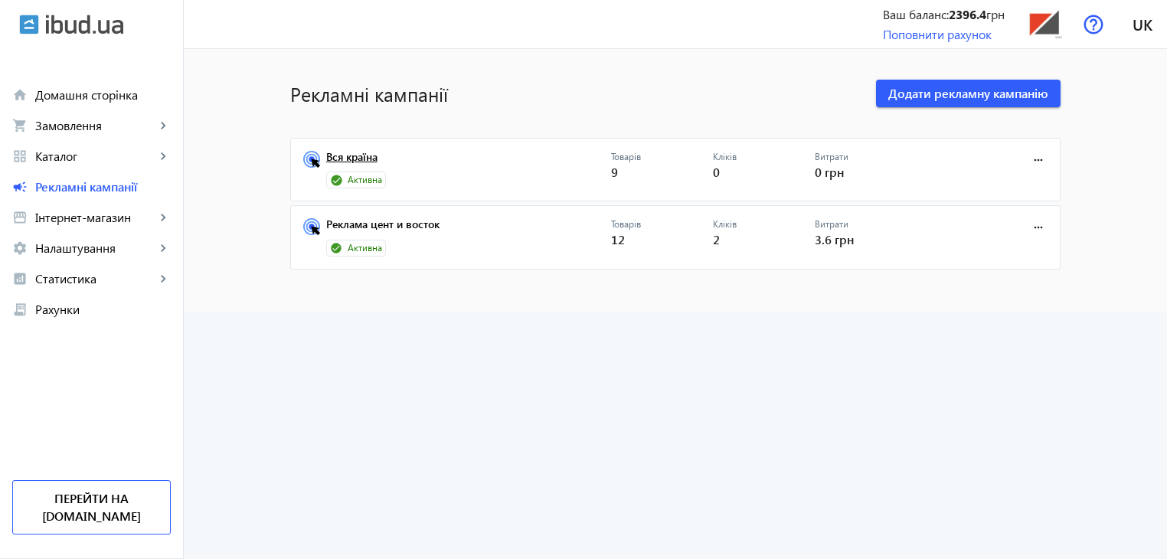
click at [370, 152] on link "Вся країна" at bounding box center [468, 161] width 285 height 21
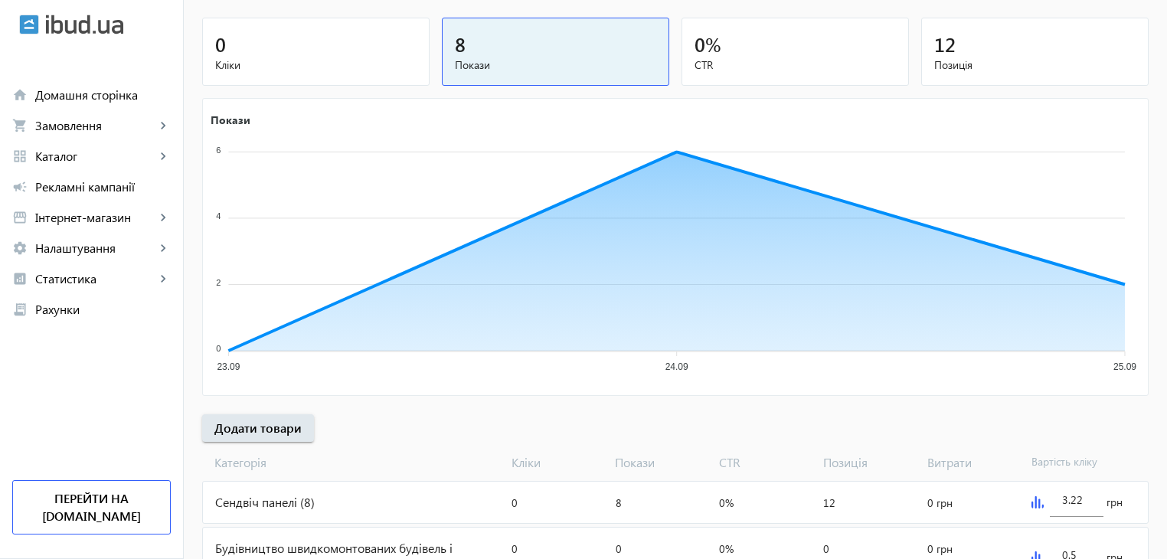
scroll to position [244, 0]
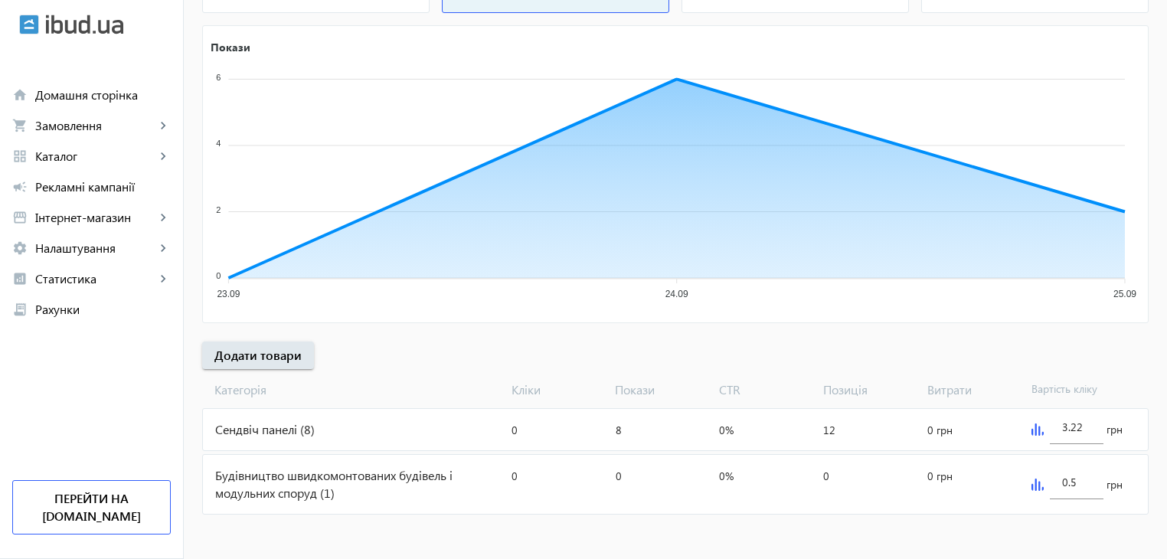
click at [1032, 479] on img at bounding box center [1037, 485] width 12 height 12
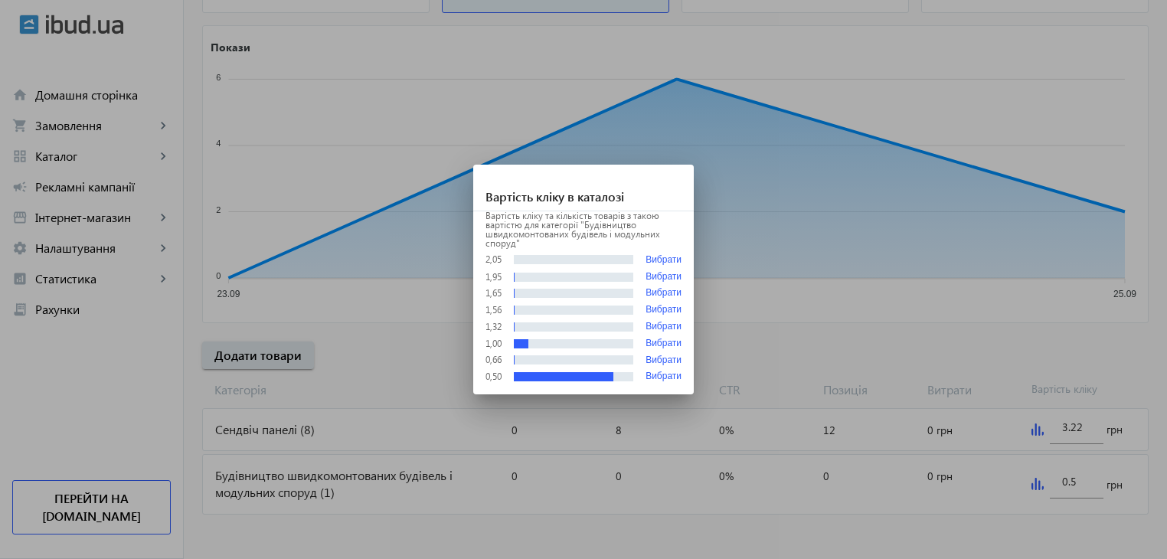
click at [1072, 478] on div at bounding box center [583, 279] width 1167 height 559
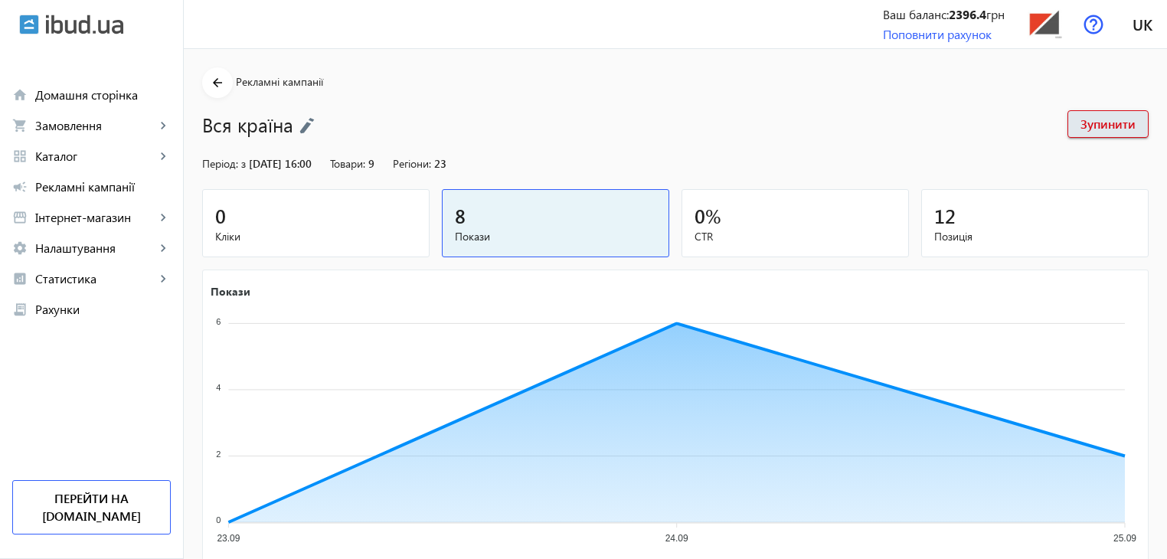
scroll to position [244, 0]
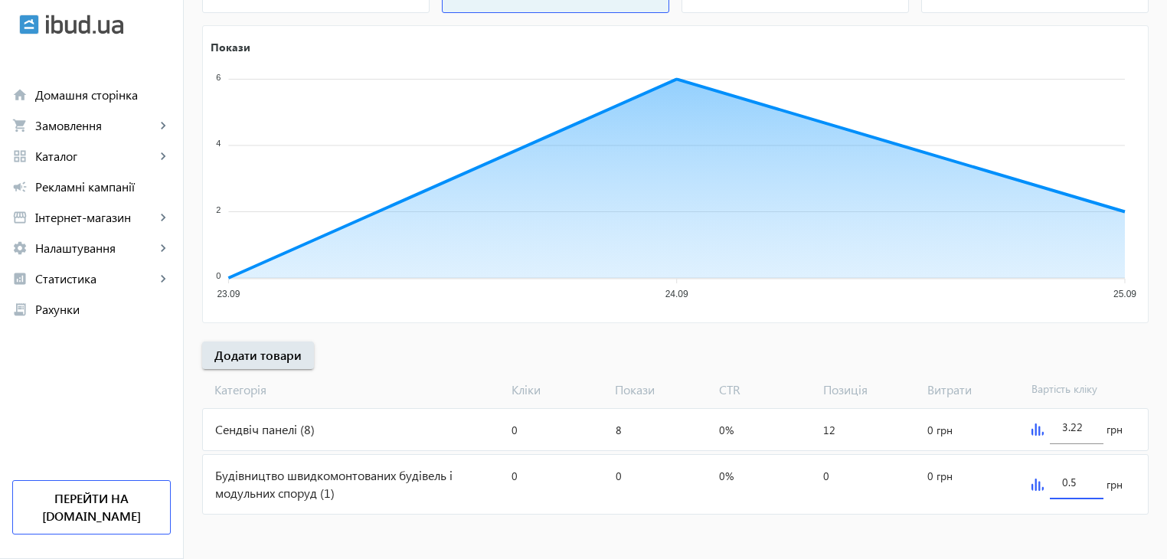
click at [1075, 482] on input "0.5" at bounding box center [1076, 482] width 29 height 15
type input "0"
type input "1.1"
click at [1034, 430] on img at bounding box center [1037, 429] width 12 height 12
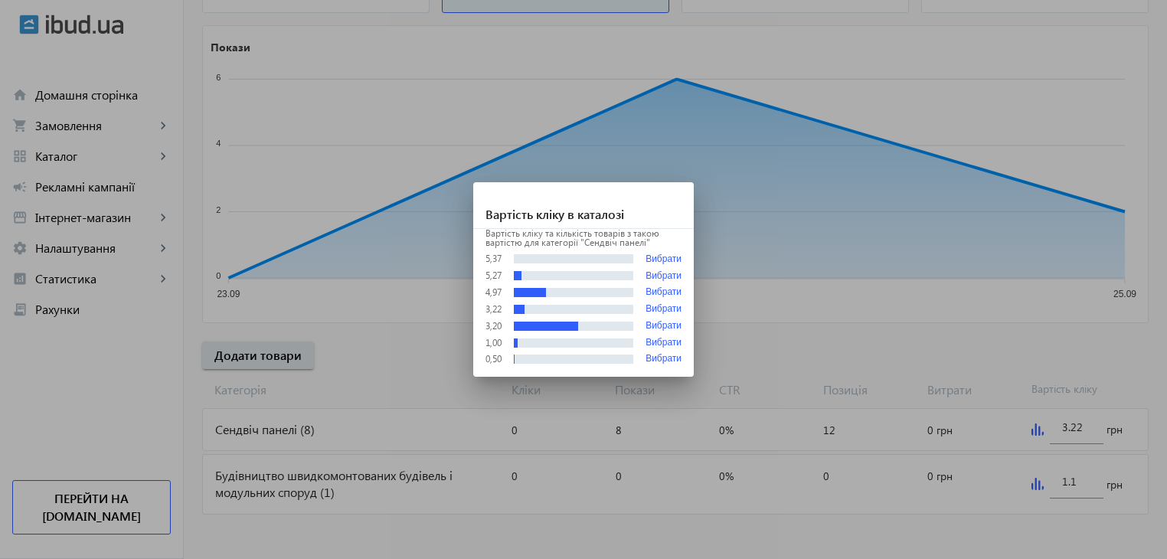
click at [854, 330] on div at bounding box center [583, 279] width 1167 height 559
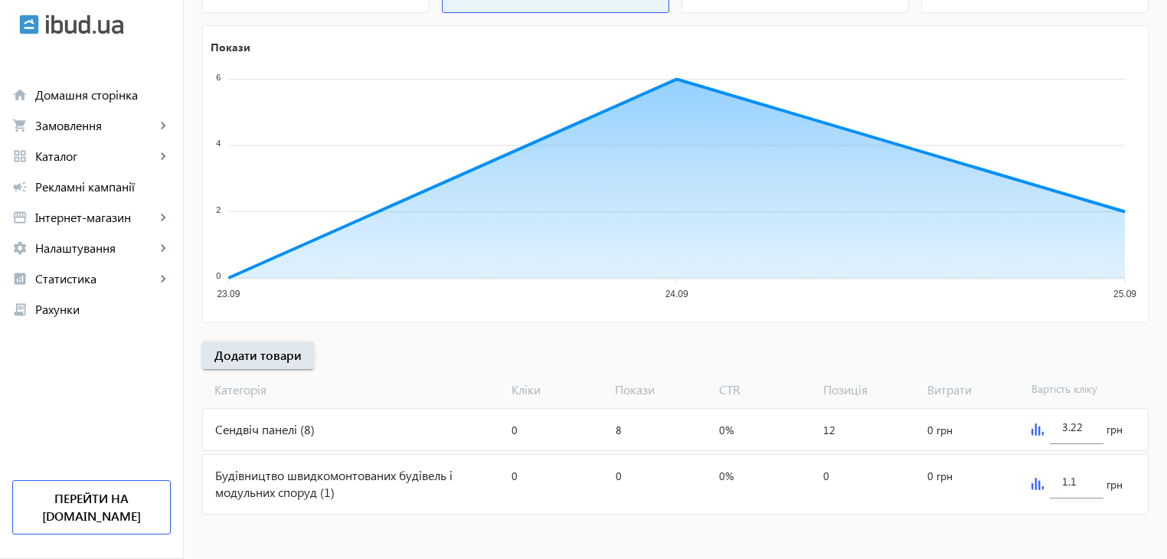
scroll to position [244, 0]
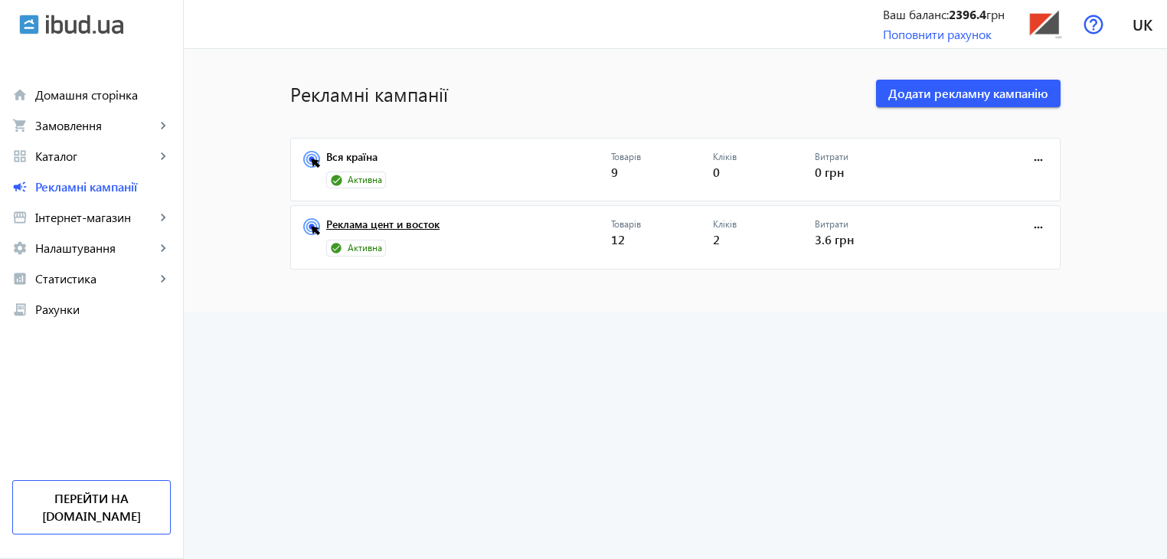
click at [416, 221] on link "Реклама цент и восток" at bounding box center [468, 228] width 285 height 21
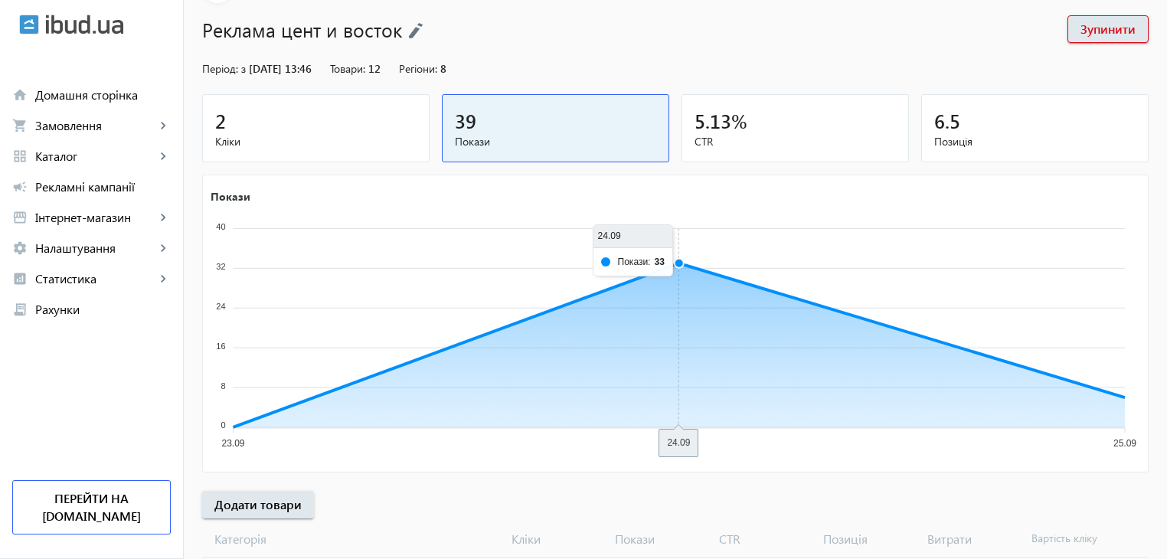
scroll to position [227, 0]
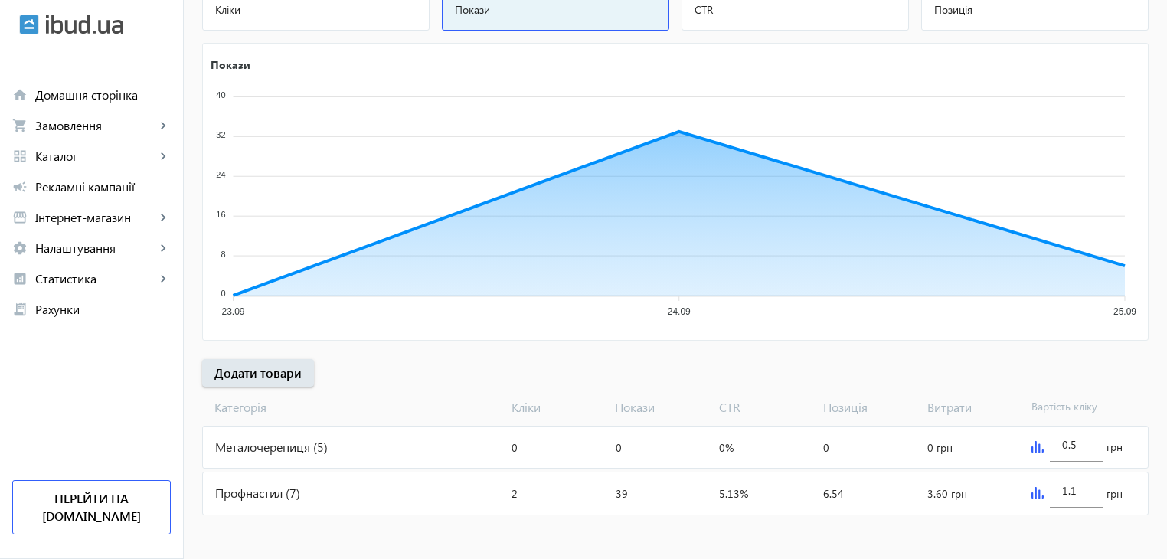
click at [1031, 443] on img at bounding box center [1037, 447] width 12 height 12
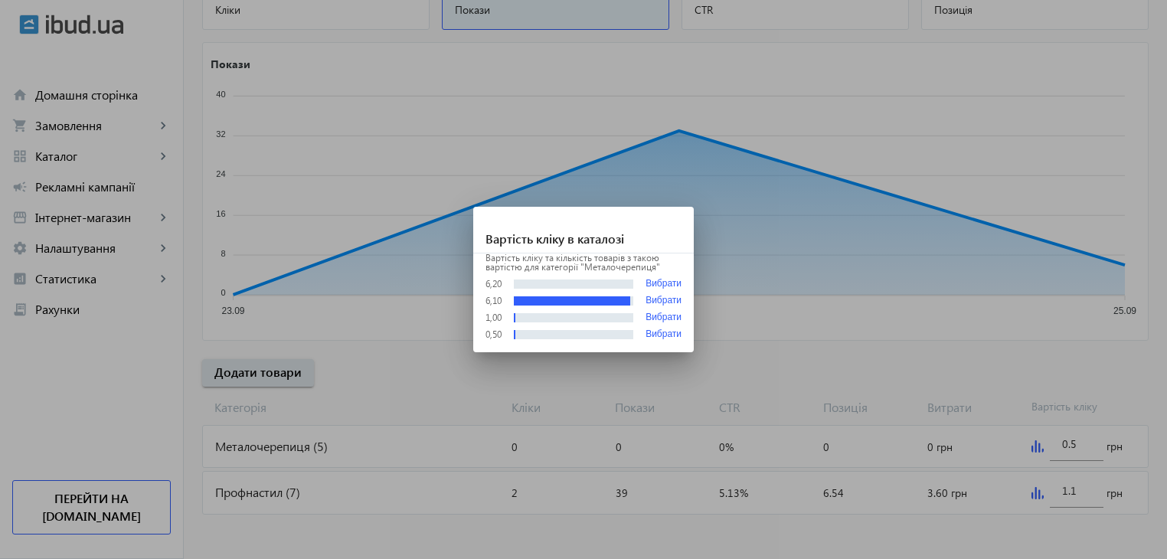
scroll to position [0, 0]
click at [1035, 488] on div at bounding box center [583, 279] width 1167 height 559
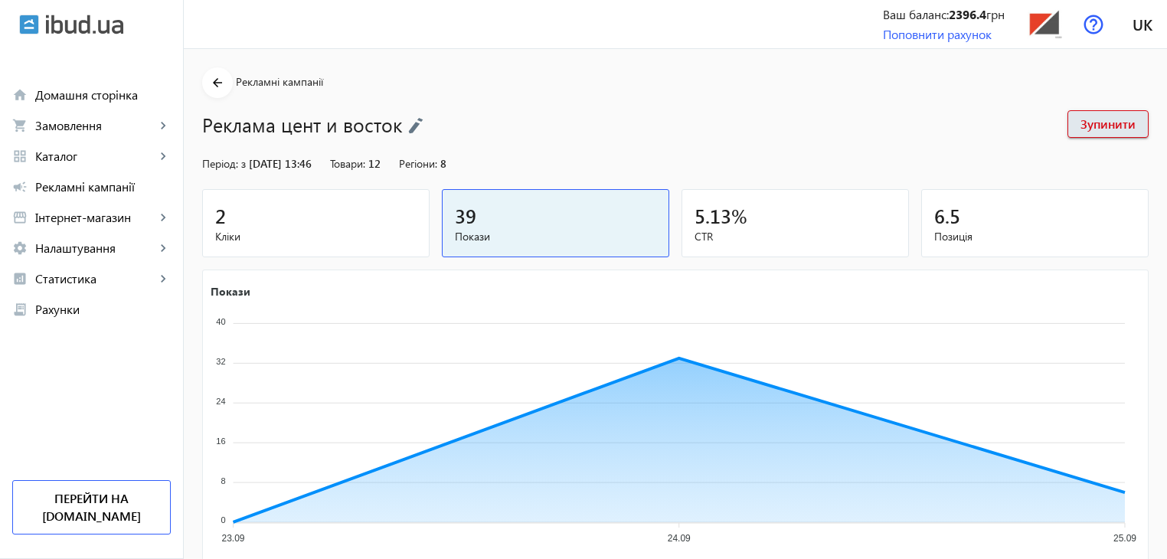
scroll to position [227, 0]
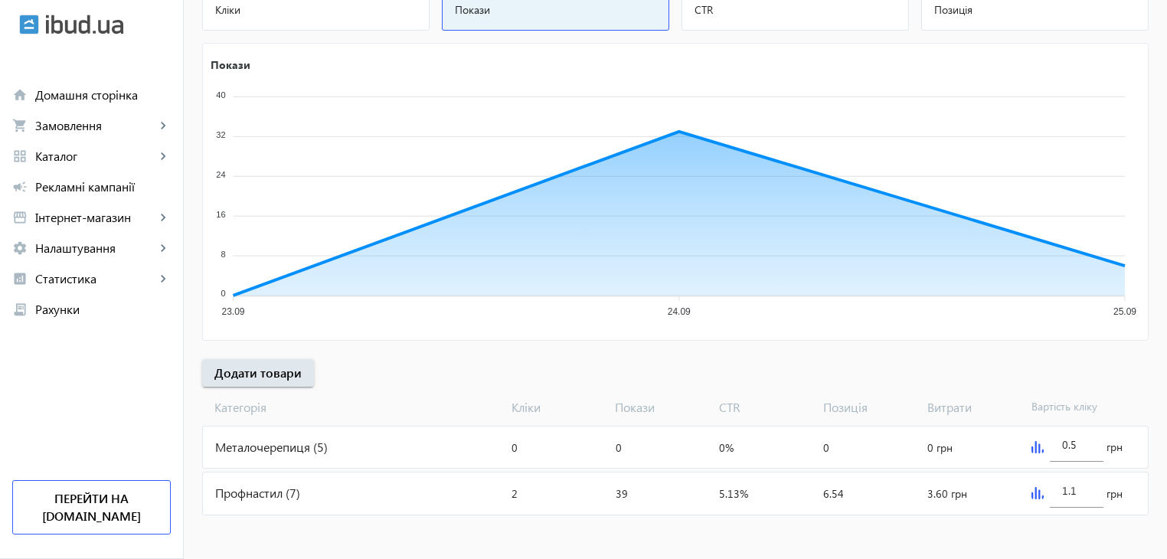
click at [1034, 489] on img at bounding box center [1037, 493] width 12 height 12
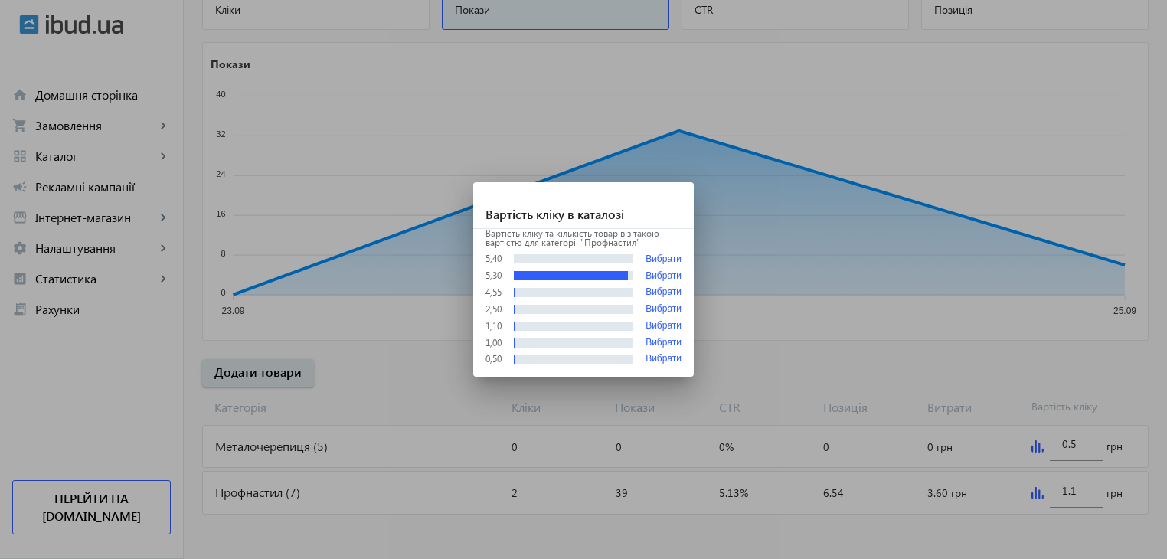
click at [1034, 489] on div at bounding box center [583, 279] width 1167 height 559
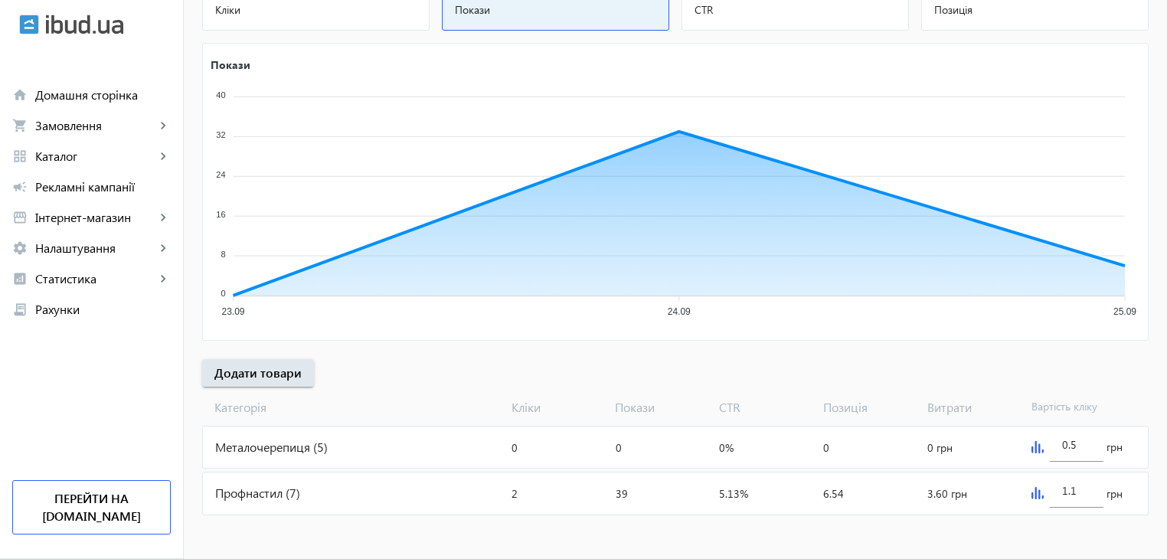
click at [1035, 445] on img at bounding box center [1037, 447] width 12 height 12
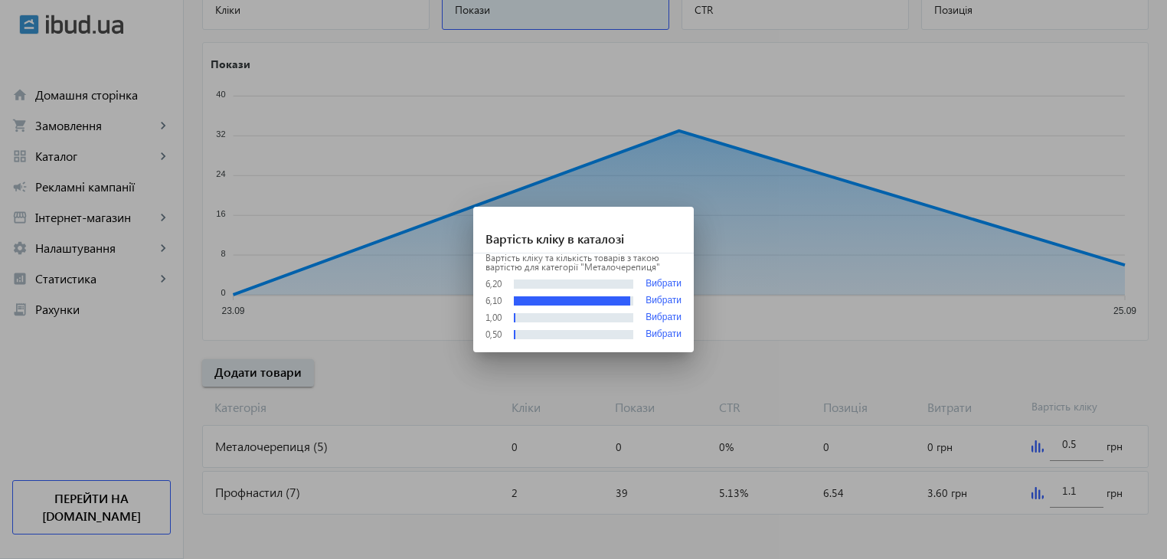
scroll to position [0, 0]
click at [1035, 445] on div at bounding box center [583, 279] width 1167 height 559
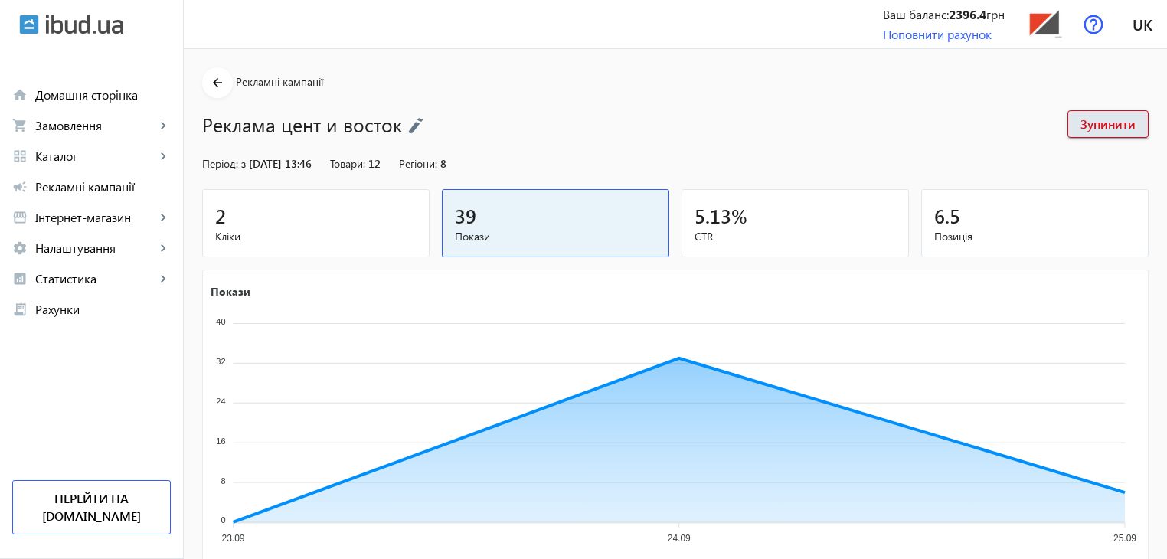
scroll to position [227, 0]
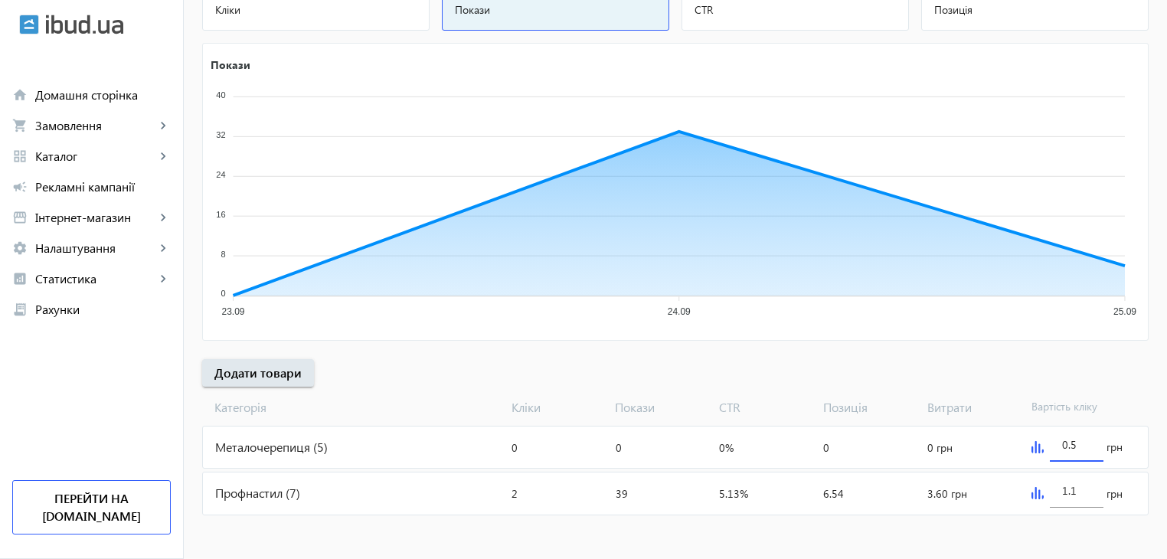
click at [1082, 445] on input "0.5" at bounding box center [1076, 444] width 29 height 15
type input "0"
type input "1.1"
click at [506, 358] on div "arrow_back Рекламні кампанії Реклама цент и восток Зупинити Період: з [DATE] 13…" at bounding box center [675, 180] width 983 height 678
click at [268, 488] on div "Профнастил (7)" at bounding box center [354, 492] width 302 height 41
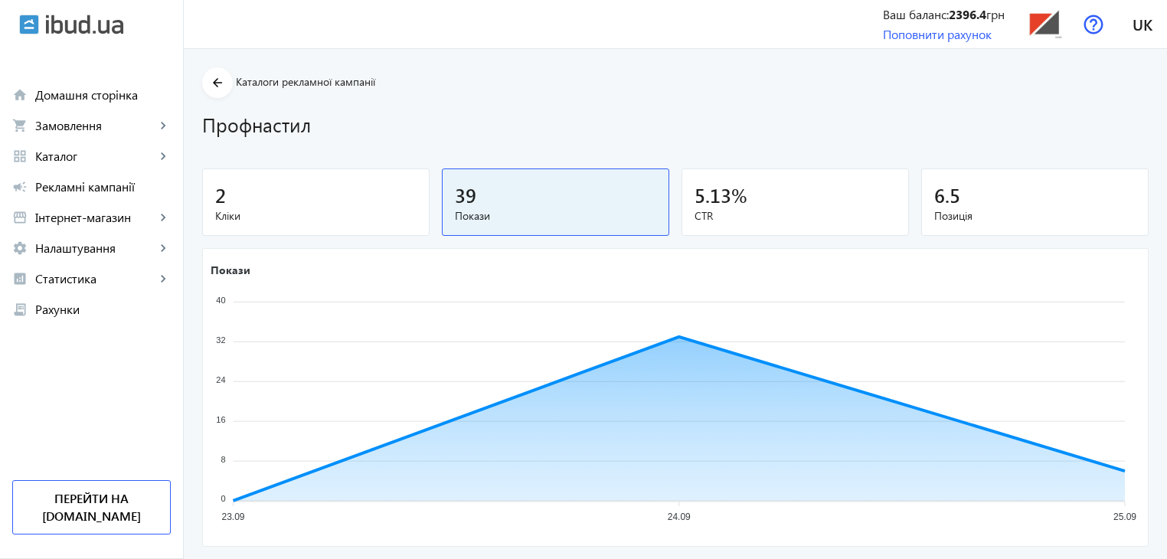
click at [285, 82] on span "Каталоги рекламної кампанії" at bounding box center [305, 81] width 139 height 15
click at [208, 83] on mat-icon "arrow_back" at bounding box center [217, 83] width 19 height 19
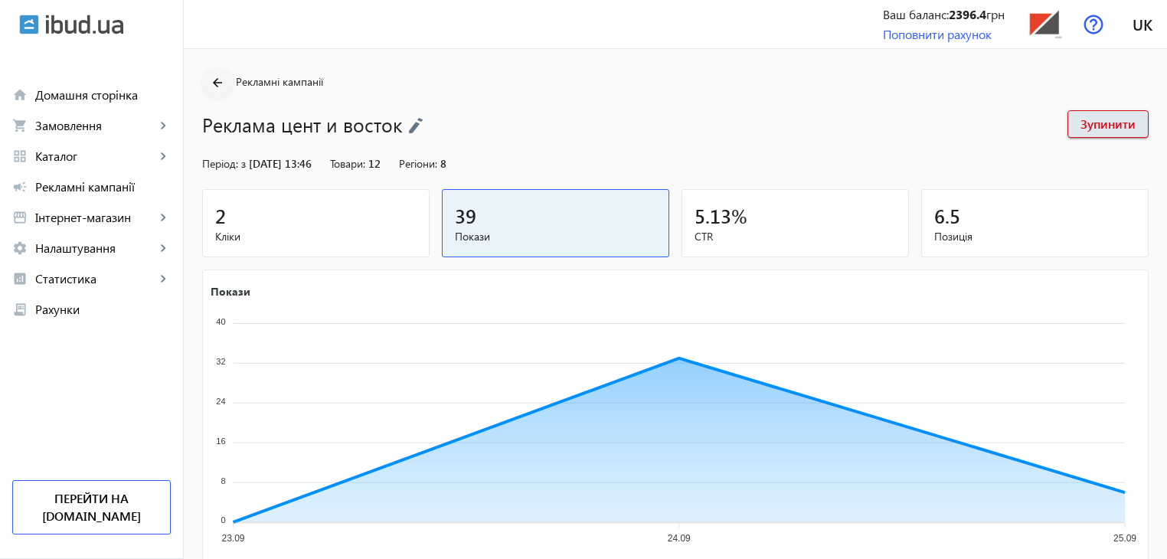
click at [208, 79] on mat-icon "arrow_back" at bounding box center [217, 83] width 19 height 19
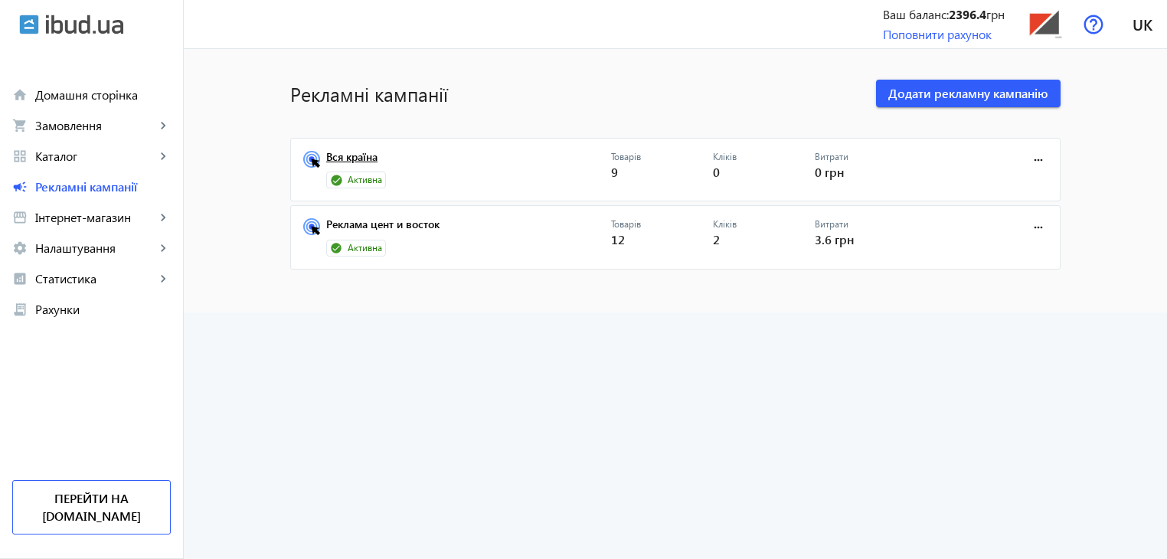
click at [353, 157] on link "Вся країна" at bounding box center [468, 161] width 285 height 21
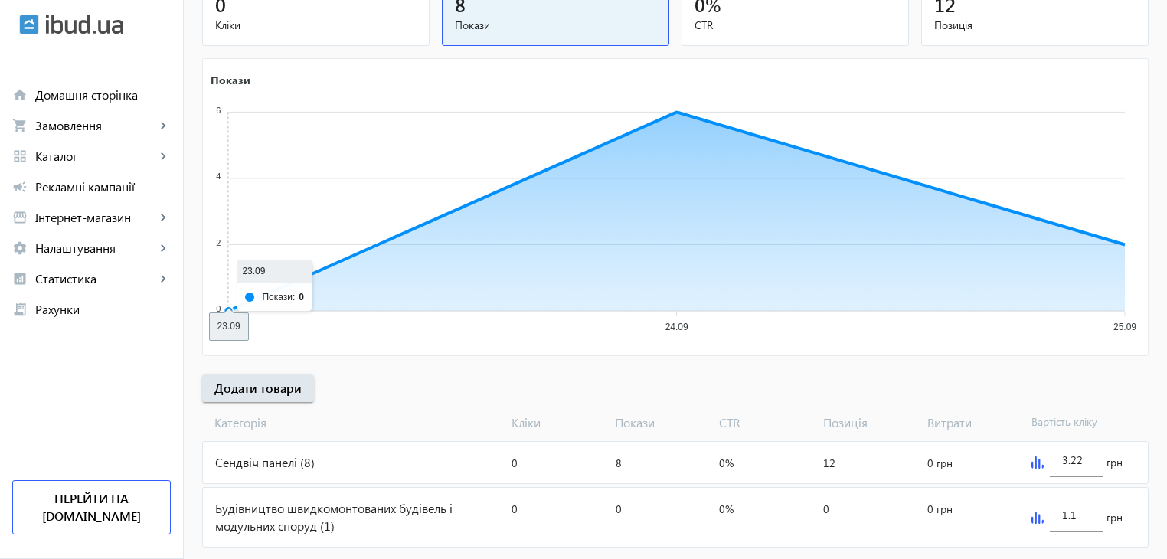
scroll to position [244, 0]
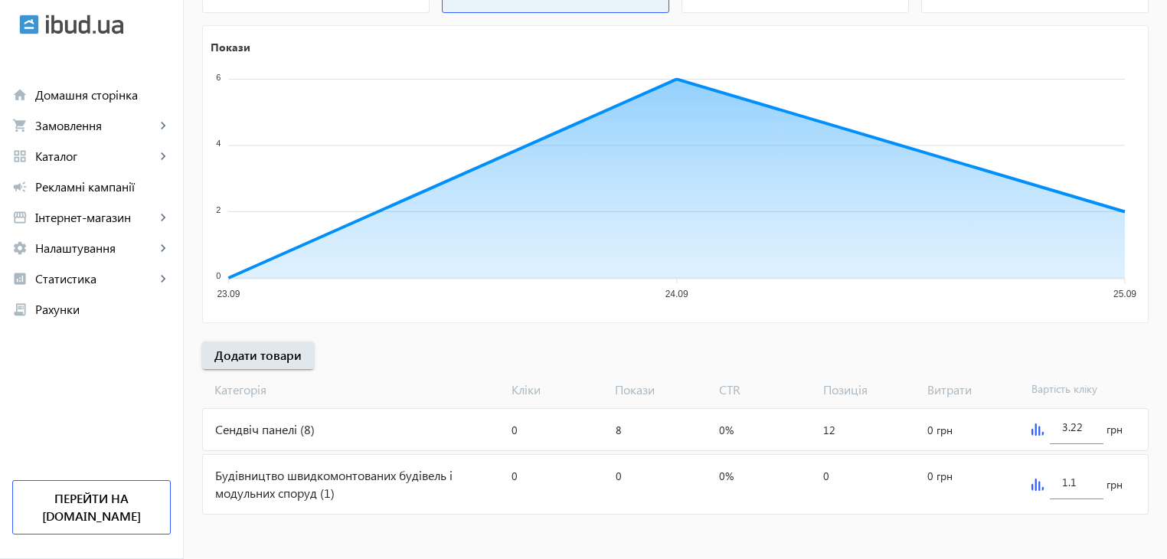
click at [294, 475] on div "Будівництво швидкомонтованих будівель і модульних споруд (1)" at bounding box center [354, 484] width 302 height 59
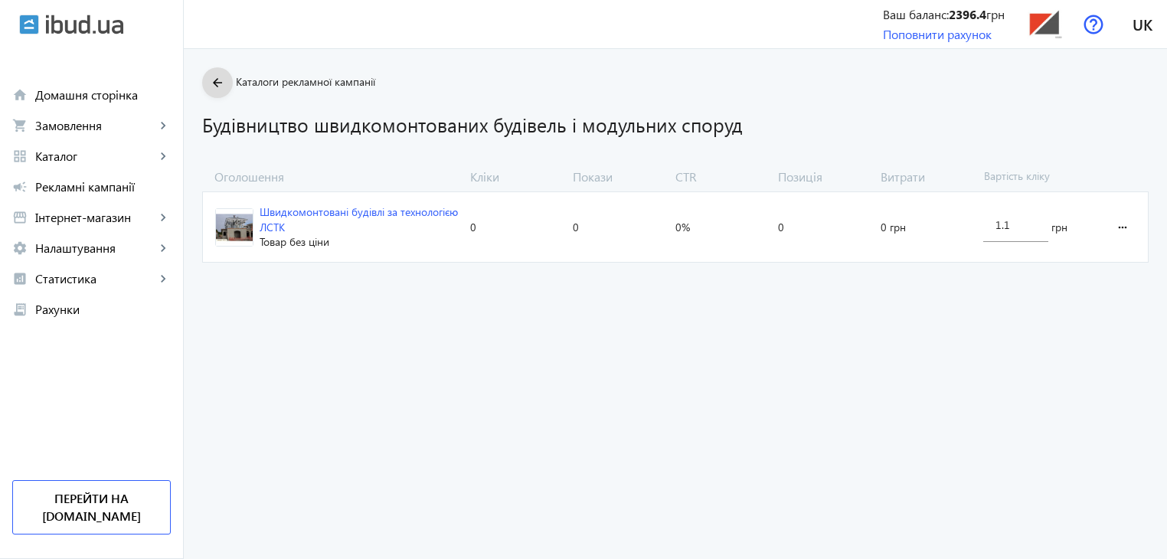
click at [208, 85] on mat-icon "arrow_back" at bounding box center [217, 83] width 19 height 19
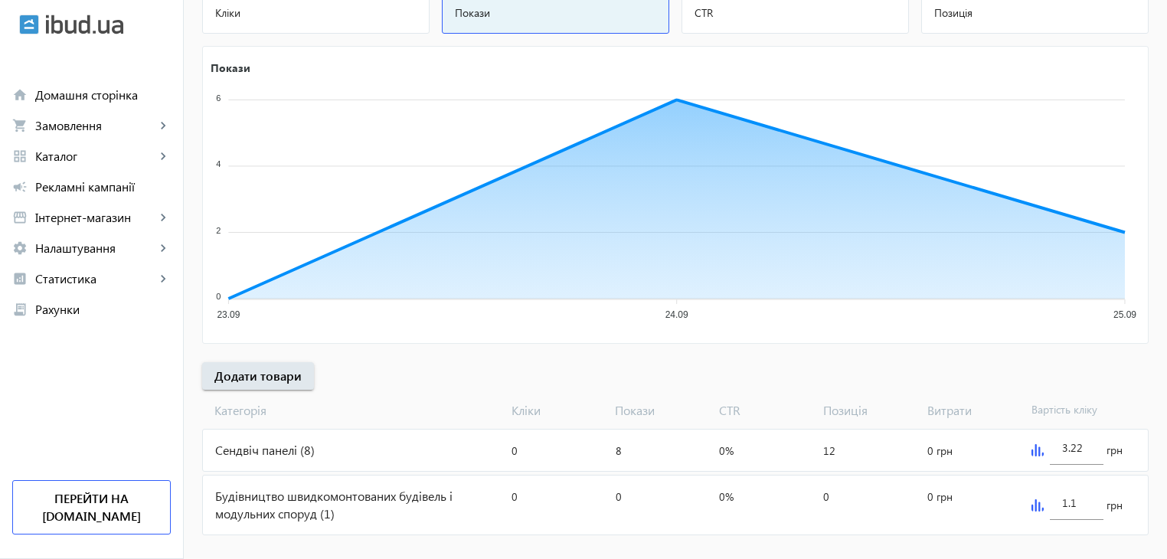
scroll to position [244, 0]
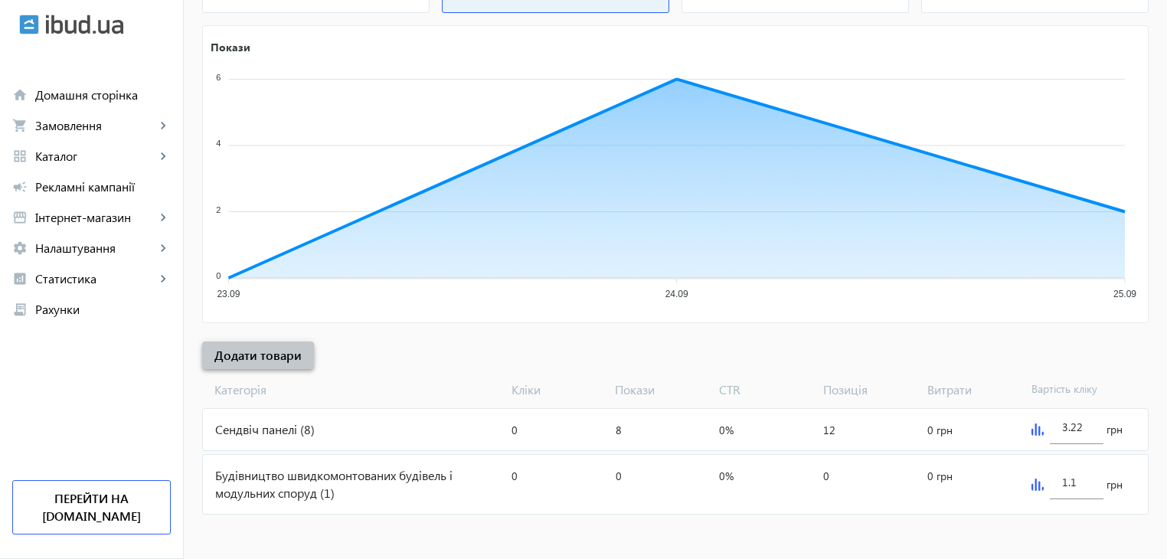
click at [260, 355] on span "Додати товари" at bounding box center [257, 355] width 87 height 17
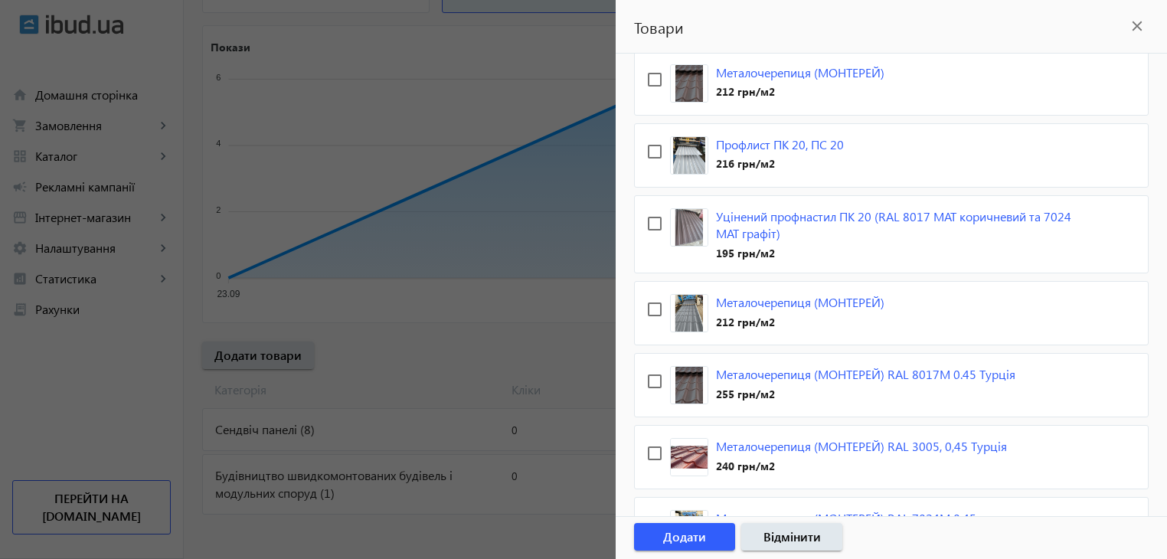
scroll to position [613, 0]
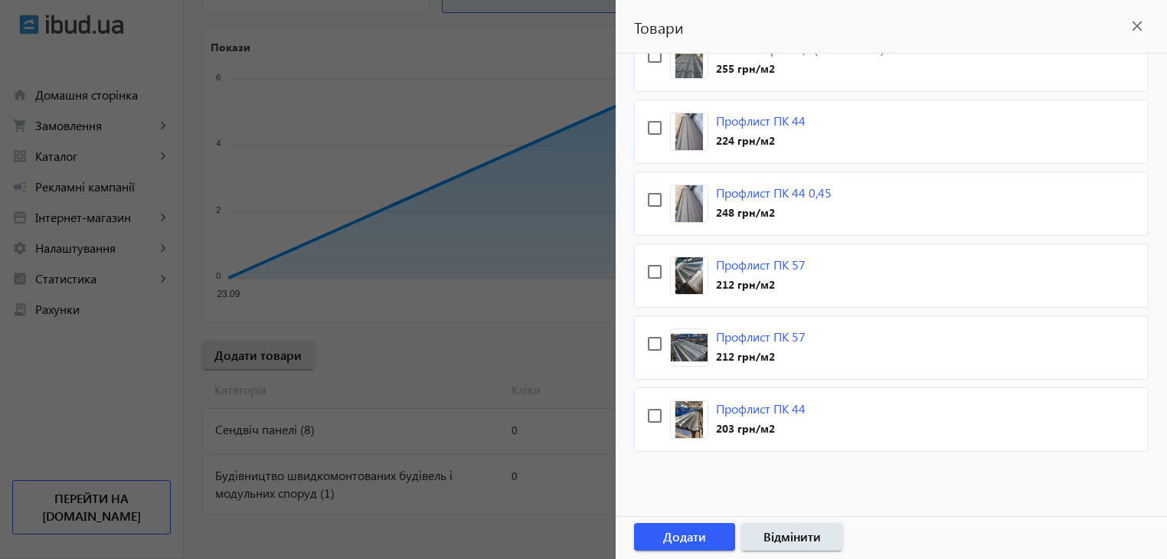
click at [285, 187] on div at bounding box center [583, 279] width 1167 height 559
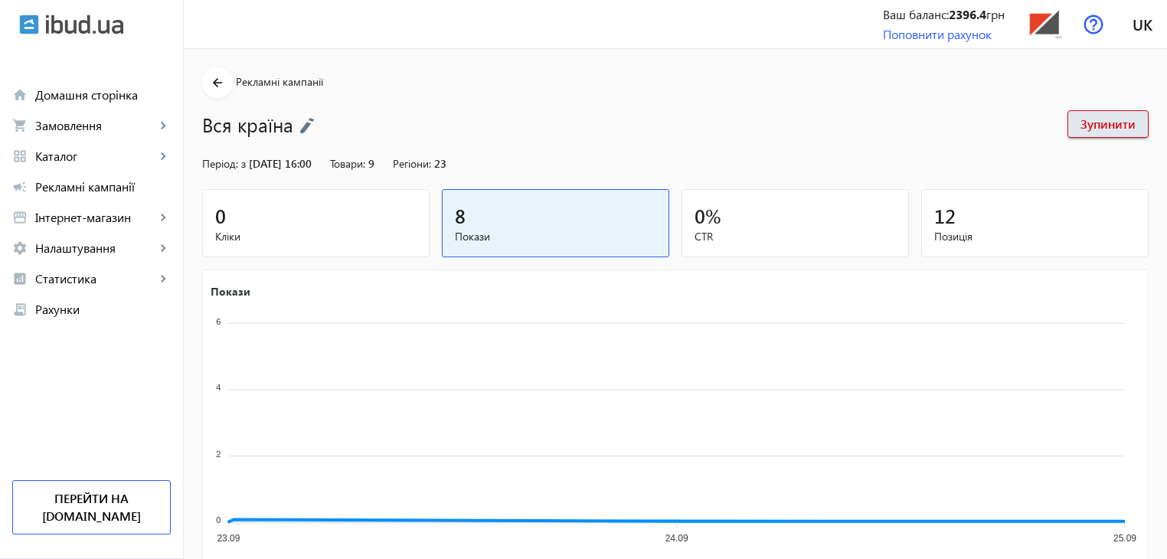
scroll to position [244, 0]
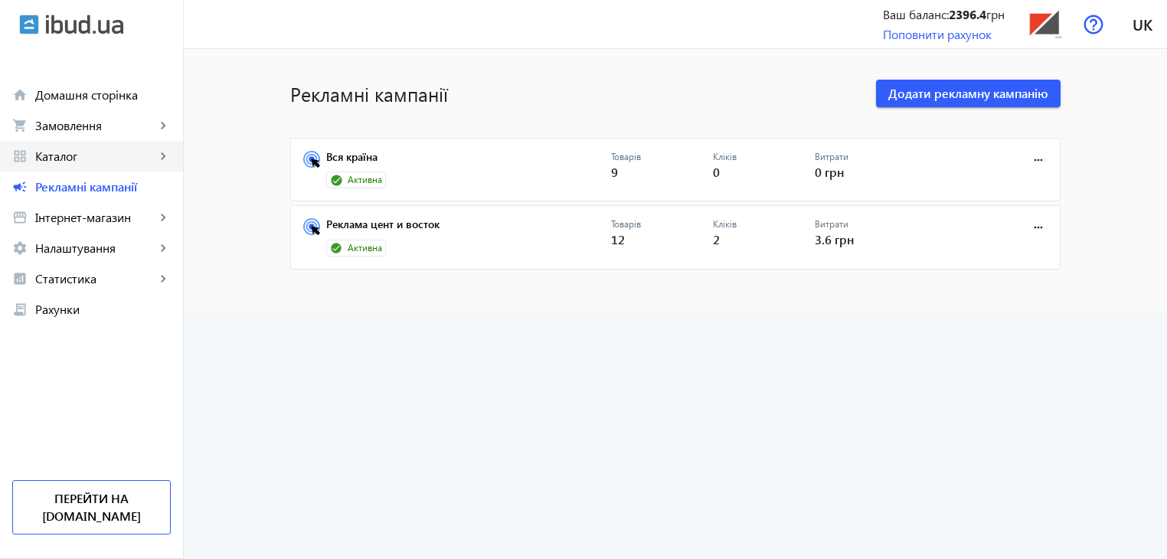
click at [64, 159] on span "Каталог" at bounding box center [95, 156] width 120 height 15
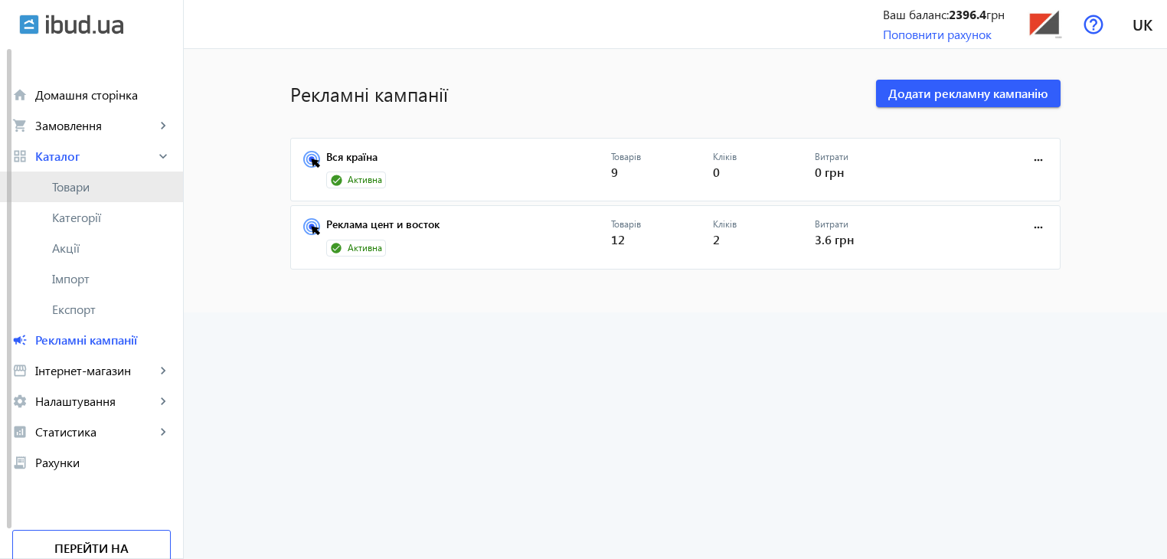
click at [89, 188] on span "Товари" at bounding box center [111, 186] width 119 height 15
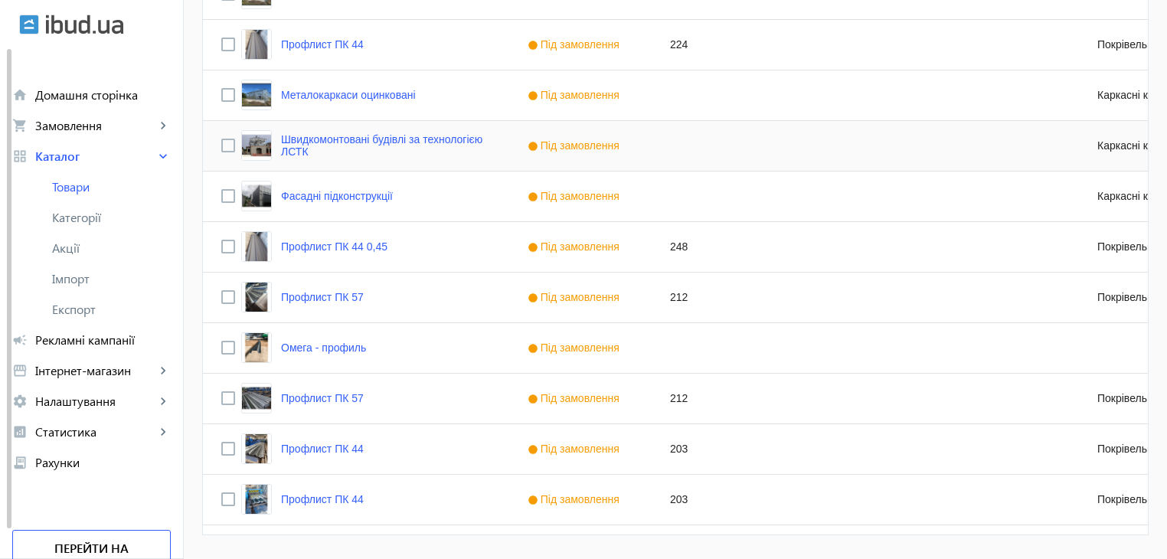
scroll to position [1436, 0]
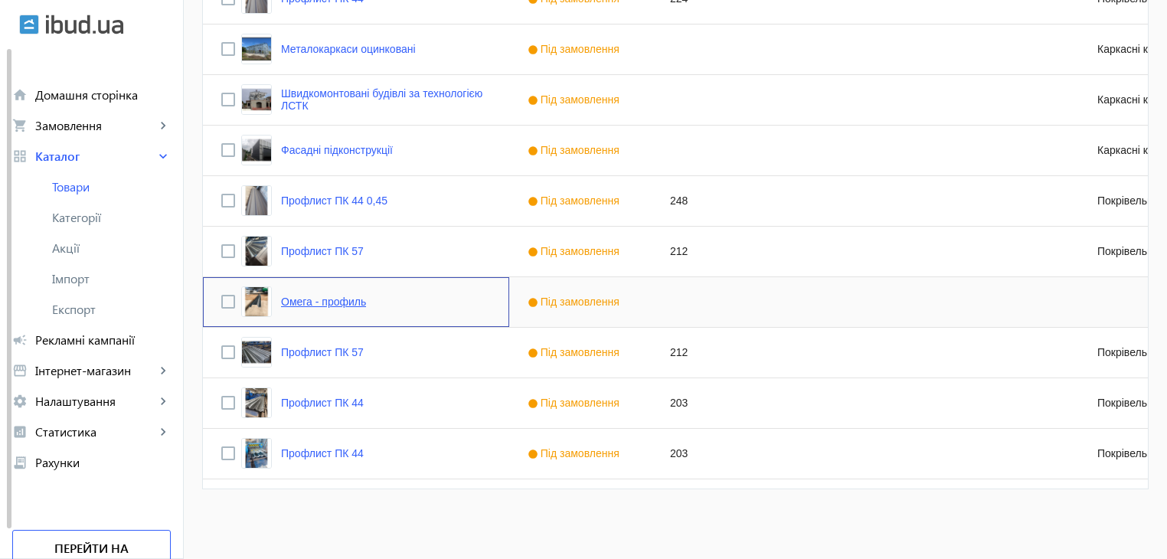
click at [336, 299] on link "Омега - профиль" at bounding box center [323, 302] width 85 height 12
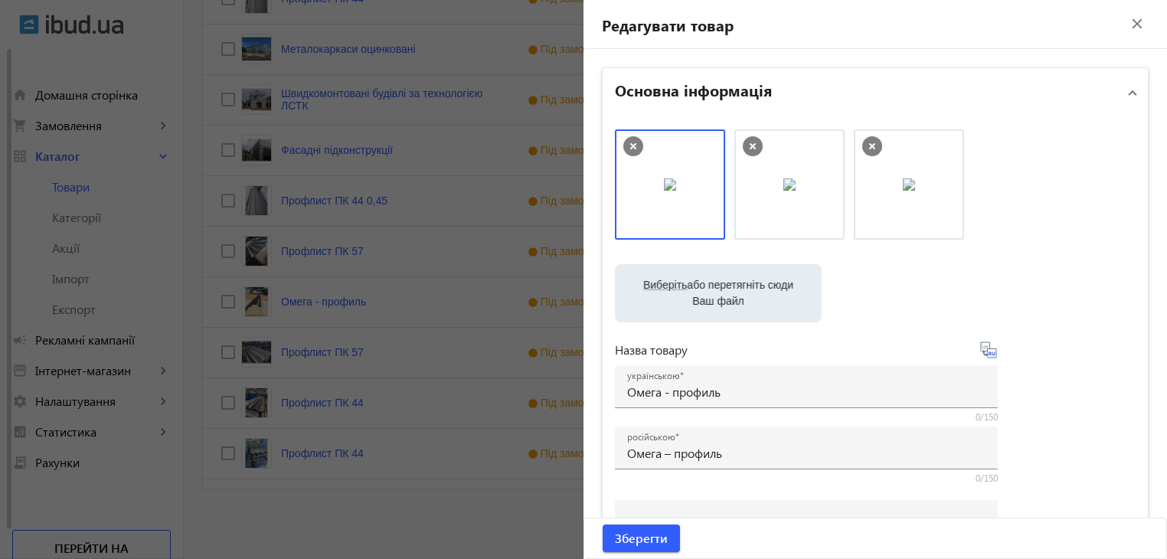
click at [482, 537] on div at bounding box center [583, 279] width 1167 height 559
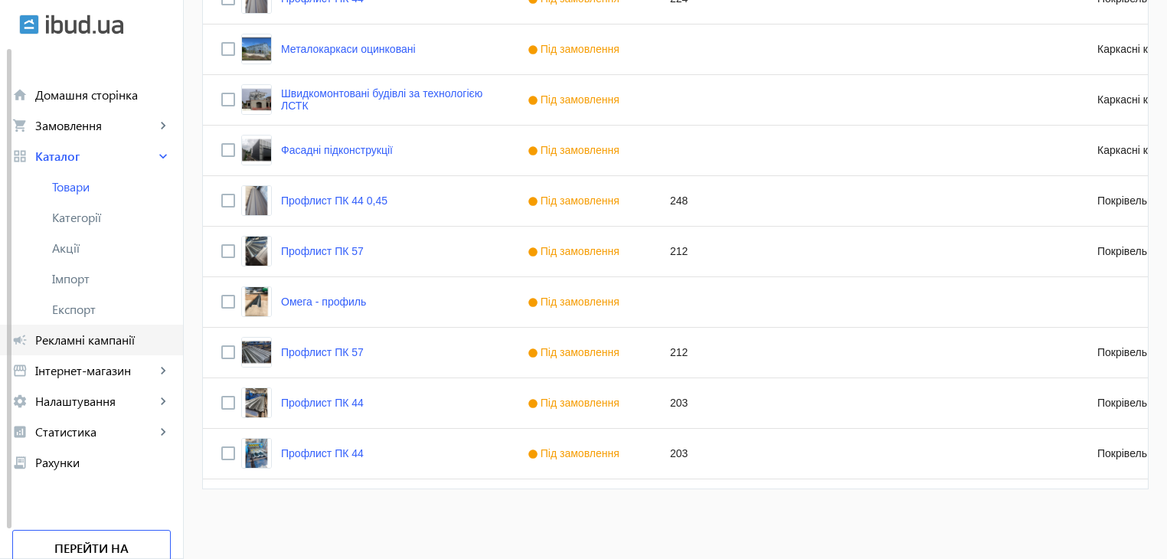
click at [82, 341] on span "Рекламні кампанії" at bounding box center [103, 339] width 136 height 15
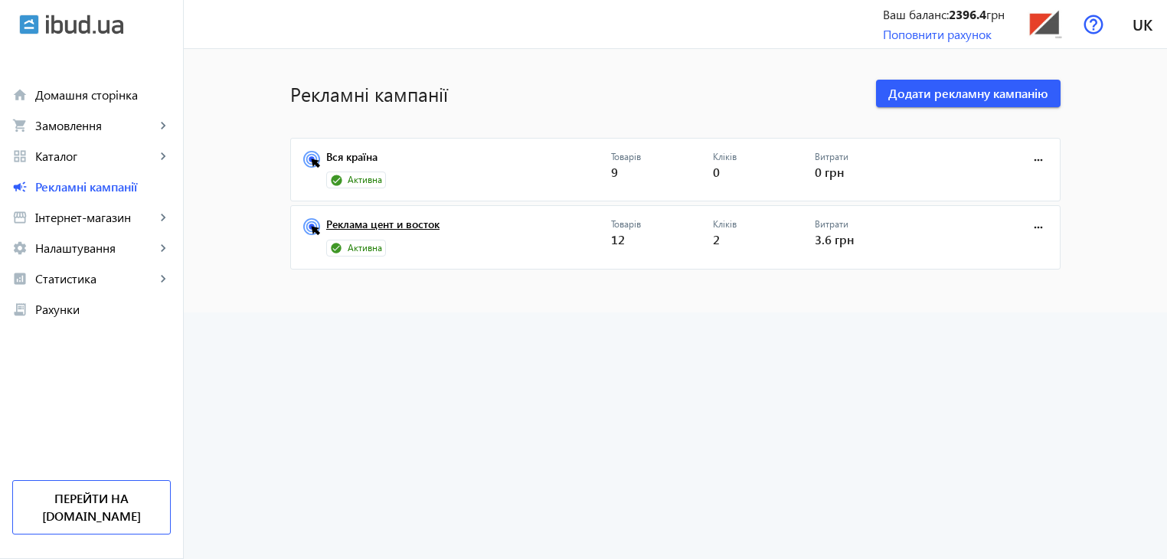
click at [400, 226] on link "Реклама цент и восток" at bounding box center [468, 228] width 285 height 21
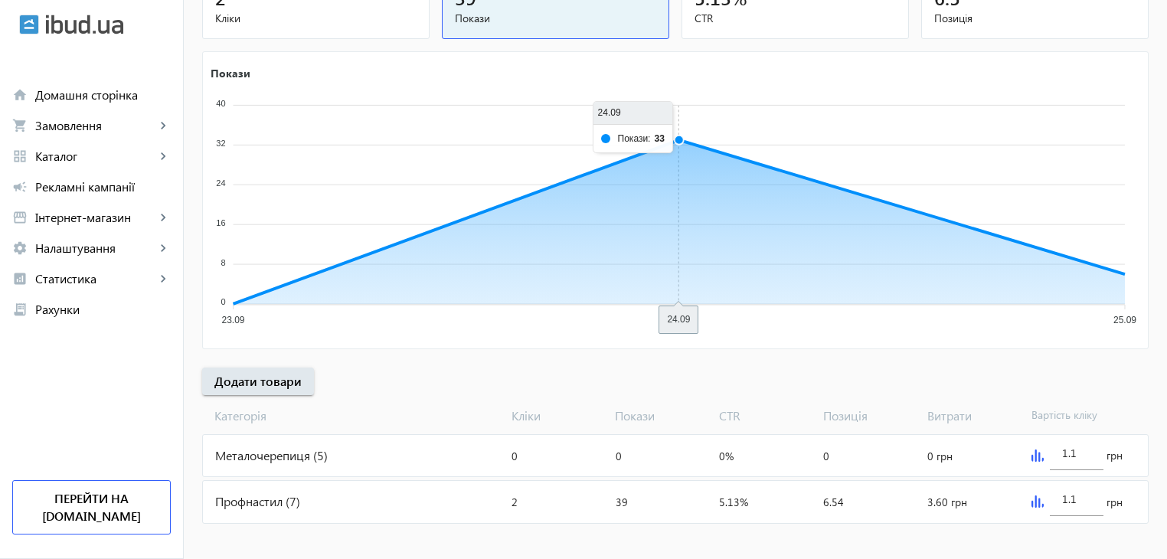
scroll to position [227, 0]
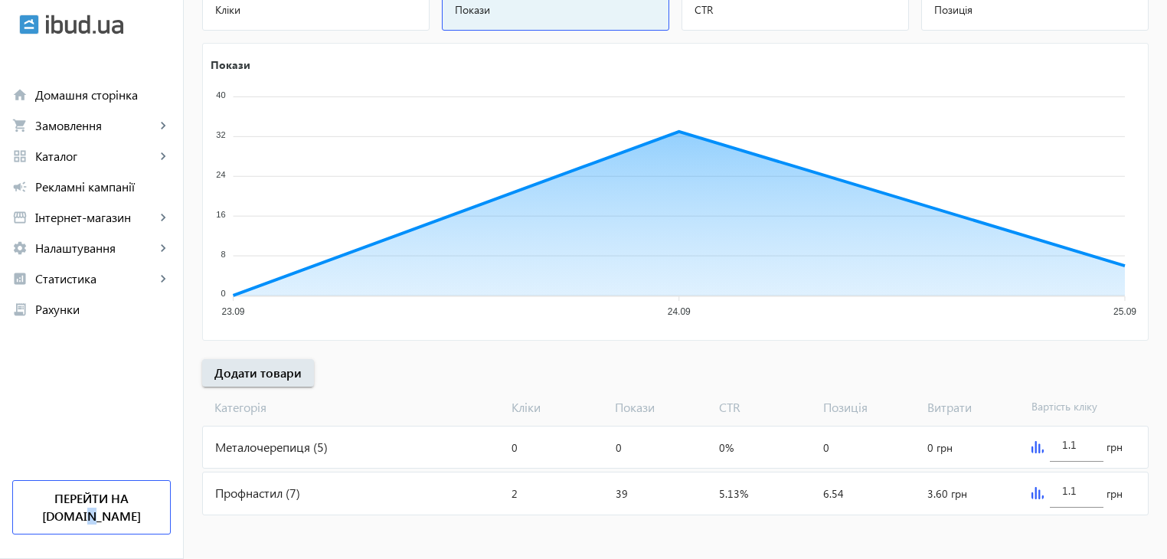
drag, startPoint x: 188, startPoint y: 4, endPoint x: 150, endPoint y: 436, distance: 434.3
click at [150, 436] on navbar-vertical-actions "Ваш баланс: 2396.4 грн Поповнити рахунок Перейти на [DOMAIN_NAME]" at bounding box center [91, 442] width 183 height 234
click at [74, 160] on span "Каталог" at bounding box center [95, 156] width 120 height 15
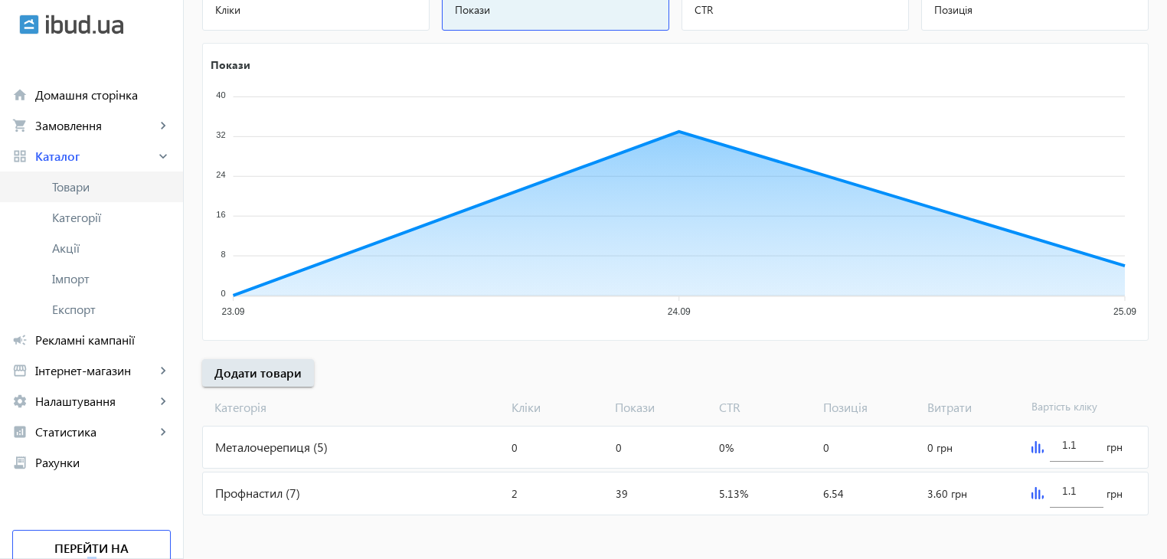
click at [76, 191] on span "Товари" at bounding box center [111, 186] width 119 height 15
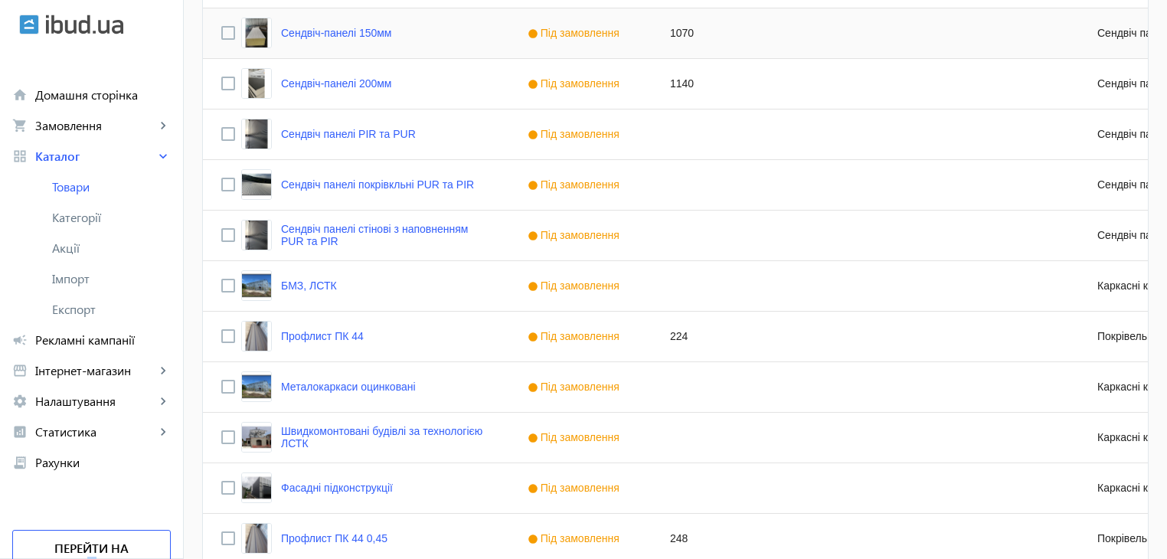
scroll to position [1436, 0]
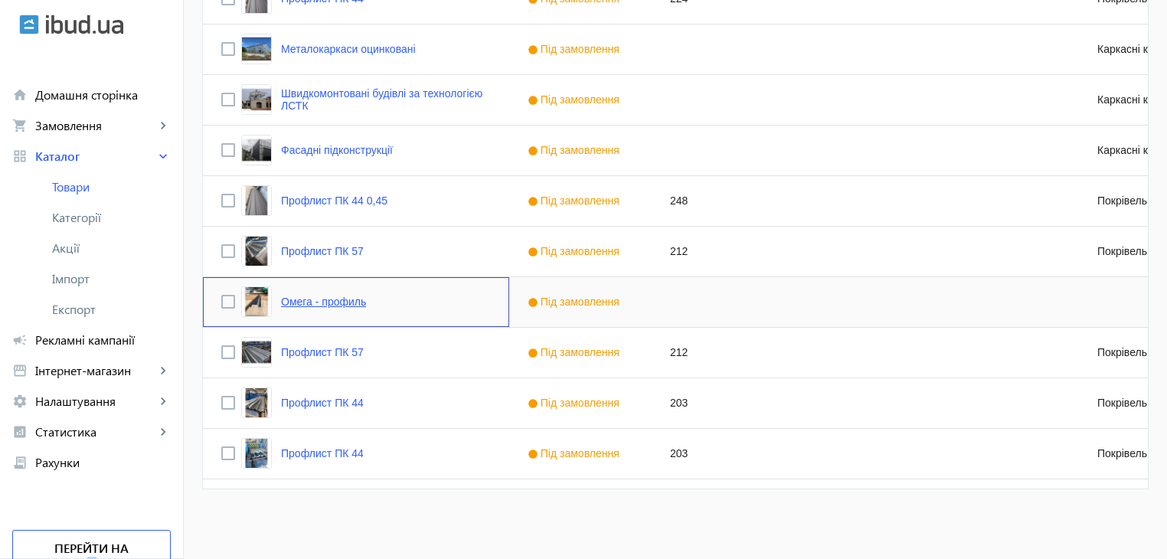
click at [296, 304] on link "Омега - профиль" at bounding box center [323, 302] width 85 height 12
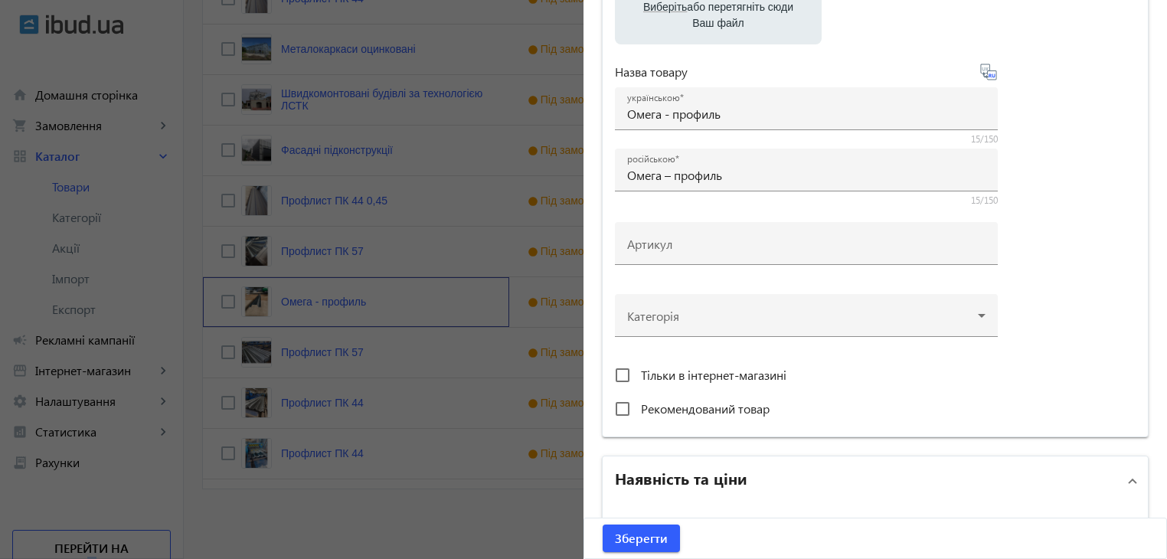
scroll to position [306, 0]
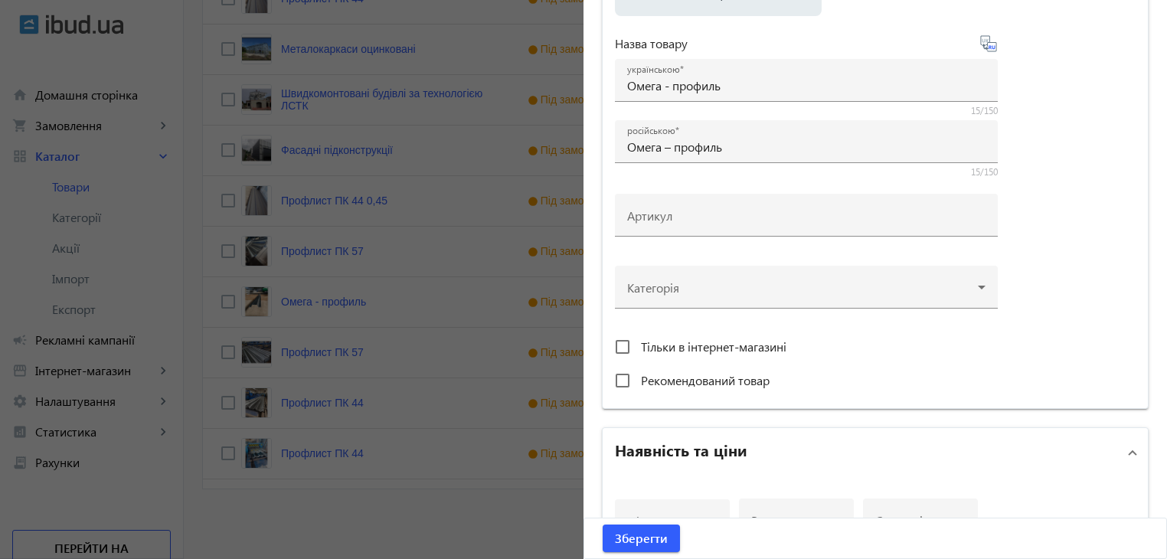
click at [431, 491] on div at bounding box center [583, 279] width 1167 height 559
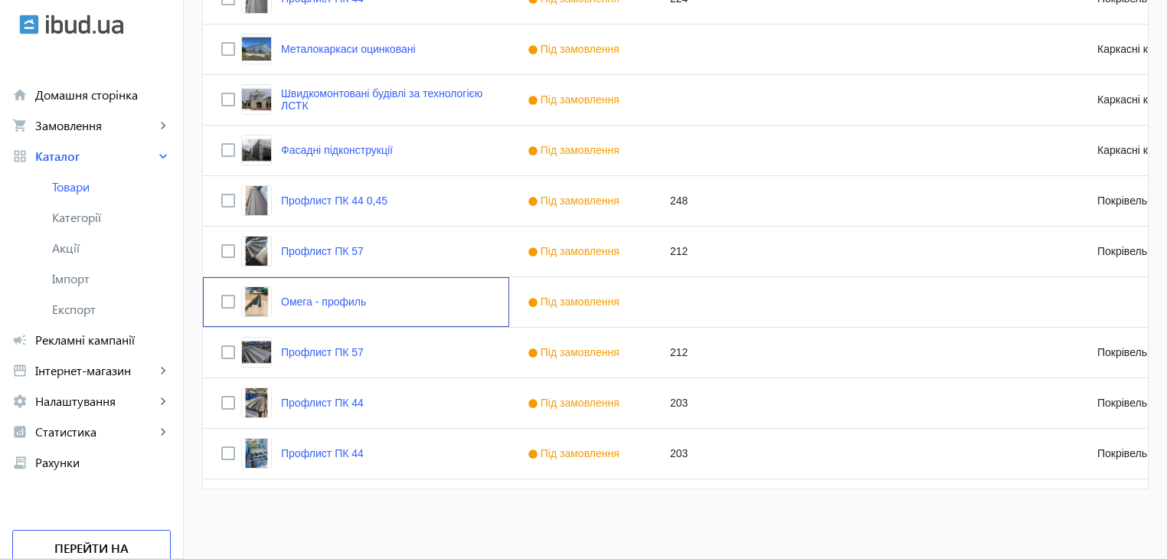
scroll to position [0, 0]
click at [323, 298] on link "Омега - профиль" at bounding box center [323, 302] width 85 height 12
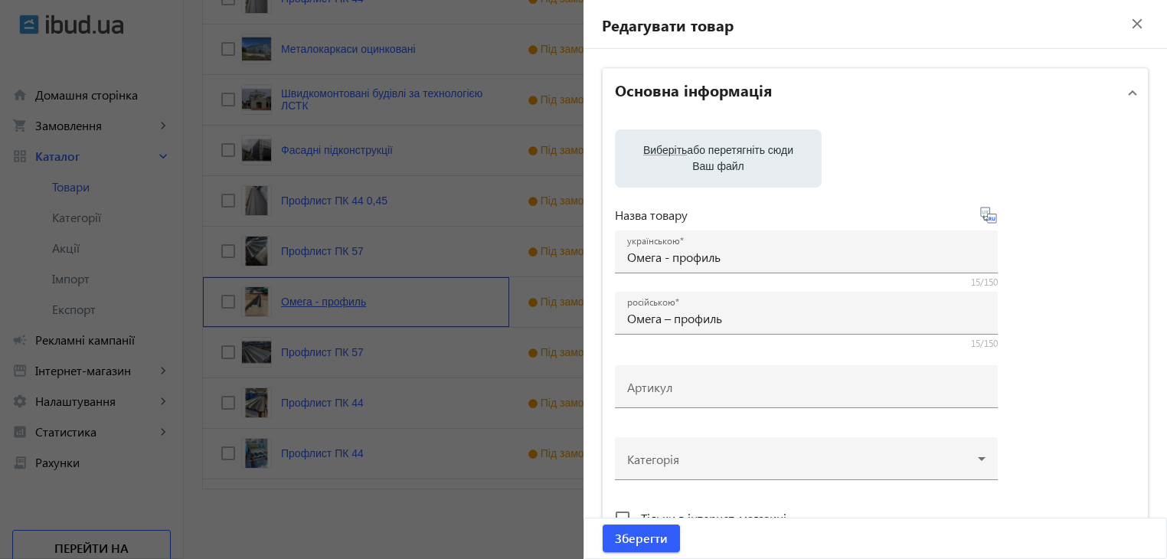
drag, startPoint x: 323, startPoint y: 298, endPoint x: 433, endPoint y: 304, distance: 109.7
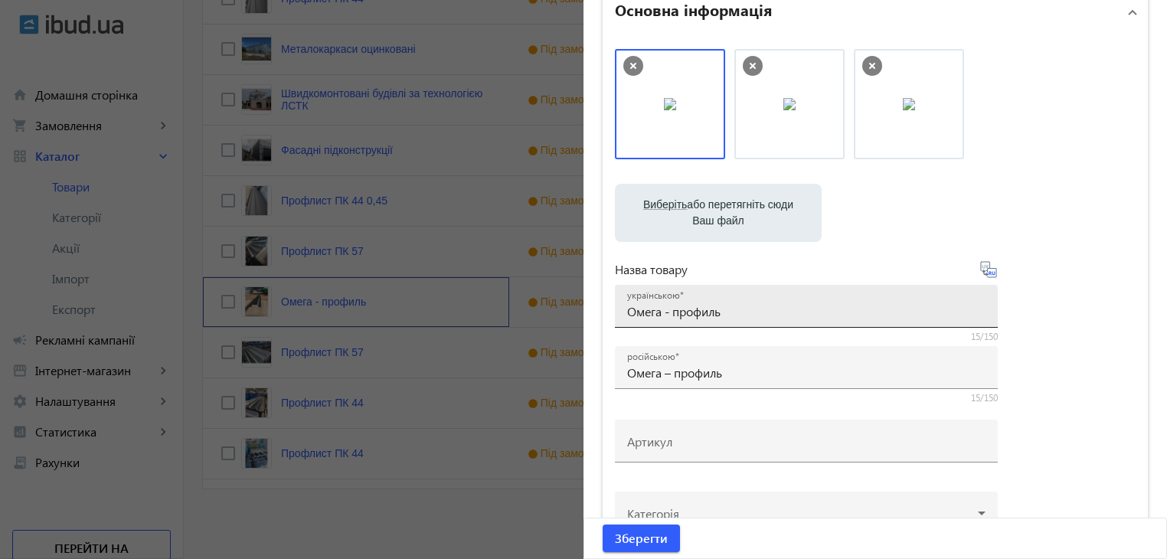
scroll to position [153, 0]
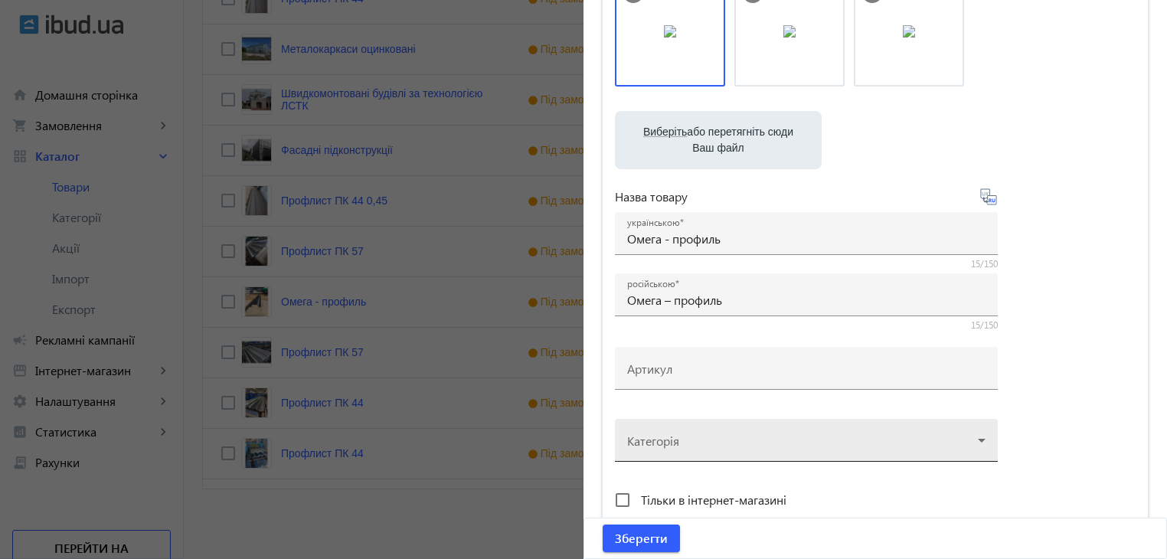
click at [709, 435] on div at bounding box center [806, 434] width 358 height 55
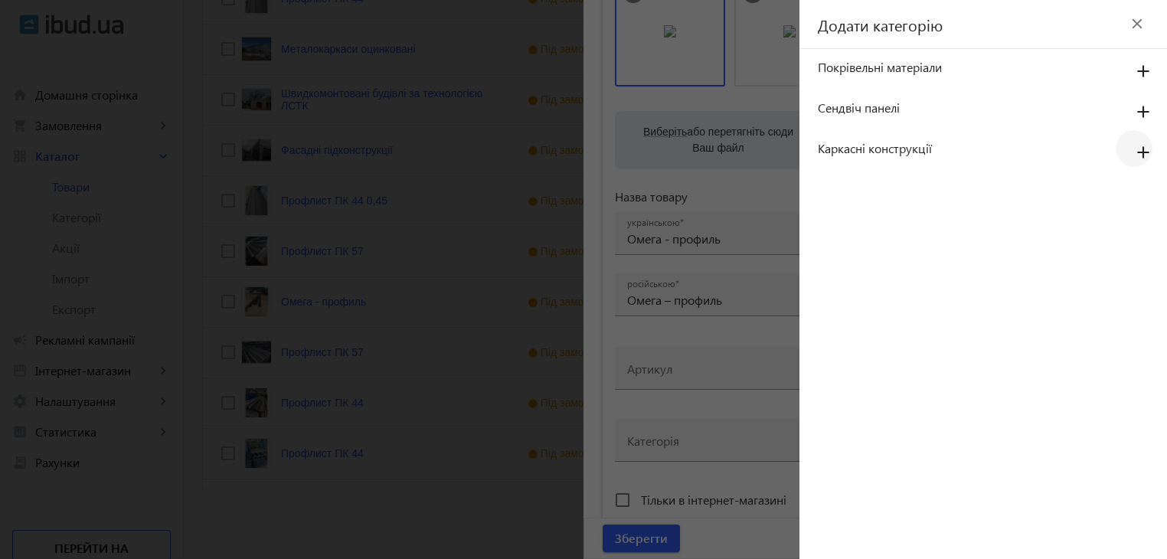
click at [1140, 147] on mat-icon "add" at bounding box center [1143, 153] width 37 height 28
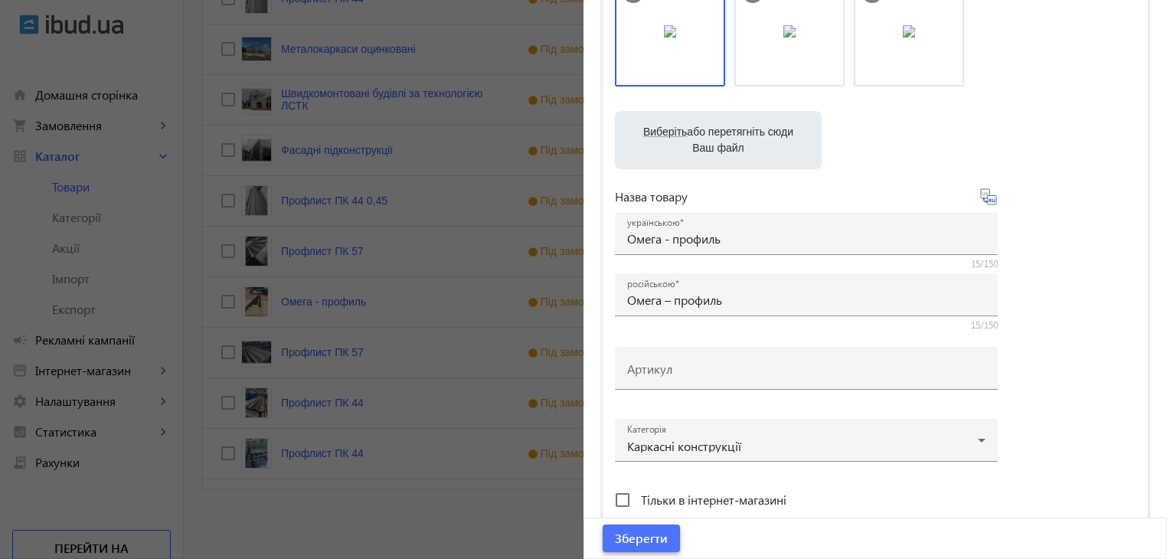
click at [643, 538] on span "Зберегти" at bounding box center [641, 538] width 53 height 17
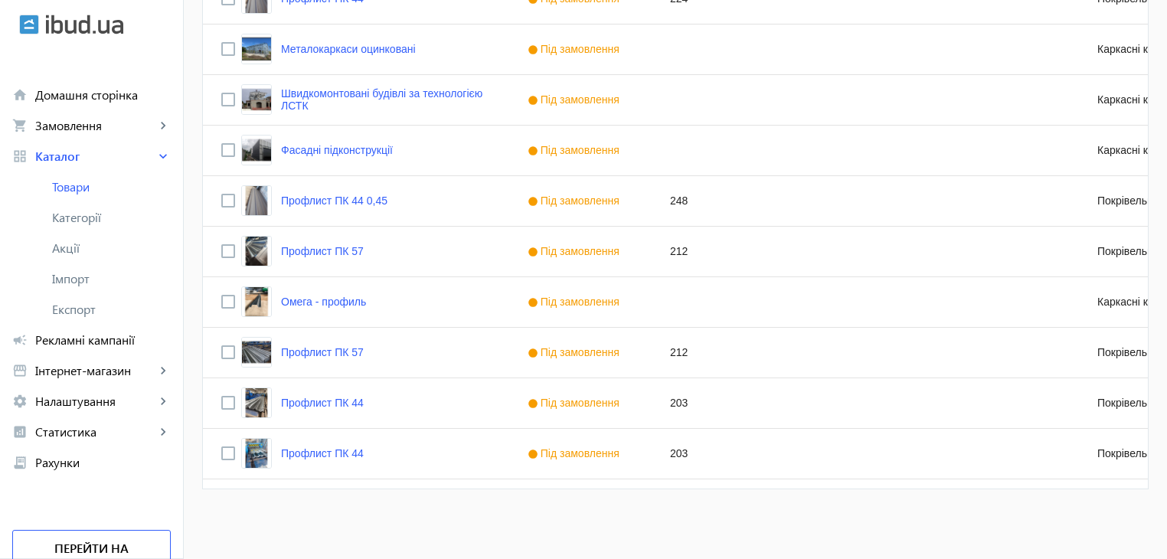
scroll to position [0, 0]
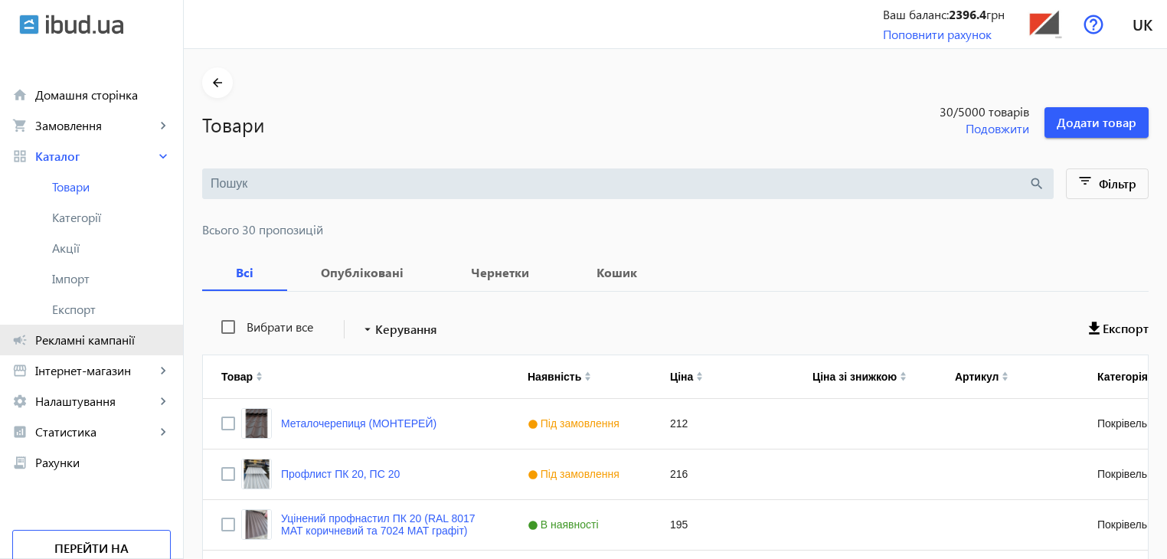
click at [64, 335] on span "Рекламні кампанії" at bounding box center [103, 339] width 136 height 15
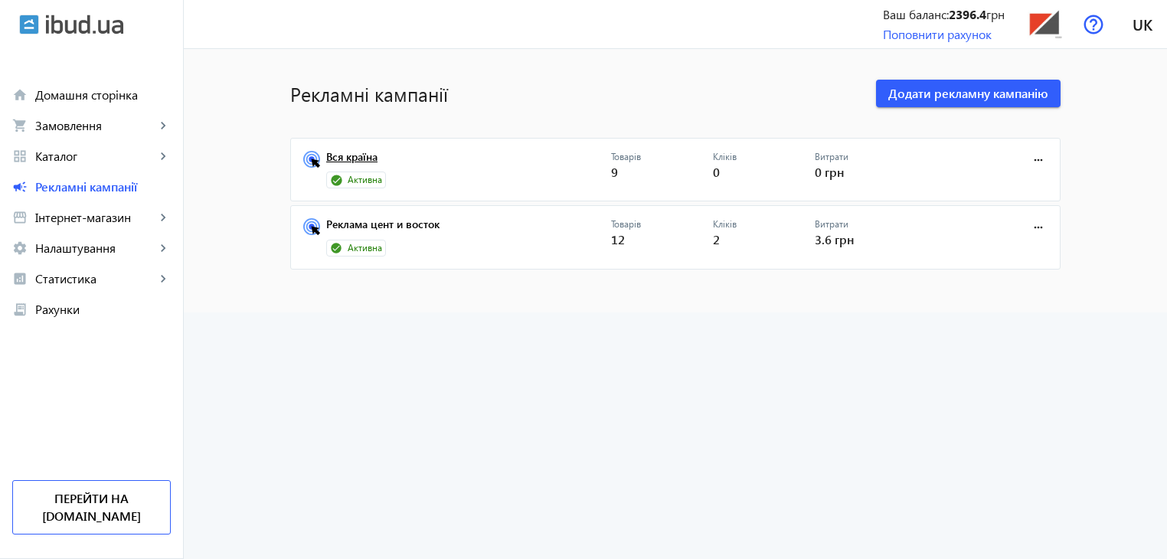
click at [472, 167] on link "Вся країна" at bounding box center [468, 161] width 285 height 21
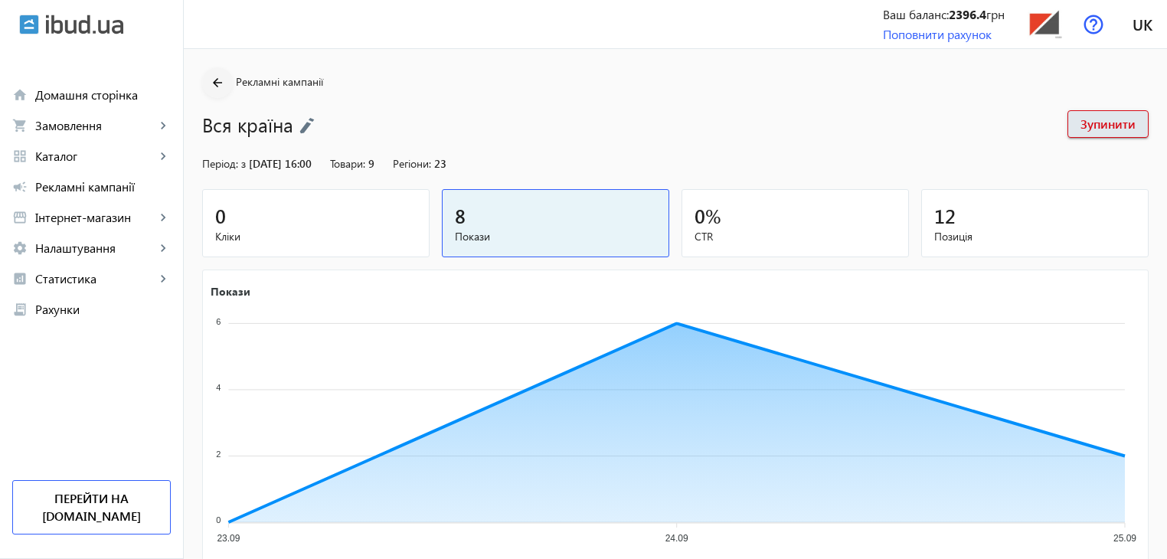
click at [216, 83] on mat-icon "arrow_back" at bounding box center [217, 83] width 19 height 19
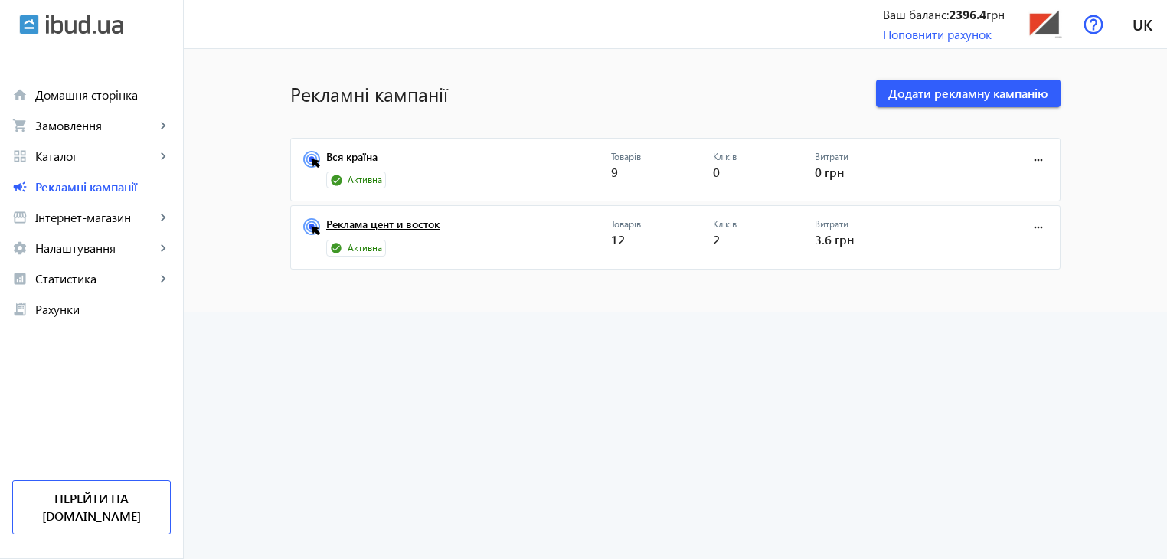
click at [390, 226] on link "Реклама цент и восток" at bounding box center [468, 228] width 285 height 21
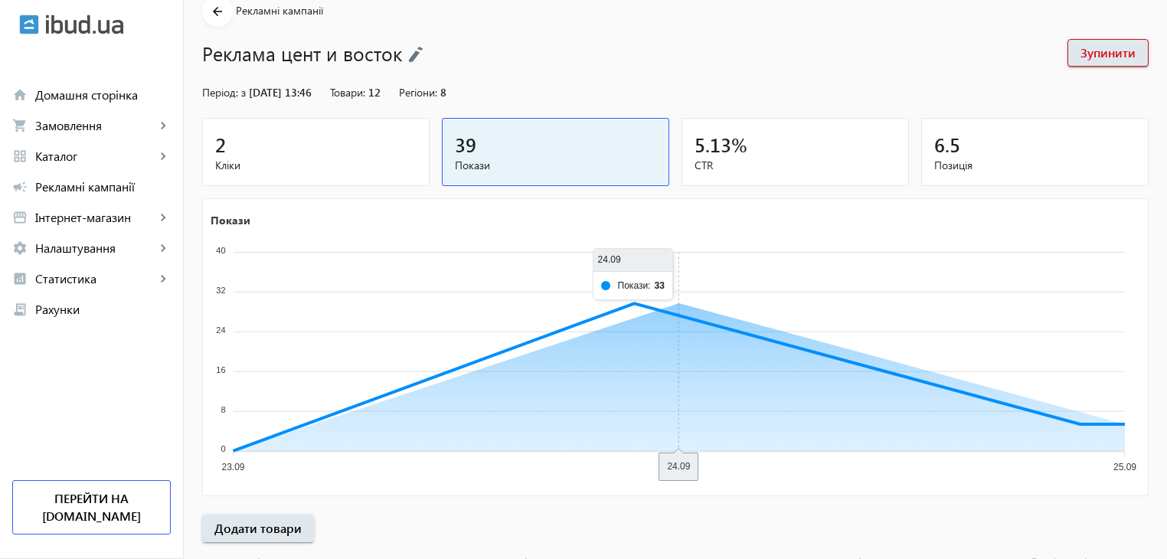
scroll to position [227, 0]
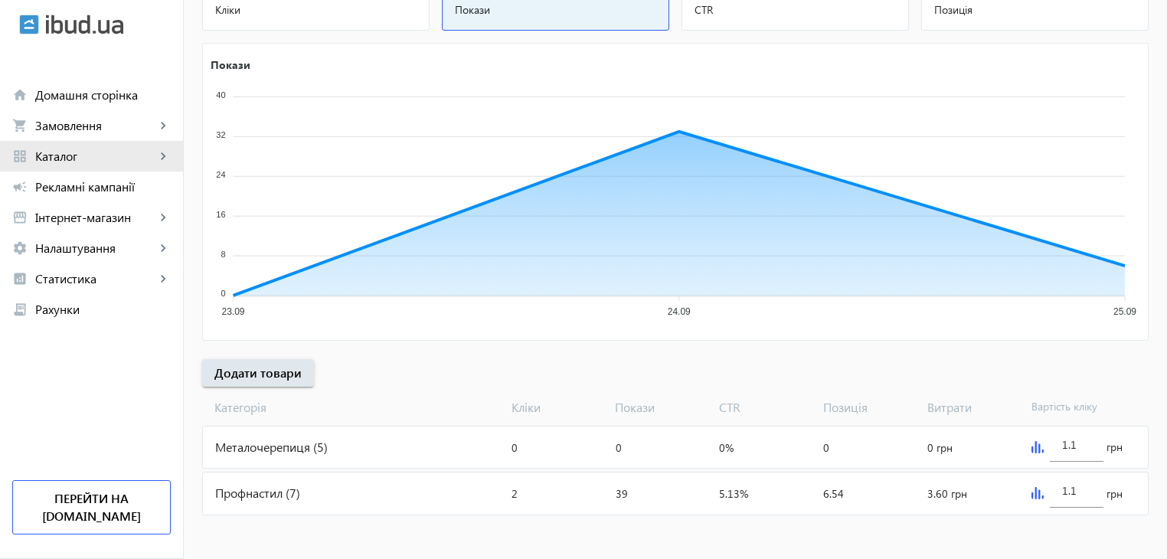
click at [73, 152] on span "Каталог" at bounding box center [95, 156] width 120 height 15
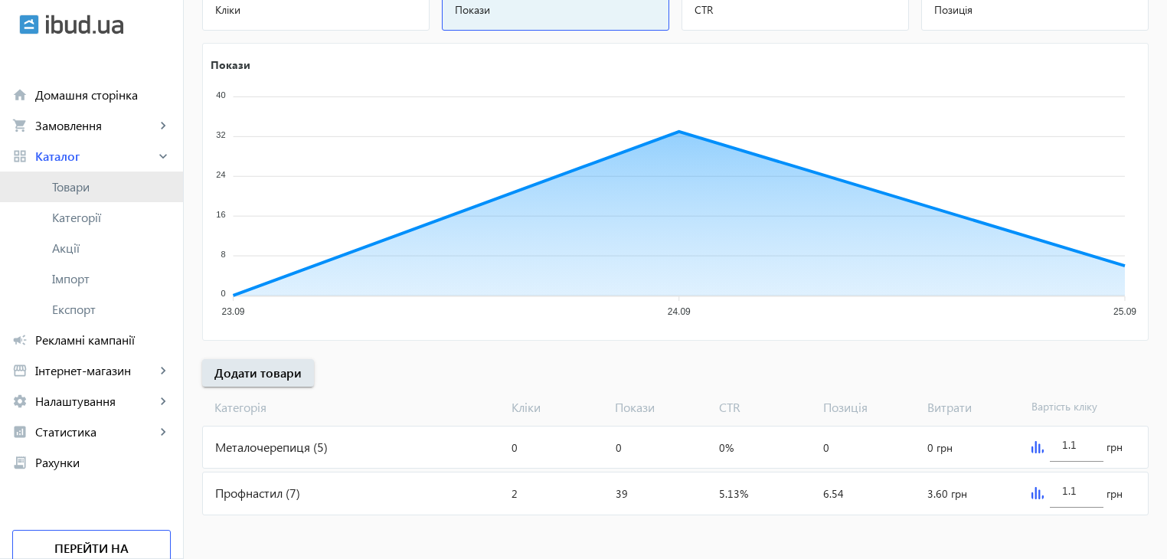
click at [86, 191] on span "Товари" at bounding box center [111, 186] width 119 height 15
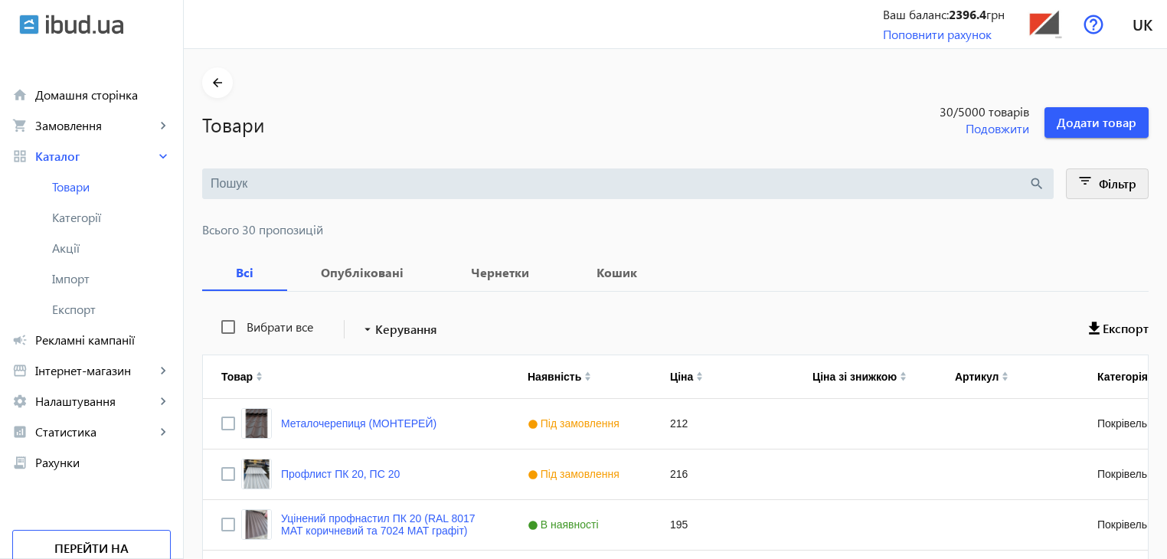
click at [1119, 185] on span "Фільтр" at bounding box center [1118, 183] width 38 height 16
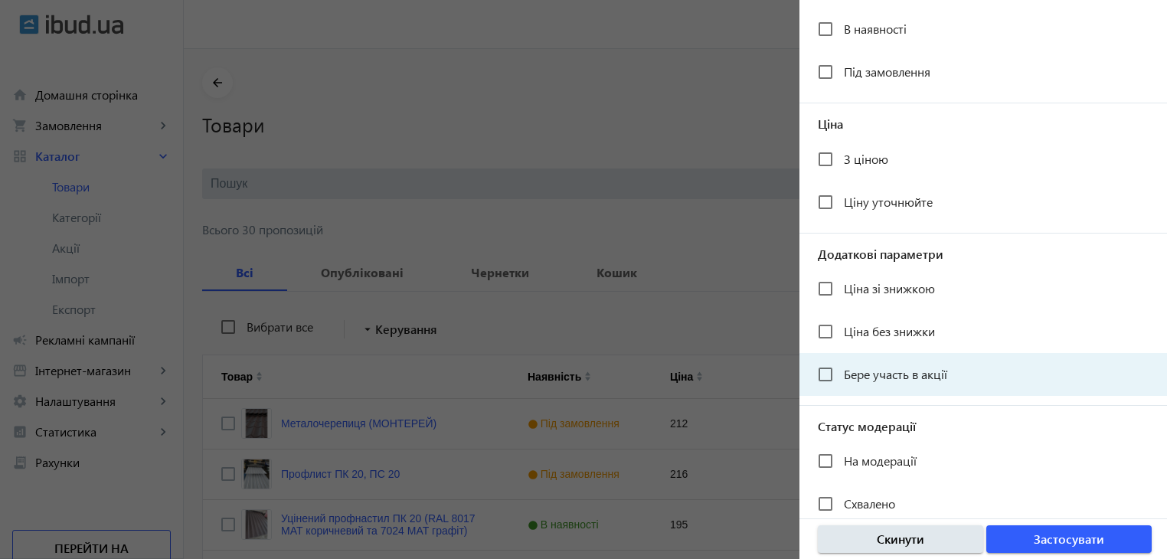
scroll to position [281, 0]
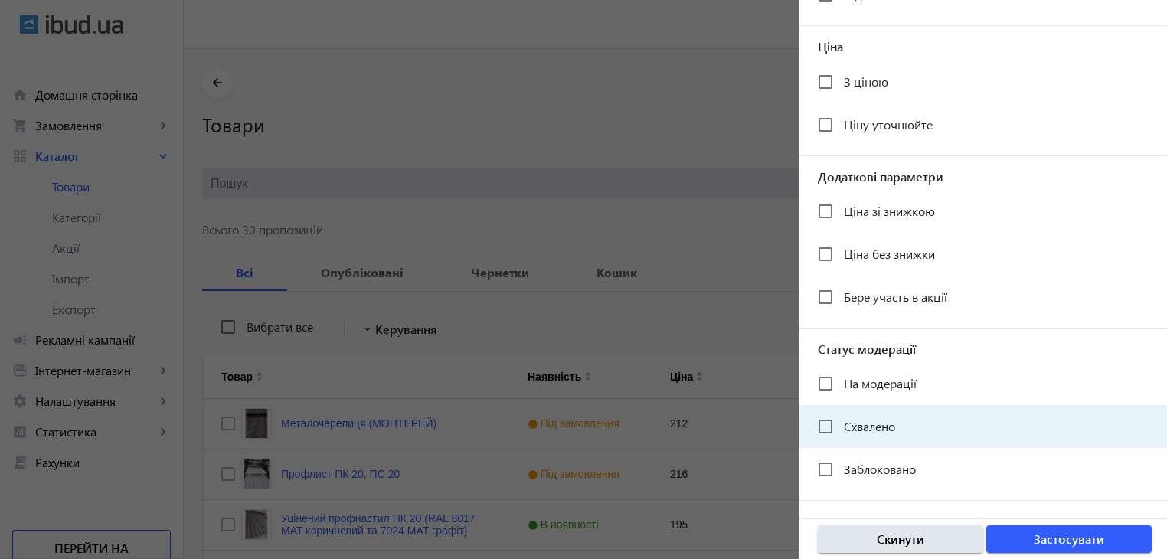
click at [867, 419] on span "Схвалено" at bounding box center [869, 426] width 51 height 16
click at [841, 419] on input "Схвалено" at bounding box center [825, 426] width 31 height 31
checkbox input "true"
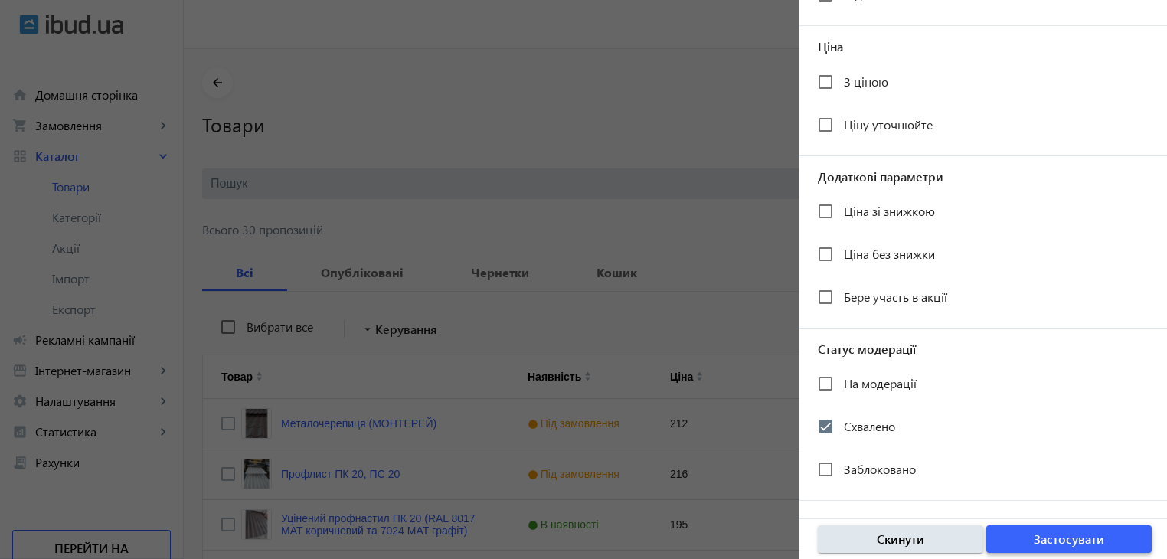
click at [1051, 538] on span "Застосувати" at bounding box center [1069, 539] width 70 height 17
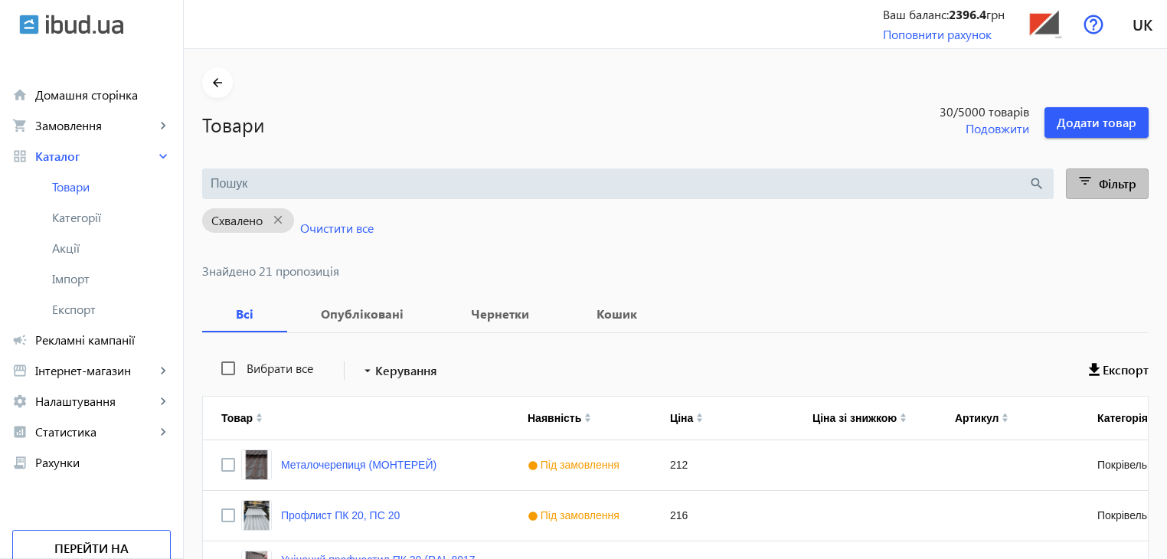
click at [1090, 178] on mat-icon "filter_list" at bounding box center [1085, 183] width 21 height 21
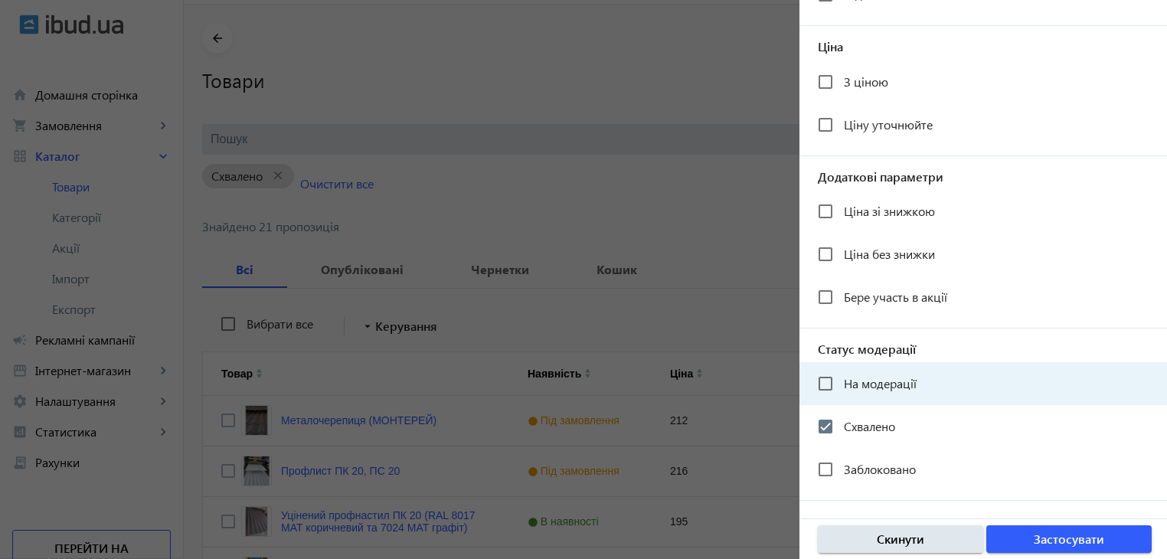
scroll to position [306, 0]
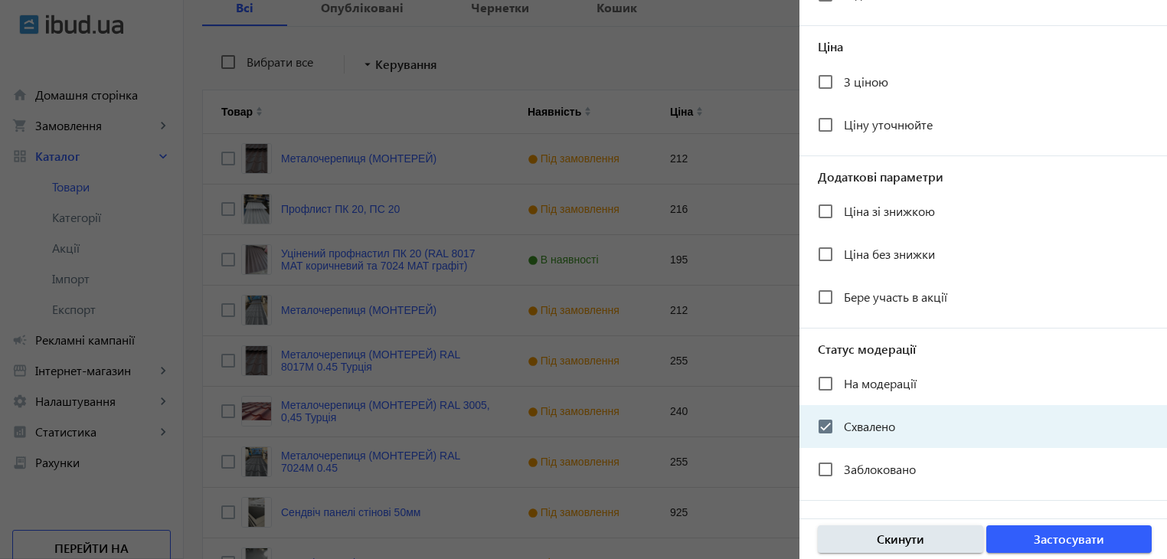
click at [871, 425] on span "Схвалено" at bounding box center [869, 426] width 51 height 16
click at [841, 425] on input "Схвалено" at bounding box center [825, 426] width 31 height 31
checkbox input "false"
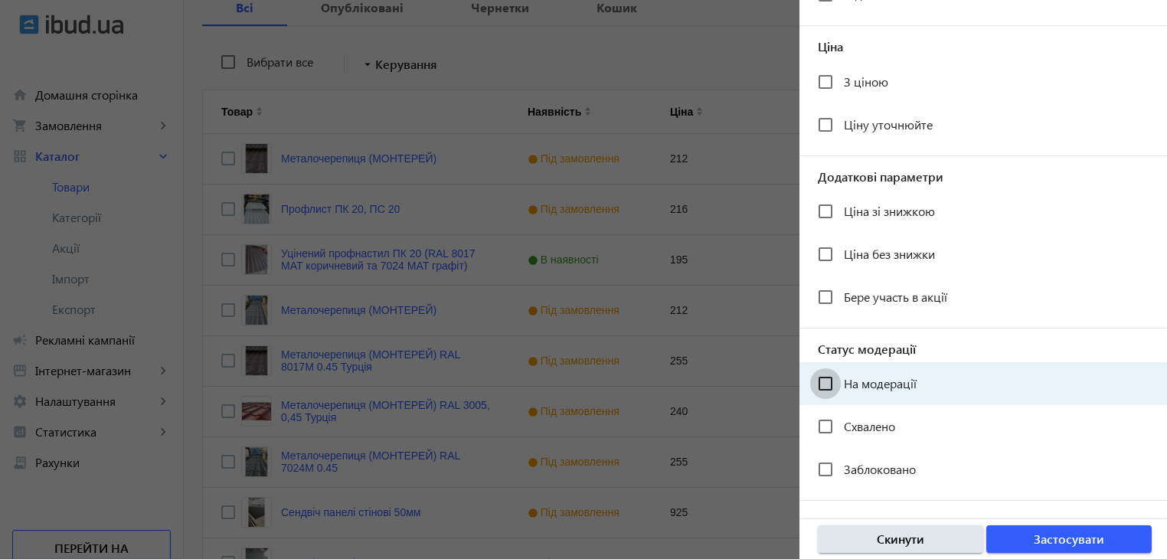
click at [826, 381] on input "На модерації" at bounding box center [825, 383] width 31 height 31
checkbox input "true"
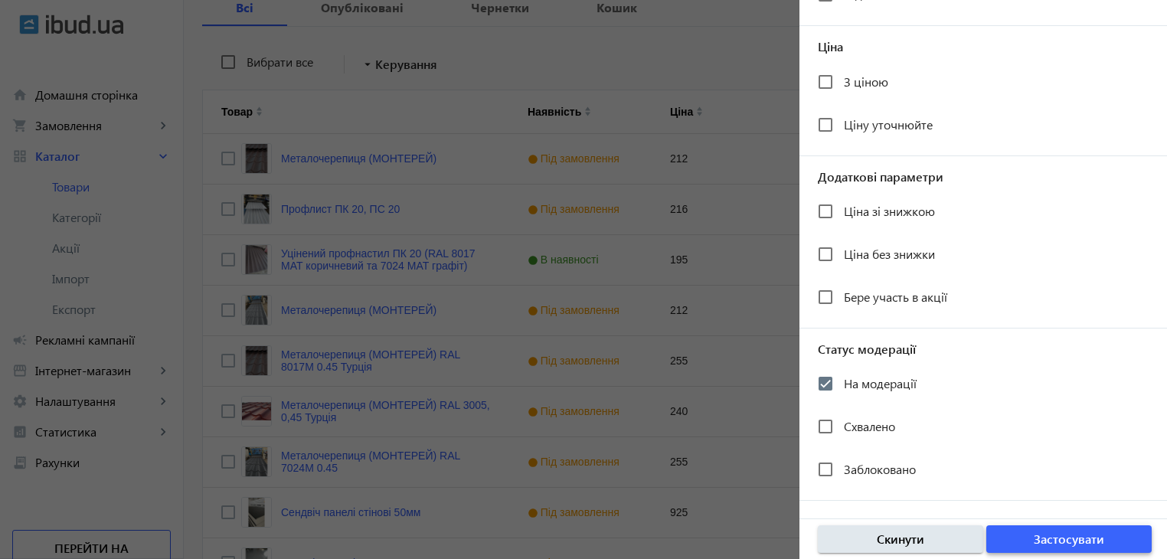
click at [1054, 542] on span "Застосувати" at bounding box center [1069, 539] width 70 height 17
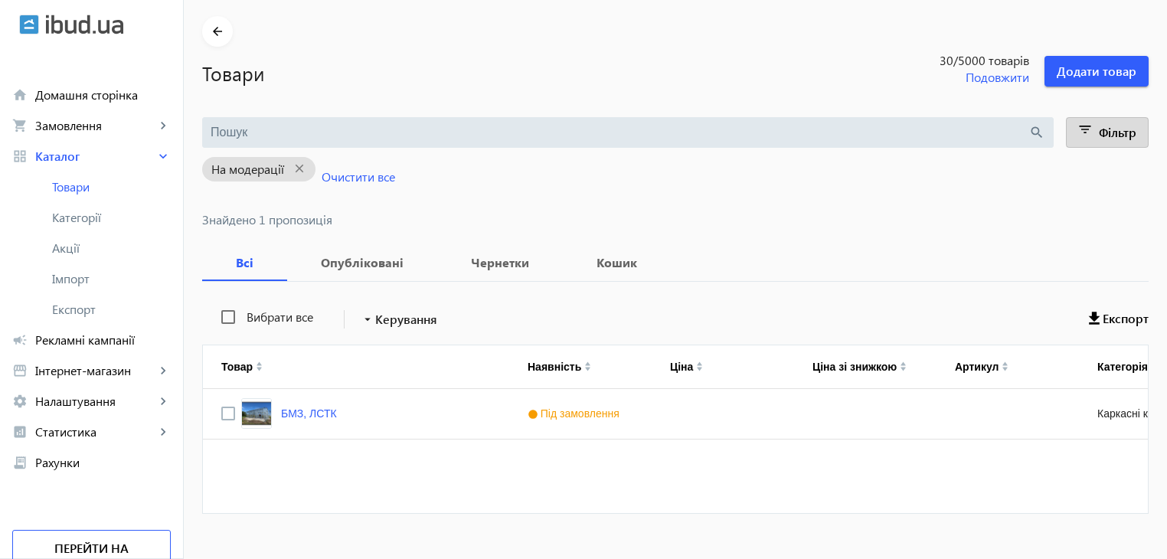
scroll to position [76, 0]
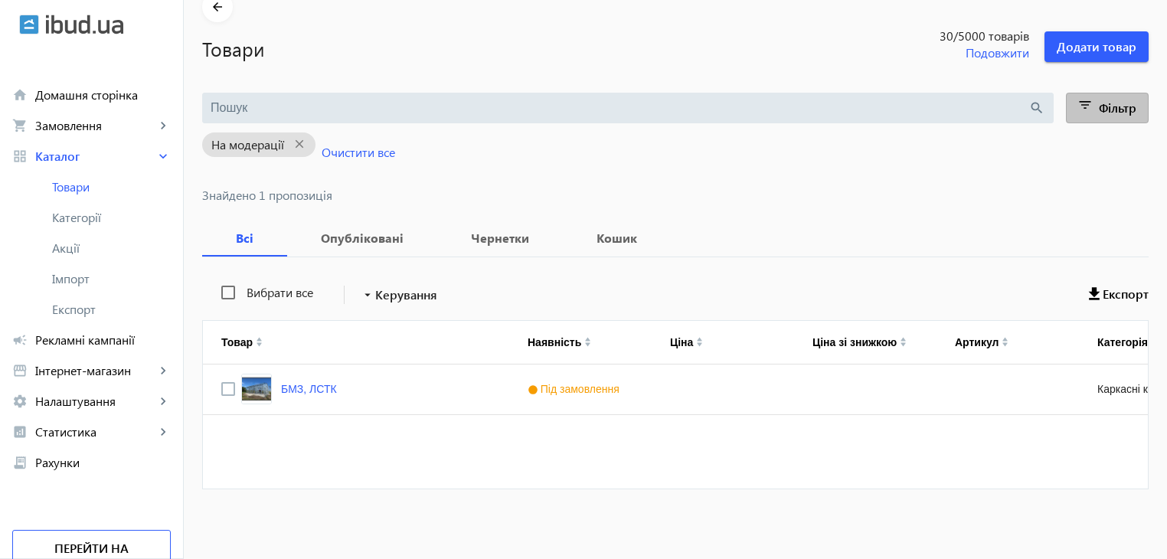
click at [1103, 105] on span "Фільтр" at bounding box center [1118, 108] width 38 height 16
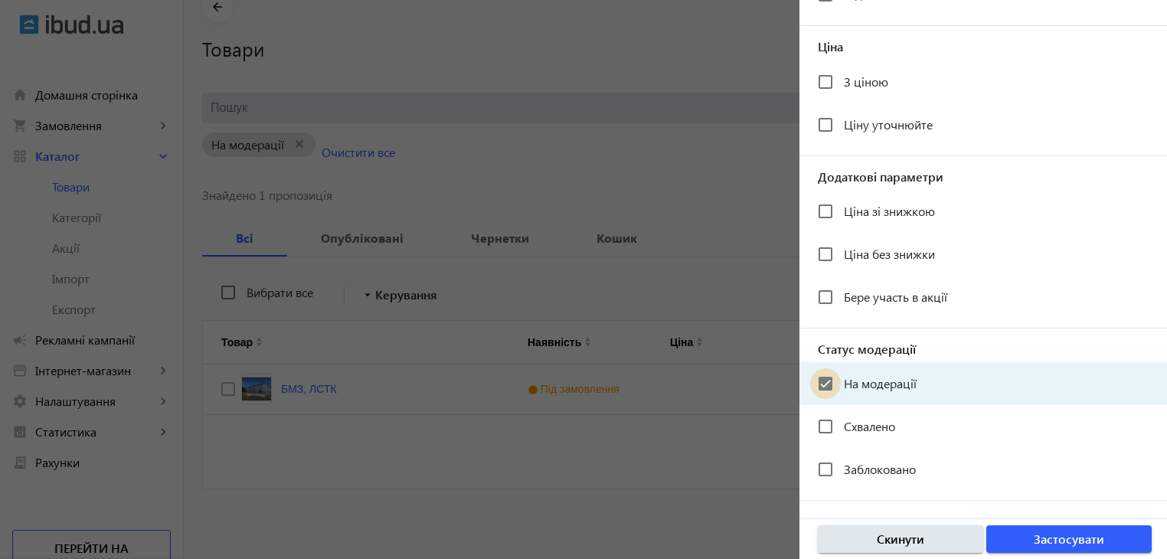
click at [820, 390] on input "На модерації" at bounding box center [825, 383] width 31 height 31
checkbox input "false"
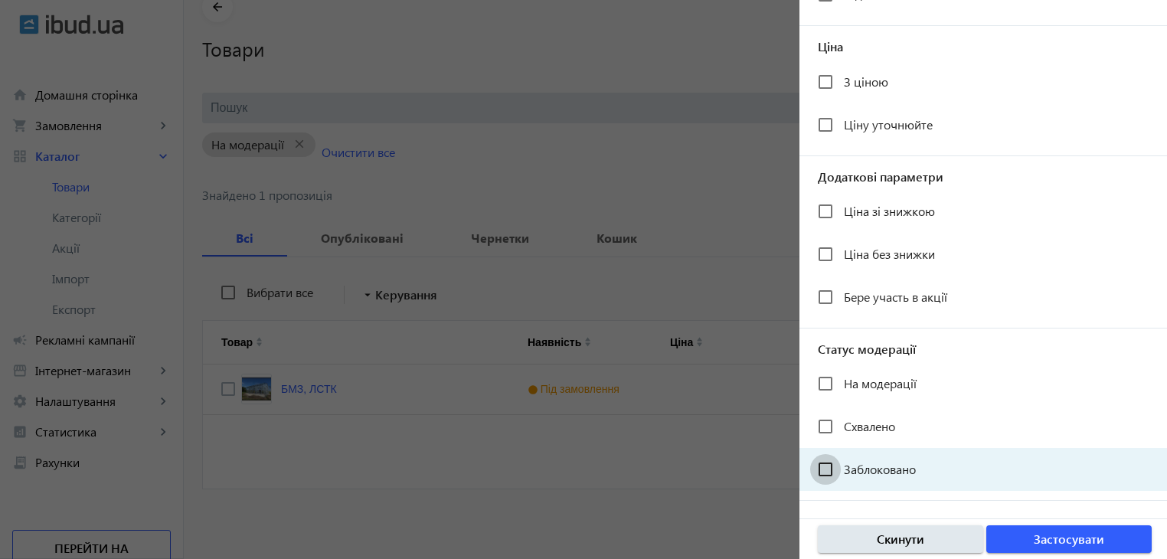
click at [824, 468] on input "Заблоковано" at bounding box center [825, 469] width 31 height 31
checkbox input "true"
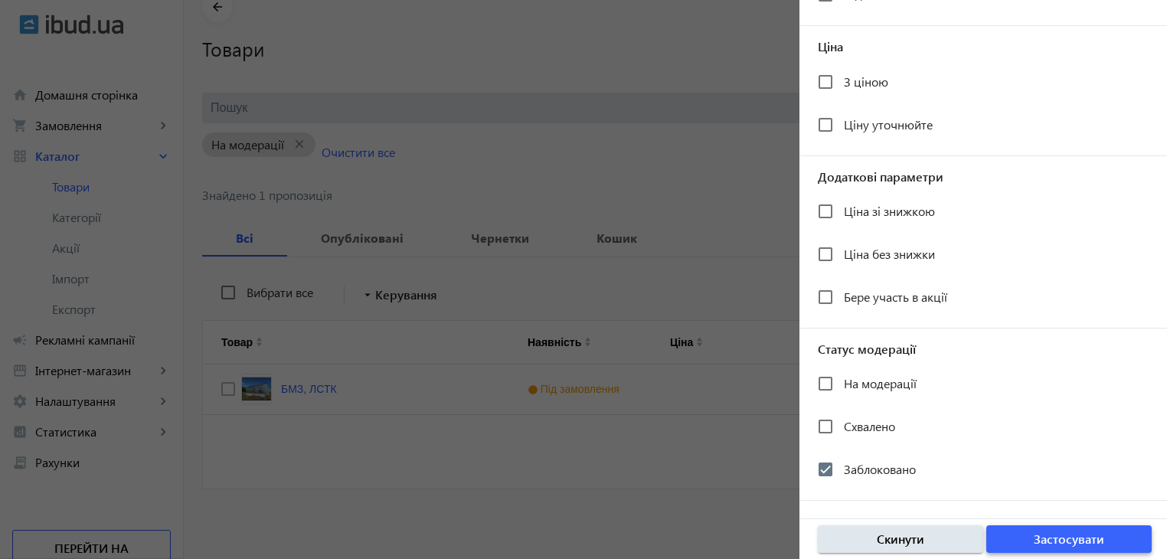
click at [1047, 542] on span "Застосувати" at bounding box center [1069, 539] width 70 height 17
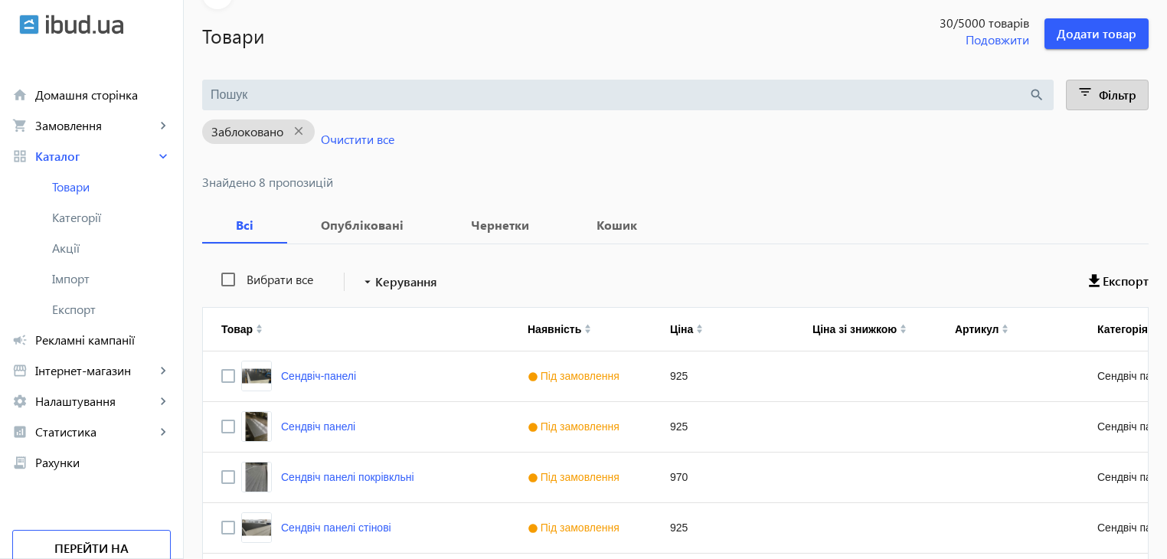
scroll to position [59, 0]
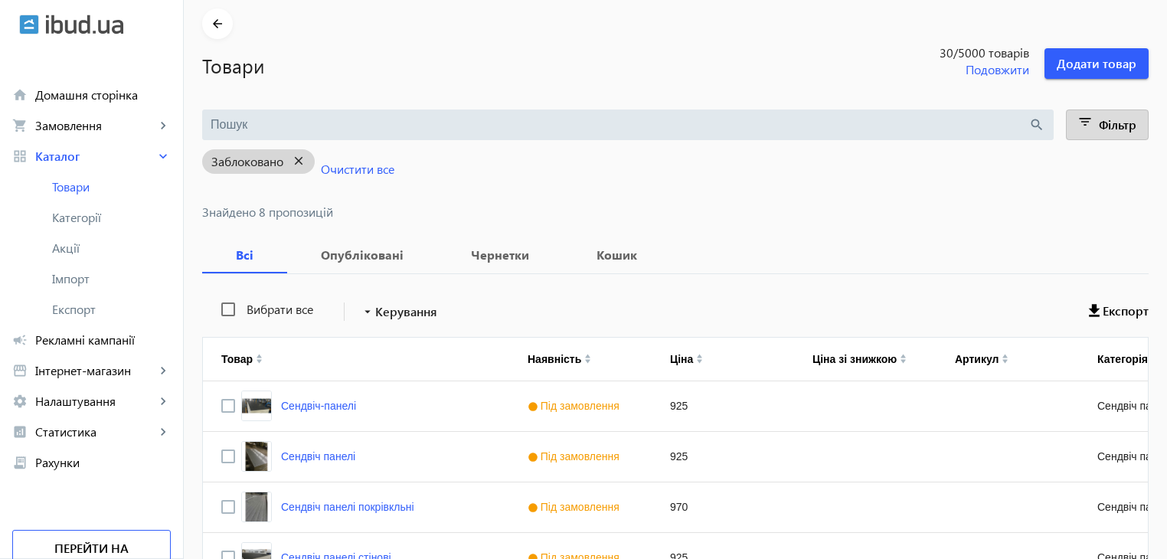
click at [288, 157] on mat-icon "close" at bounding box center [298, 161] width 31 height 19
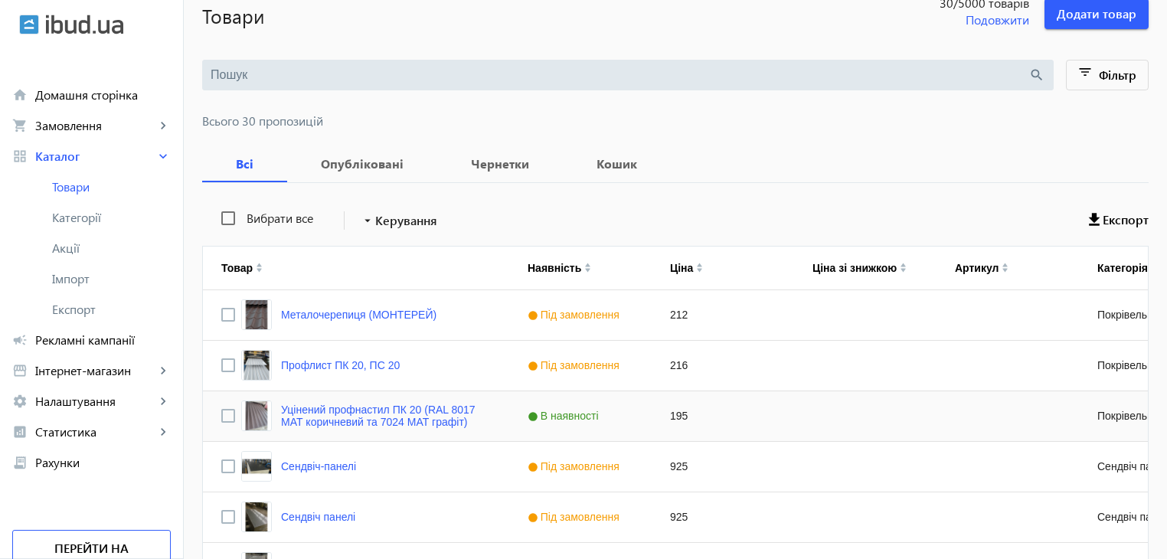
scroll to position [77, 0]
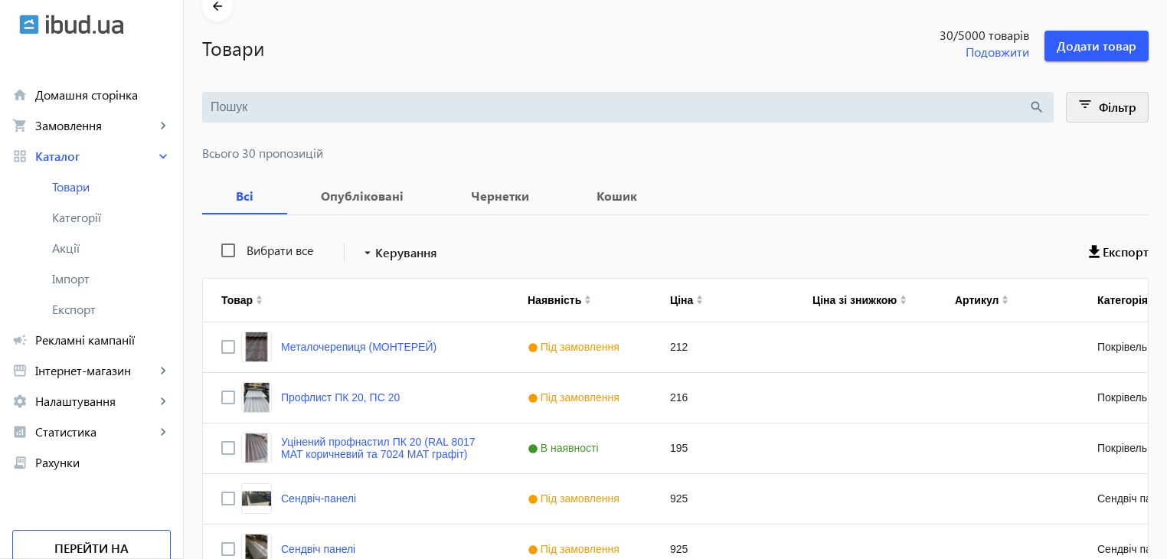
click at [1082, 102] on mat-icon "filter_list" at bounding box center [1085, 106] width 21 height 21
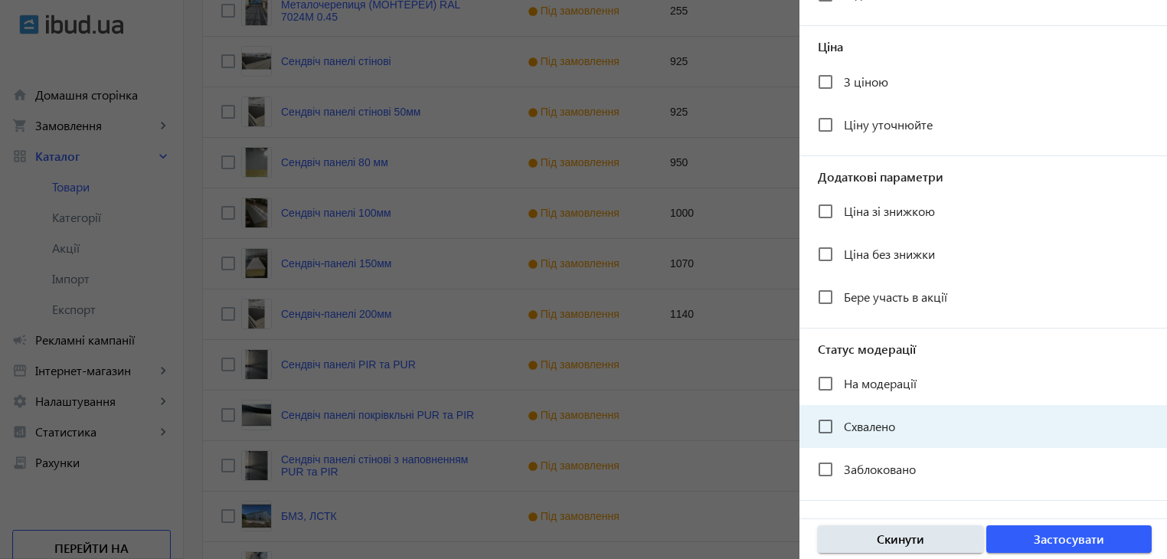
scroll to position [919, 0]
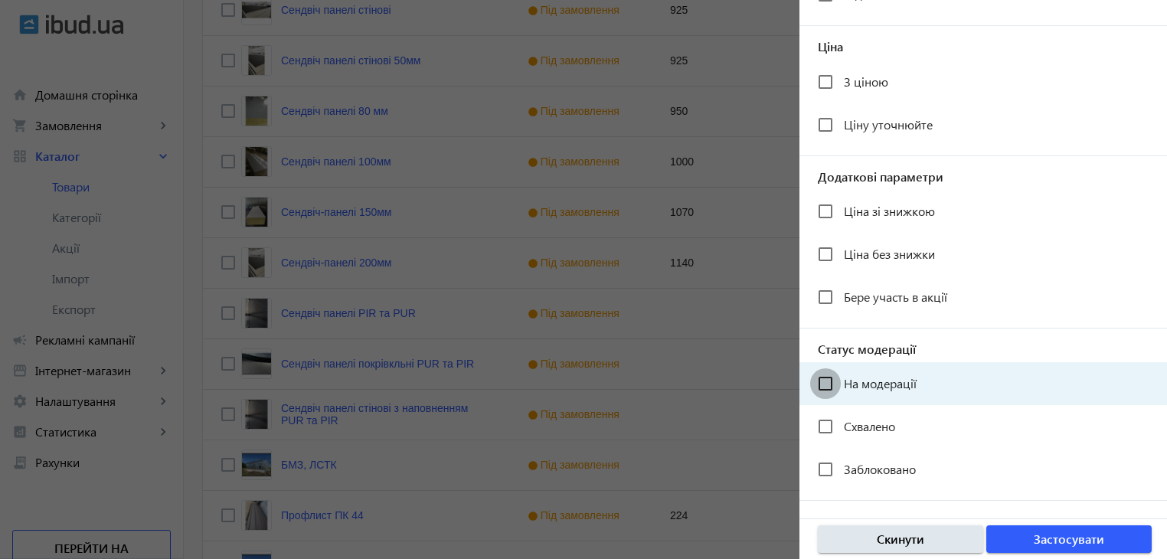
click at [830, 384] on input "На модерації" at bounding box center [825, 383] width 31 height 31
checkbox input "true"
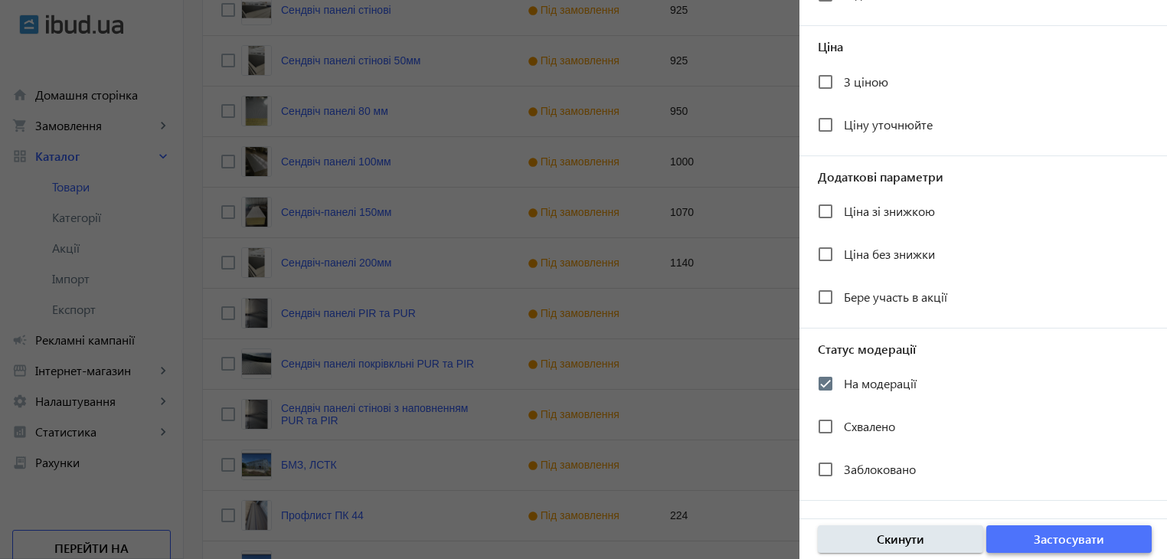
click at [1057, 540] on span "Застосувати" at bounding box center [1069, 539] width 70 height 17
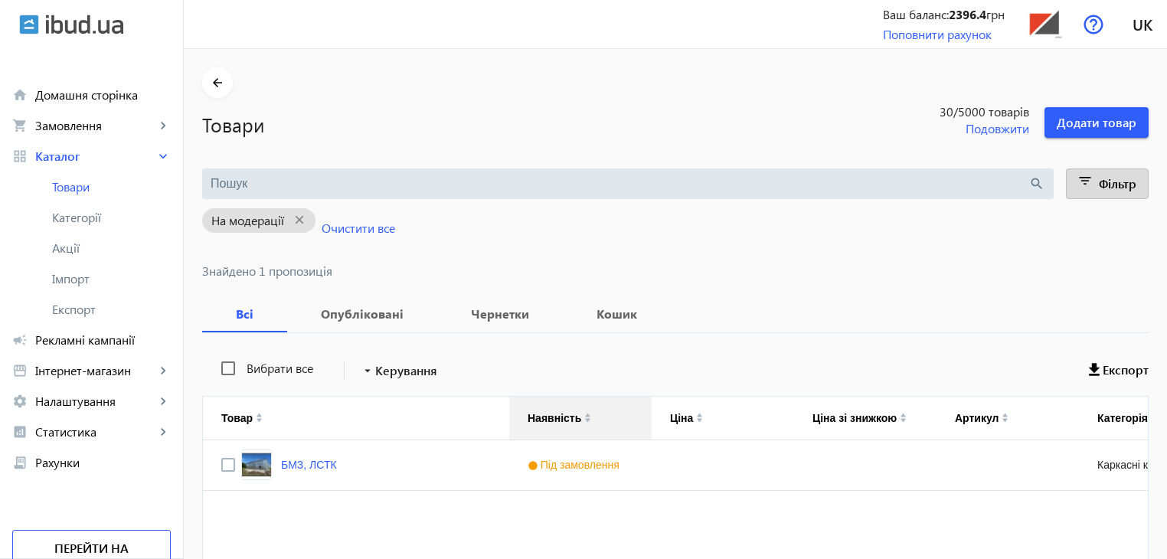
scroll to position [76, 0]
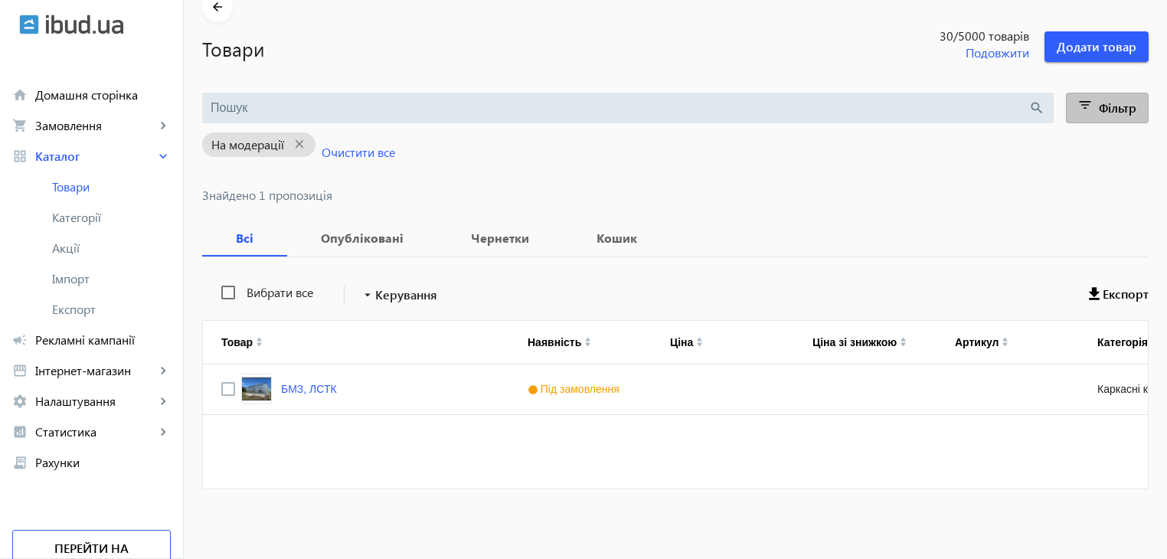
click at [1087, 101] on mat-icon "filter_list" at bounding box center [1085, 107] width 21 height 21
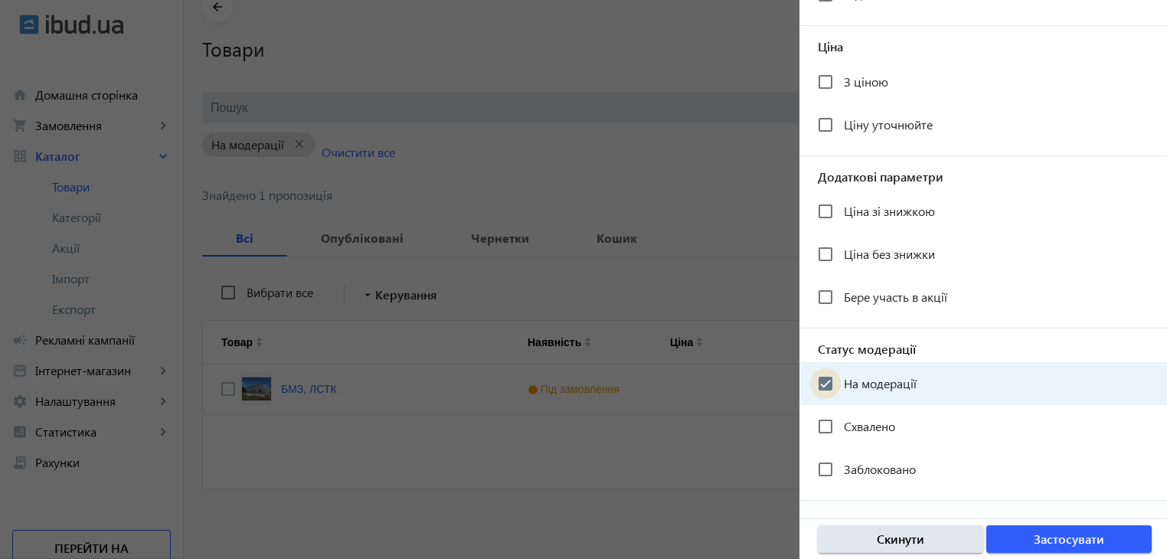
click at [825, 384] on input "На модерації" at bounding box center [825, 383] width 31 height 31
checkbox input "false"
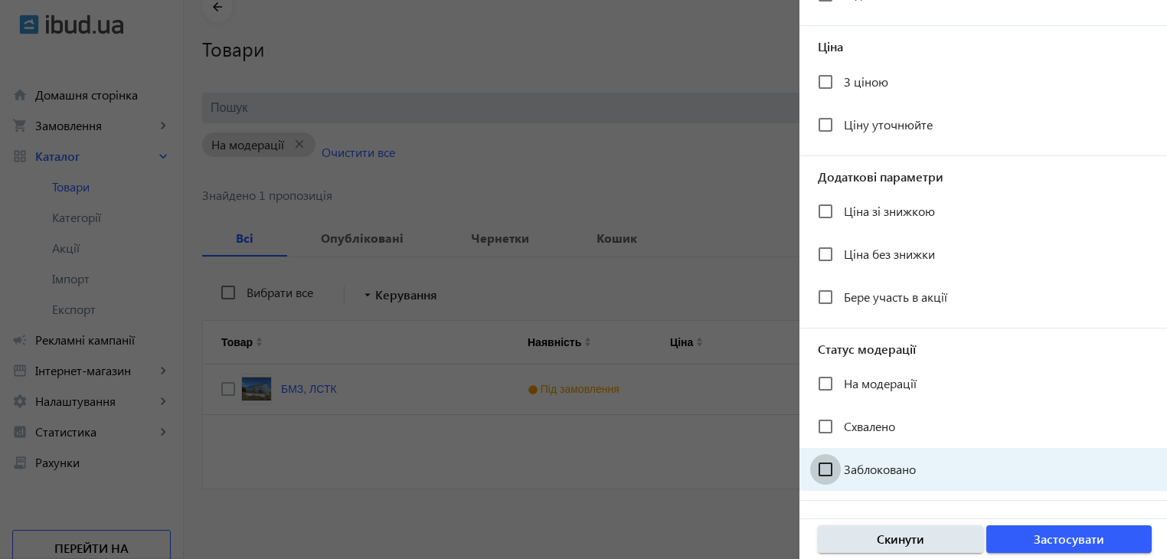
click at [830, 462] on input "Заблоковано" at bounding box center [825, 469] width 31 height 31
checkbox input "true"
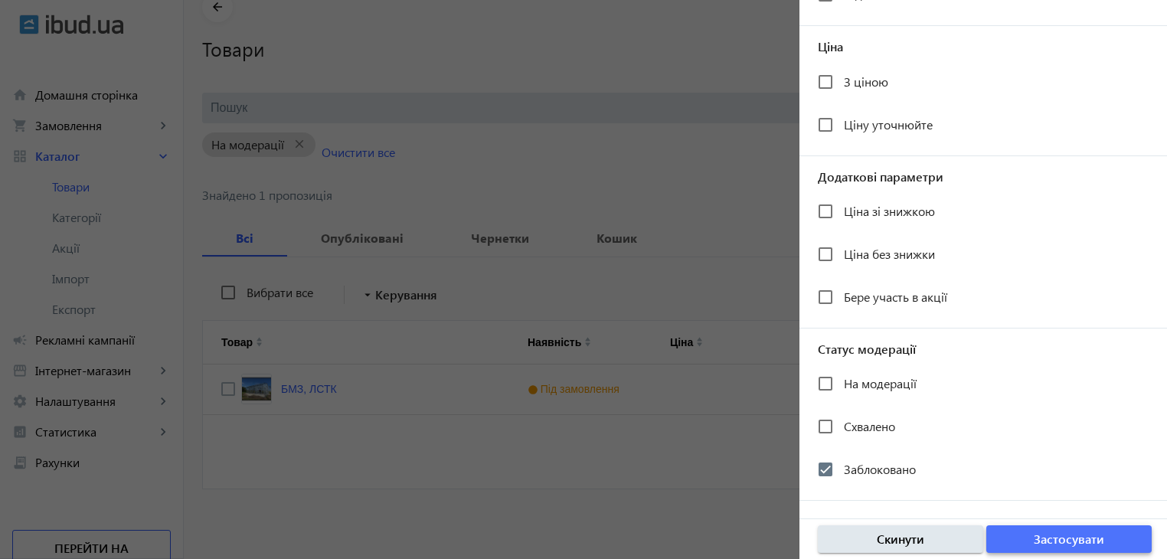
click at [1043, 541] on span "Застосувати" at bounding box center [1069, 539] width 70 height 17
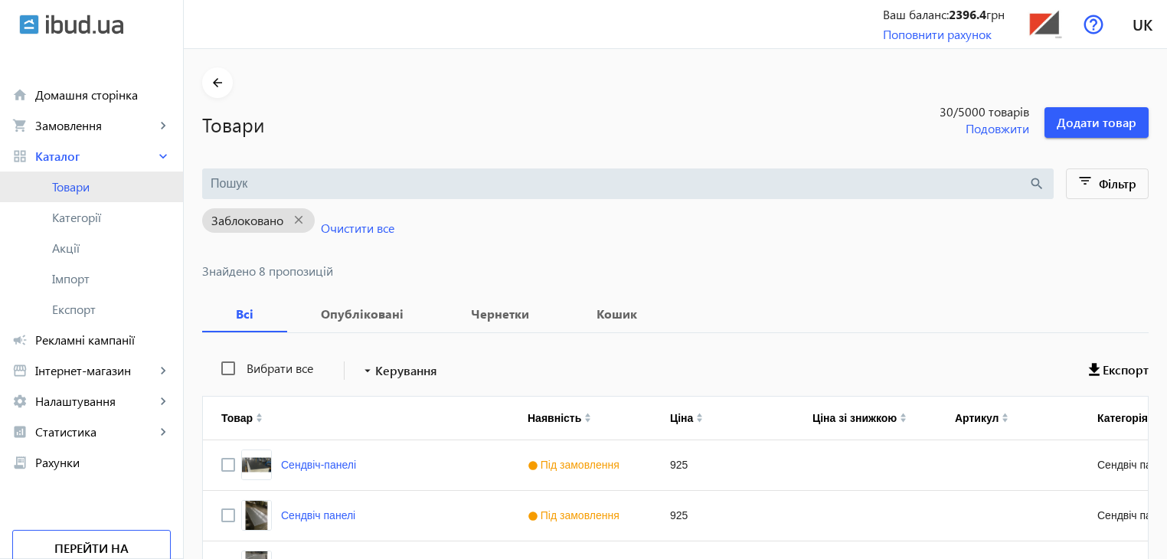
click at [68, 185] on span "Товари" at bounding box center [111, 186] width 119 height 15
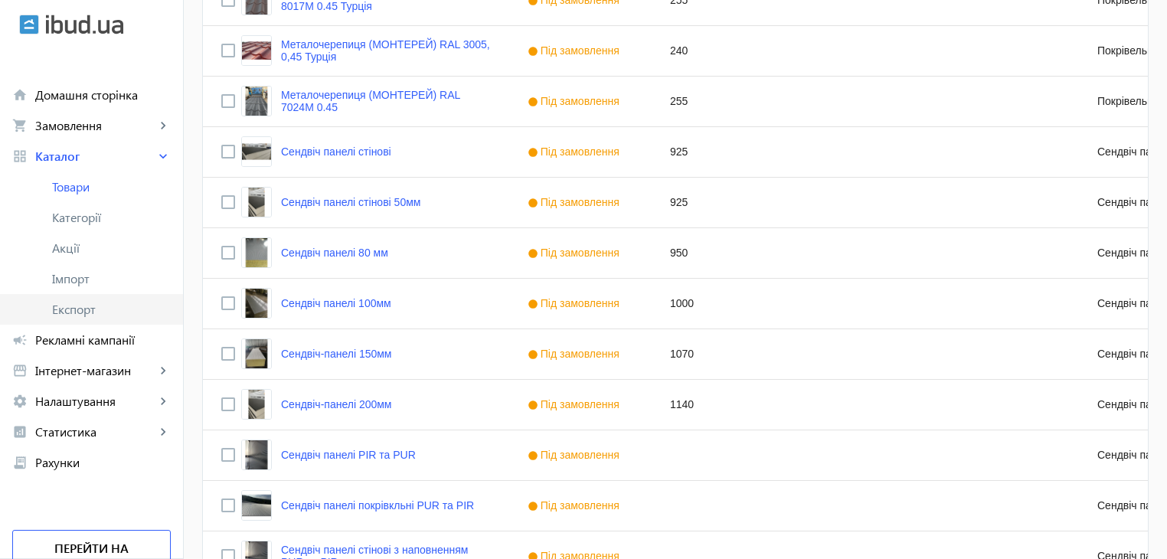
scroll to position [593, 0]
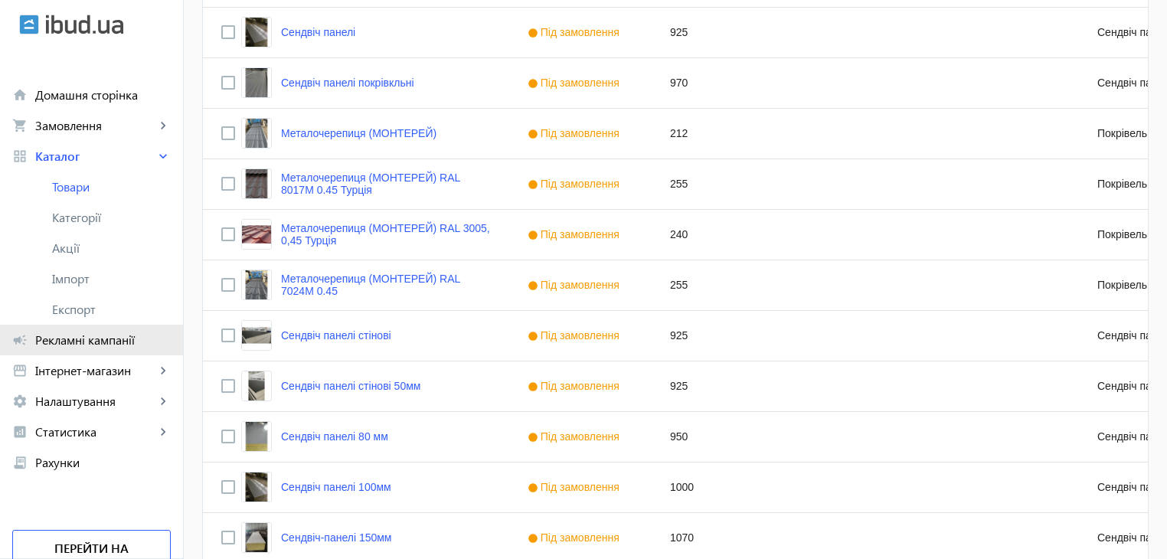
click at [66, 339] on span "Рекламні кампанії" at bounding box center [103, 339] width 136 height 15
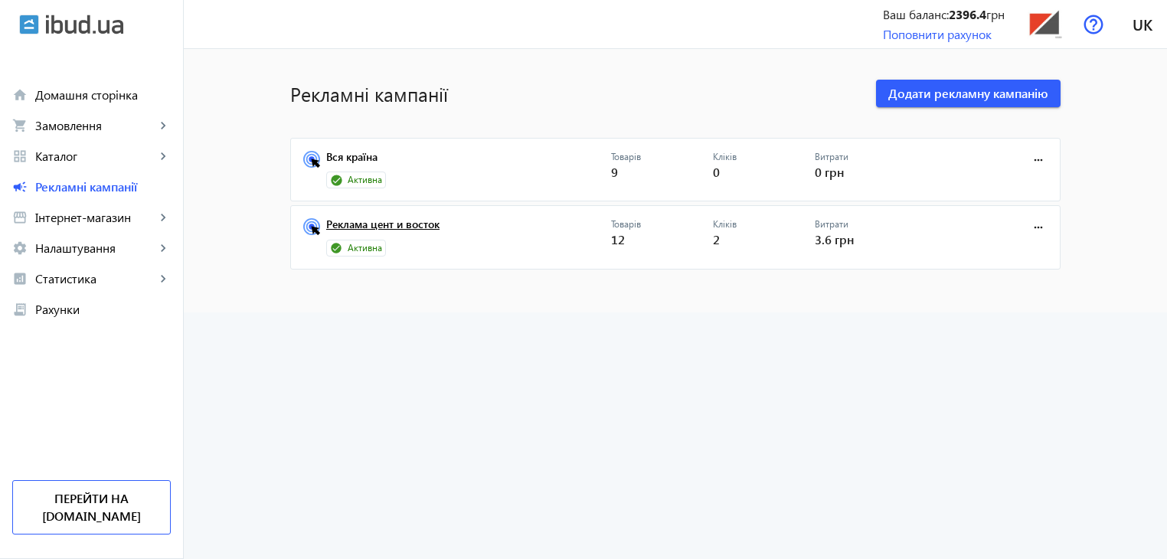
click at [423, 223] on link "Реклама цент и восток" at bounding box center [468, 228] width 285 height 21
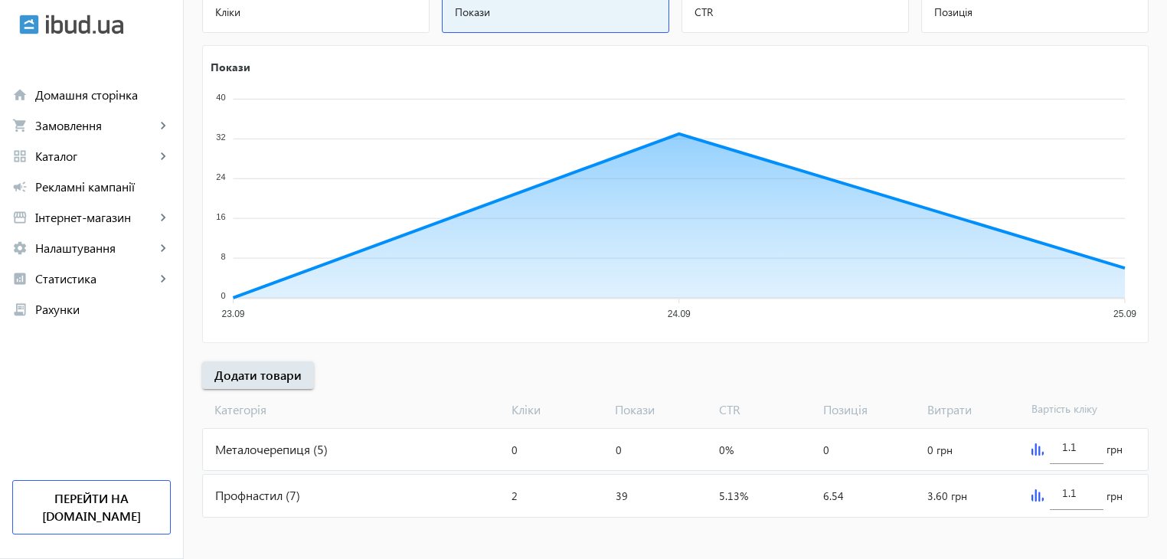
scroll to position [227, 0]
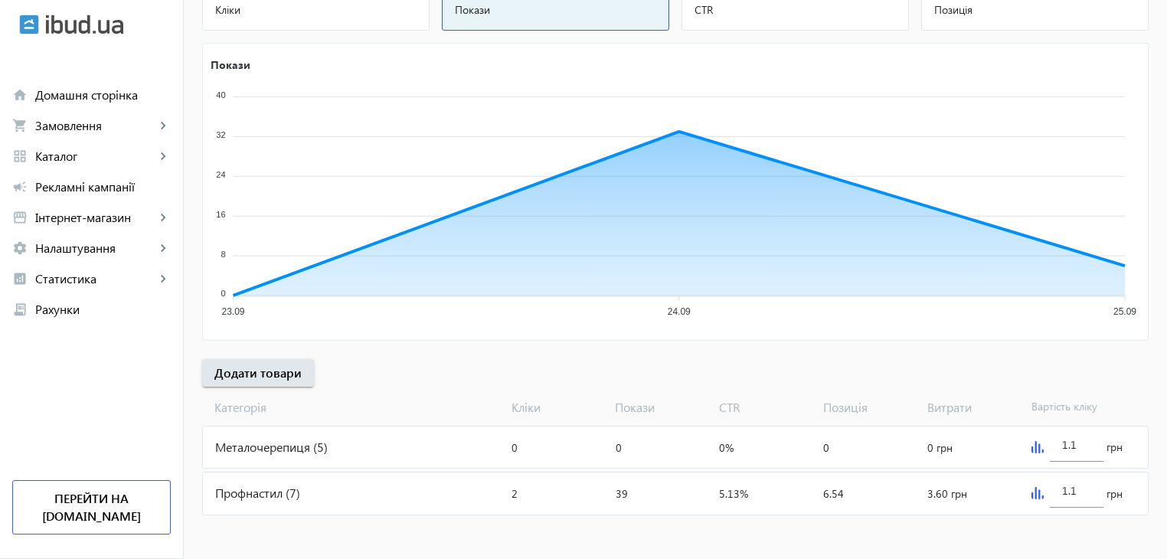
click at [398, 489] on div "Профнастил (7)" at bounding box center [354, 492] width 302 height 41
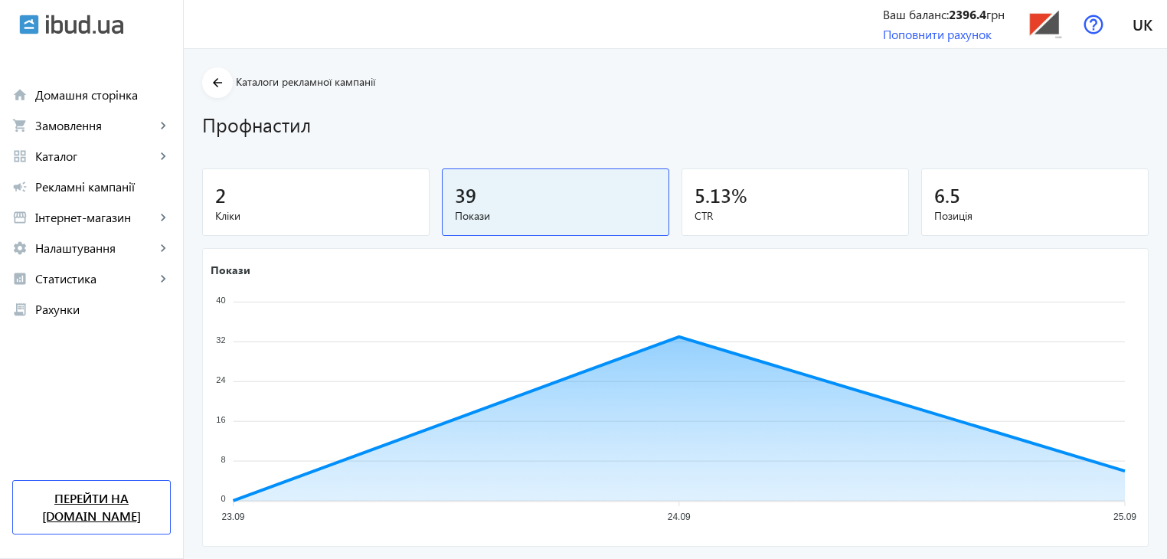
click at [110, 511] on link "Перейти на [DOMAIN_NAME]" at bounding box center [91, 507] width 158 height 54
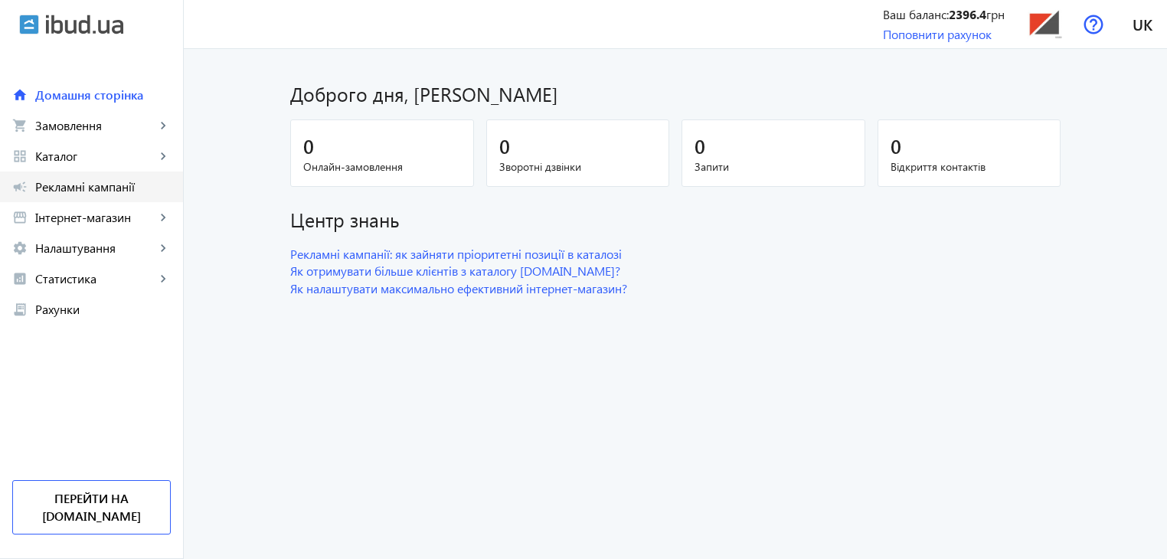
drag, startPoint x: 67, startPoint y: 188, endPoint x: 234, endPoint y: 193, distance: 166.2
click at [67, 188] on span "Рекламні кампанії" at bounding box center [103, 186] width 136 height 15
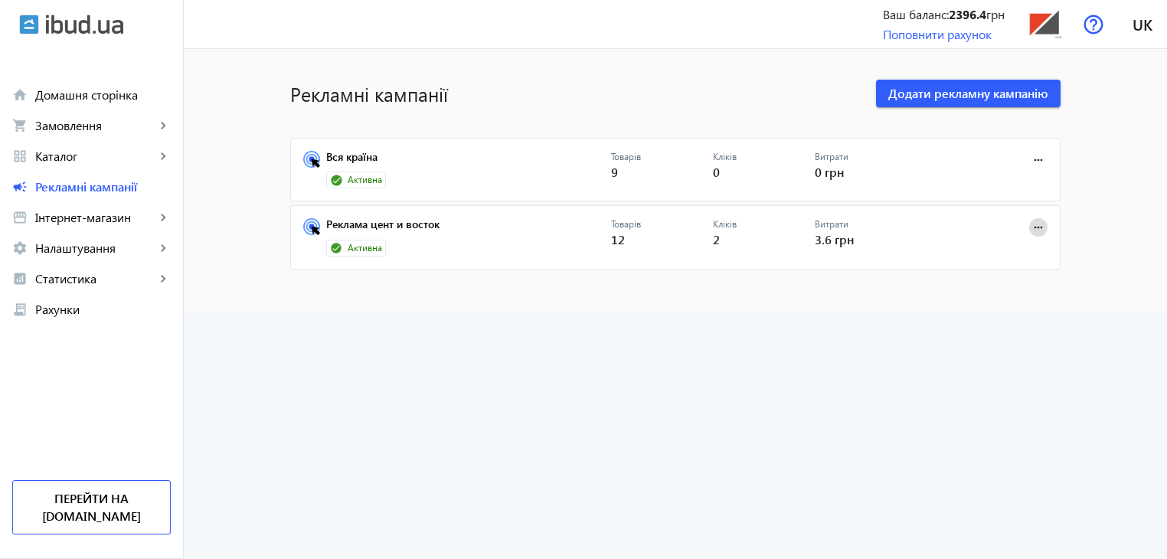
click at [1035, 226] on mat-icon "more_horiz" at bounding box center [1038, 227] width 17 height 17
click at [971, 300] on span "Редагувати" at bounding box center [990, 297] width 80 height 12
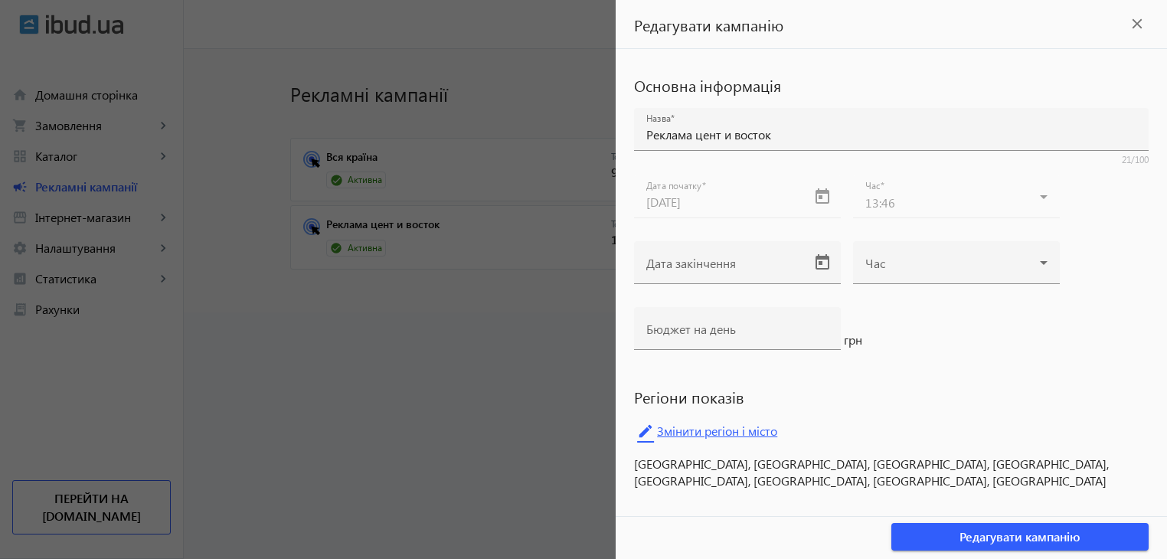
click at [724, 431] on link "edit Змінити регіон і місто" at bounding box center [891, 431] width 515 height 23
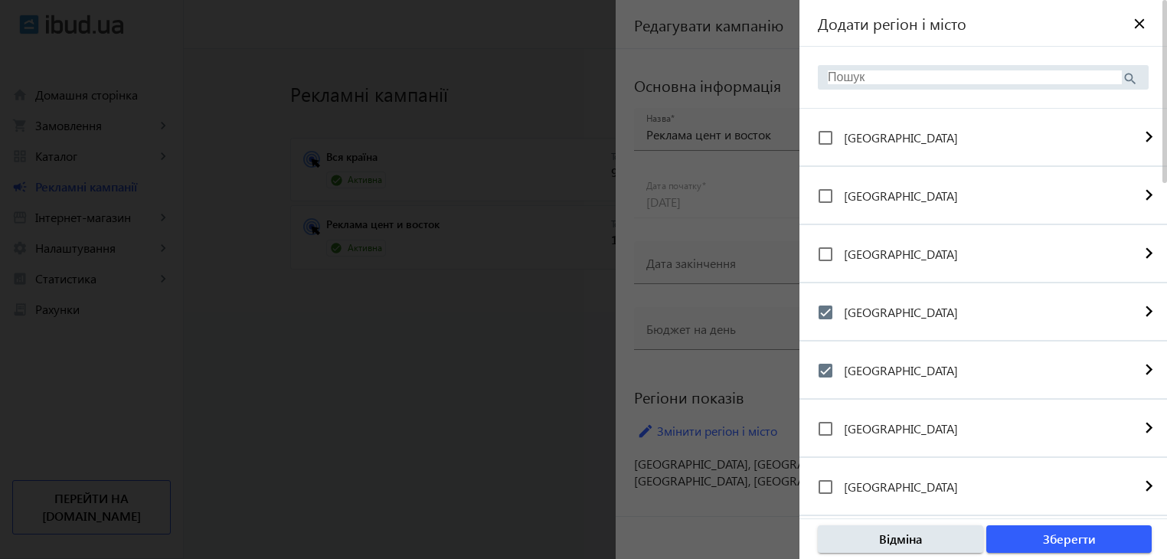
scroll to position [77, 0]
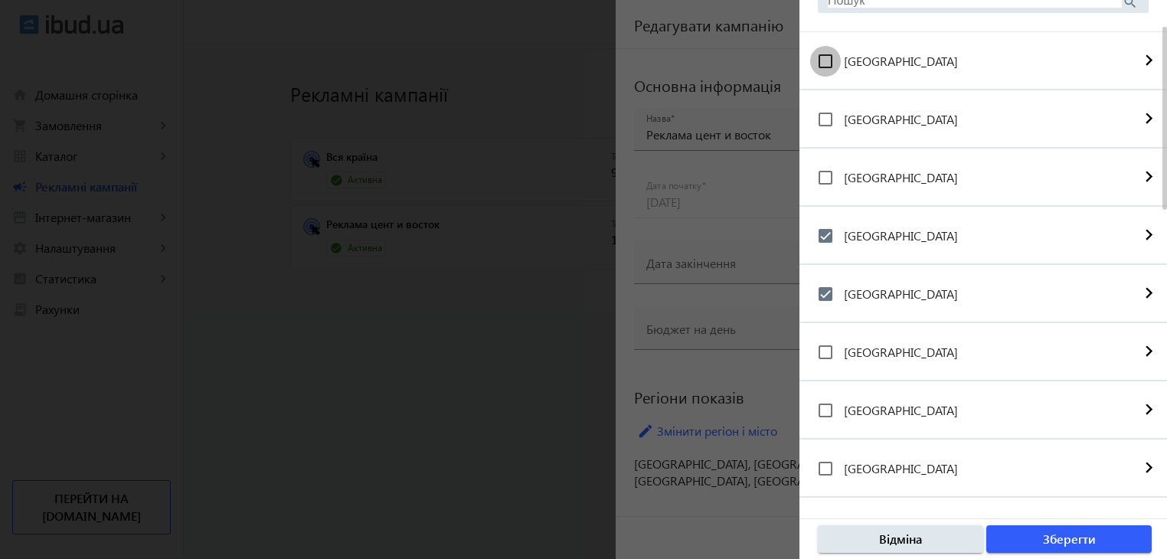
click at [823, 58] on input "[GEOGRAPHIC_DATA]" at bounding box center [825, 61] width 31 height 31
checkbox input "true"
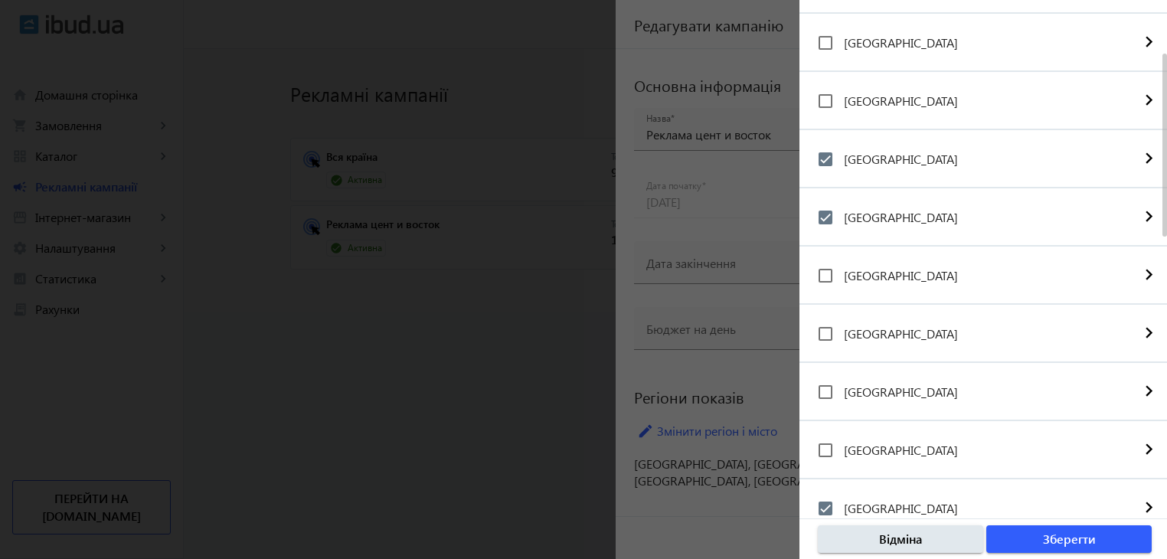
scroll to position [230, 0]
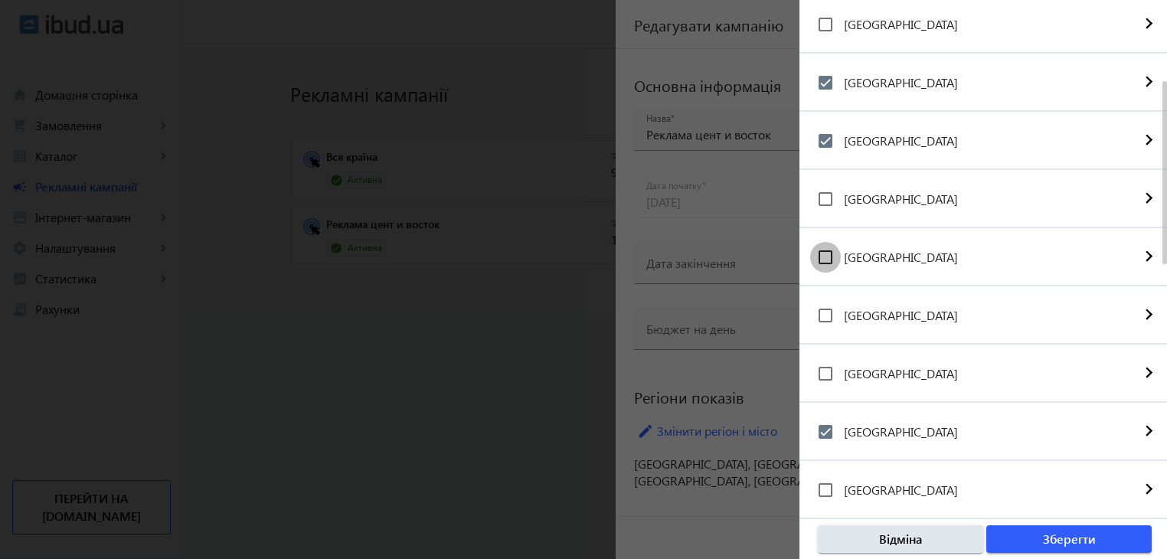
click at [826, 260] on input "[GEOGRAPHIC_DATA]" at bounding box center [825, 257] width 31 height 31
checkbox input "true"
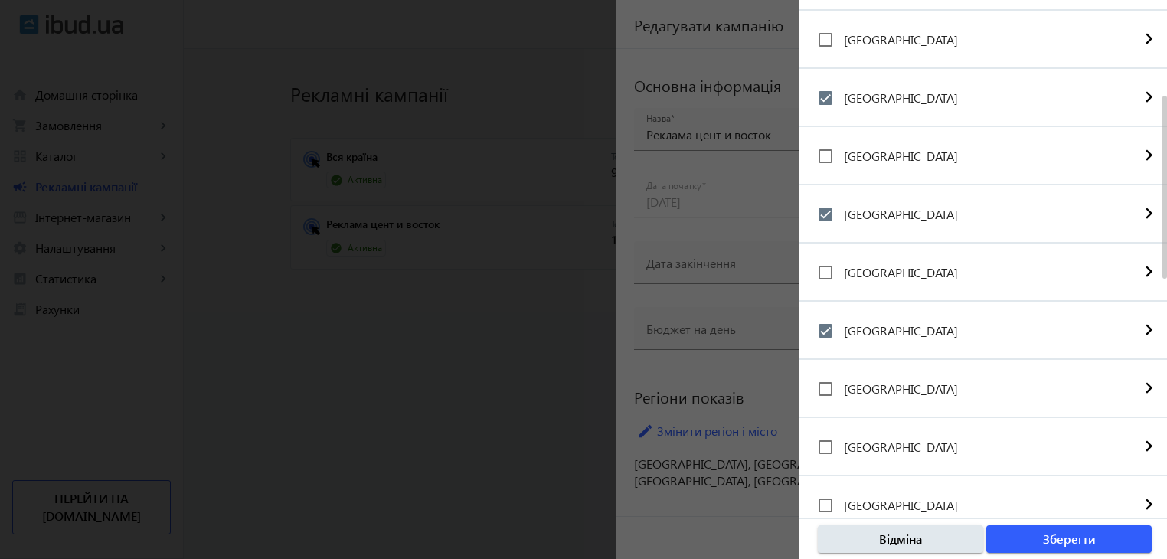
scroll to position [257, 0]
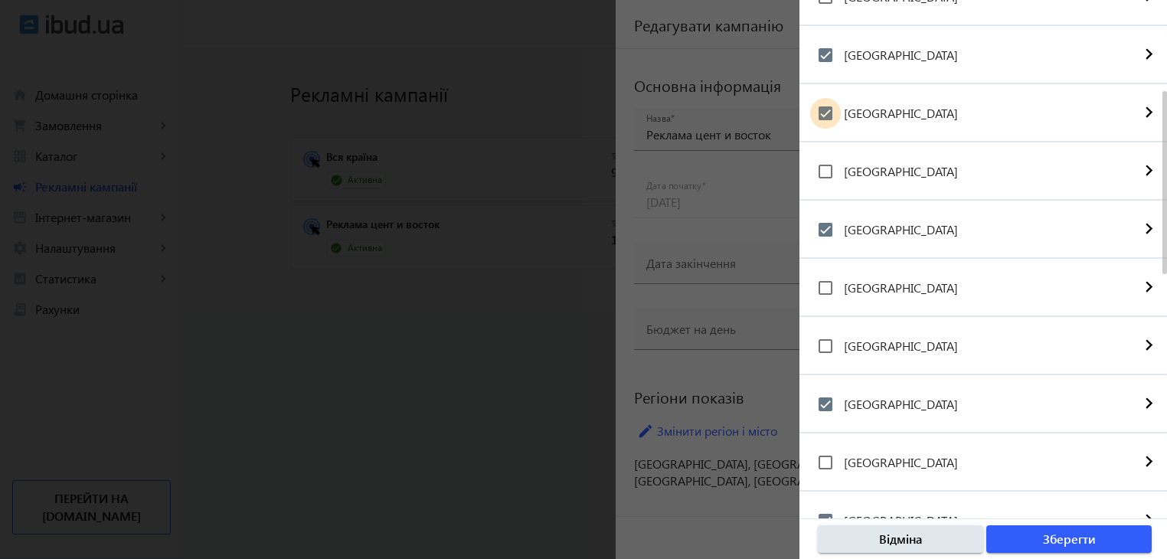
click at [826, 110] on input "[GEOGRAPHIC_DATA]" at bounding box center [825, 113] width 31 height 31
checkbox input "false"
click at [1048, 541] on span "Зберегти" at bounding box center [1069, 539] width 53 height 17
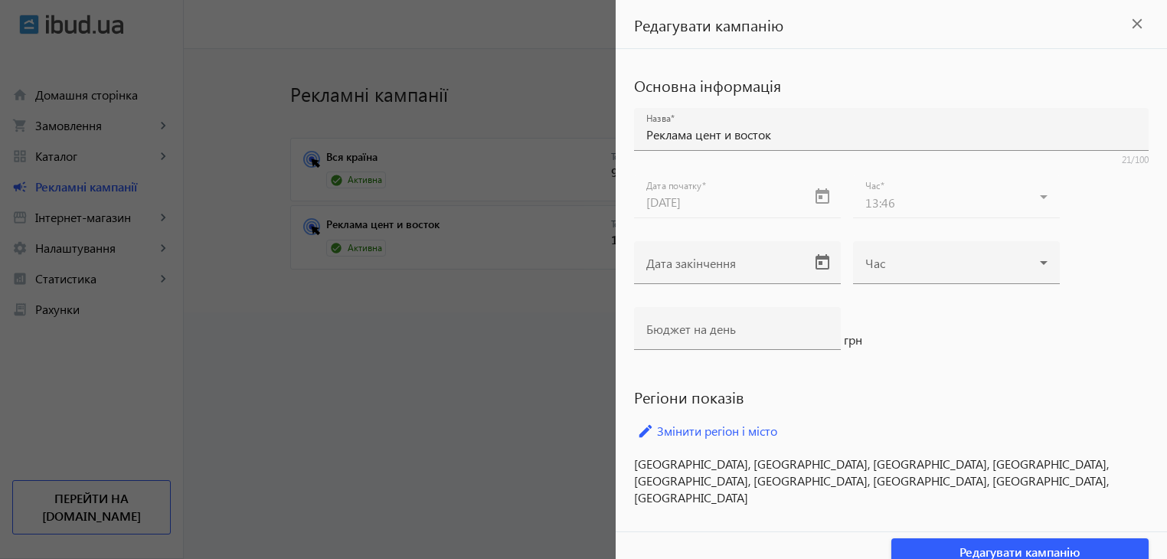
click at [492, 410] on div at bounding box center [583, 279] width 1167 height 559
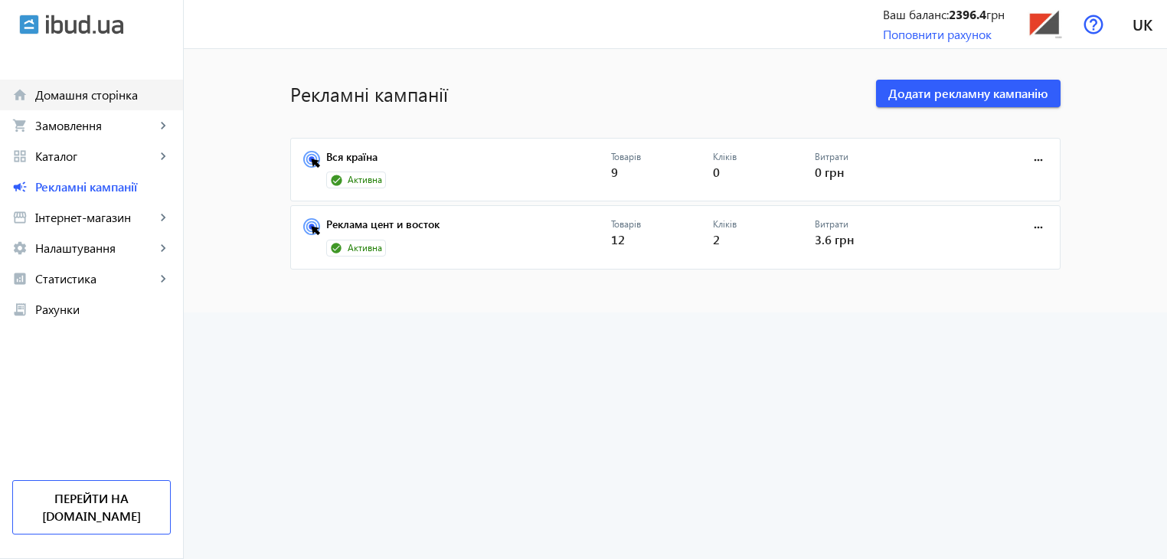
click at [80, 93] on span "Домашня сторінка" at bounding box center [103, 94] width 136 height 15
